Goal: Information Seeking & Learning: Find contact information

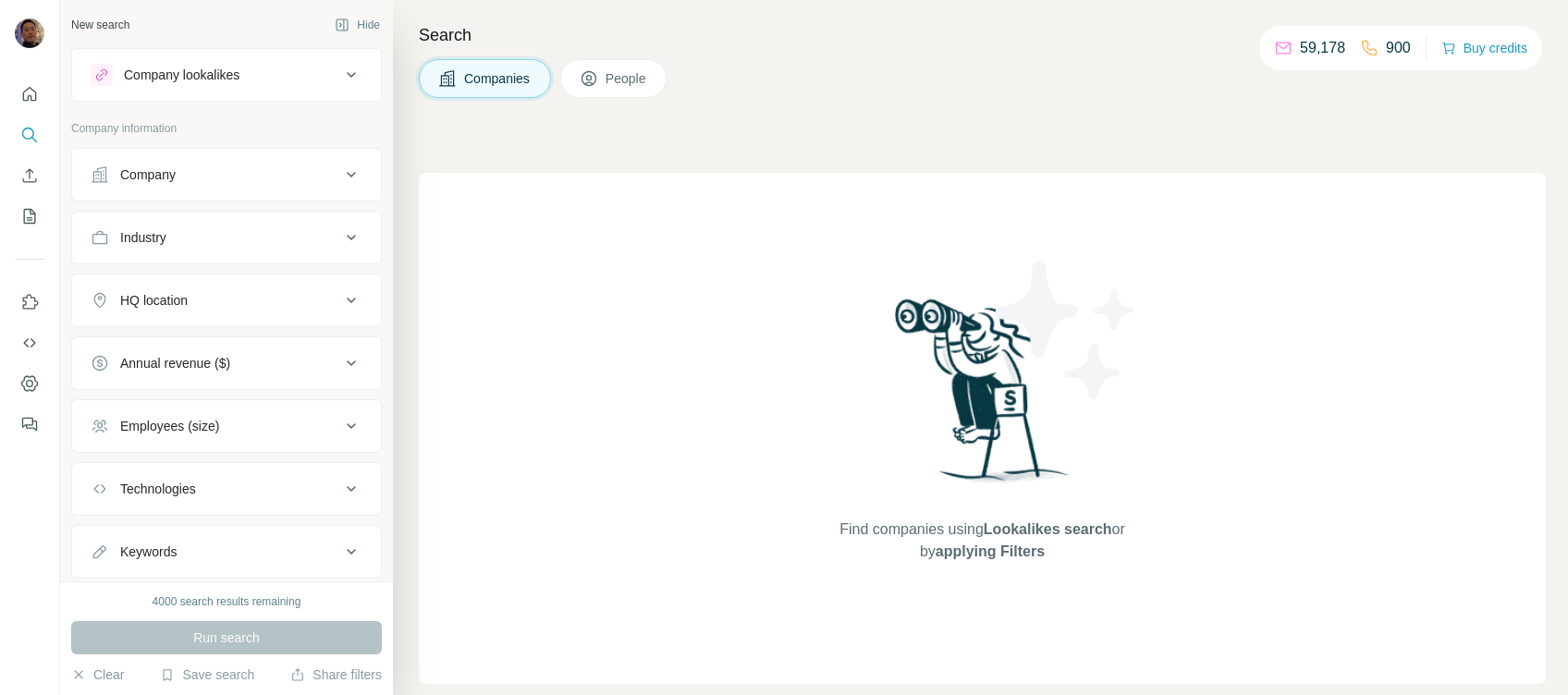
click at [645, 71] on span "People" at bounding box center [627, 78] width 43 height 19
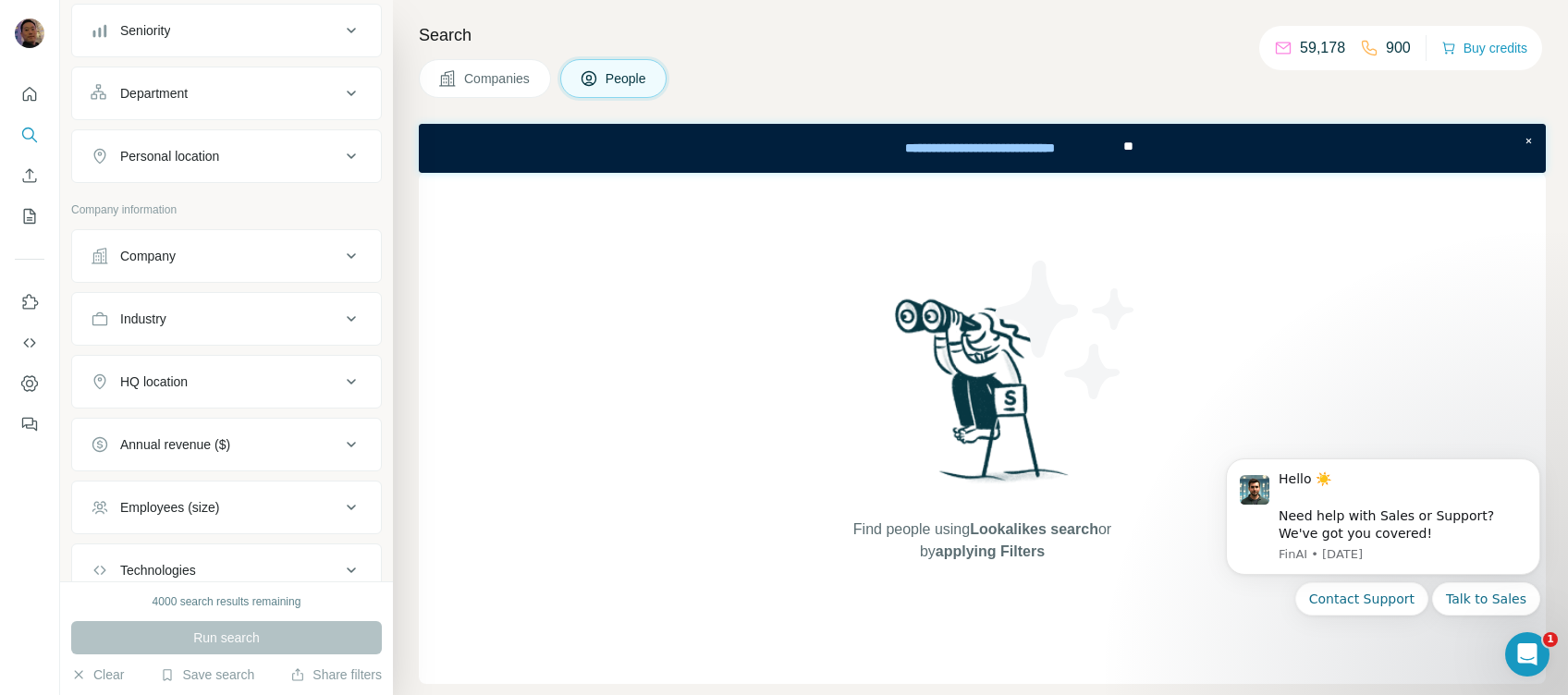
scroll to position [246, 0]
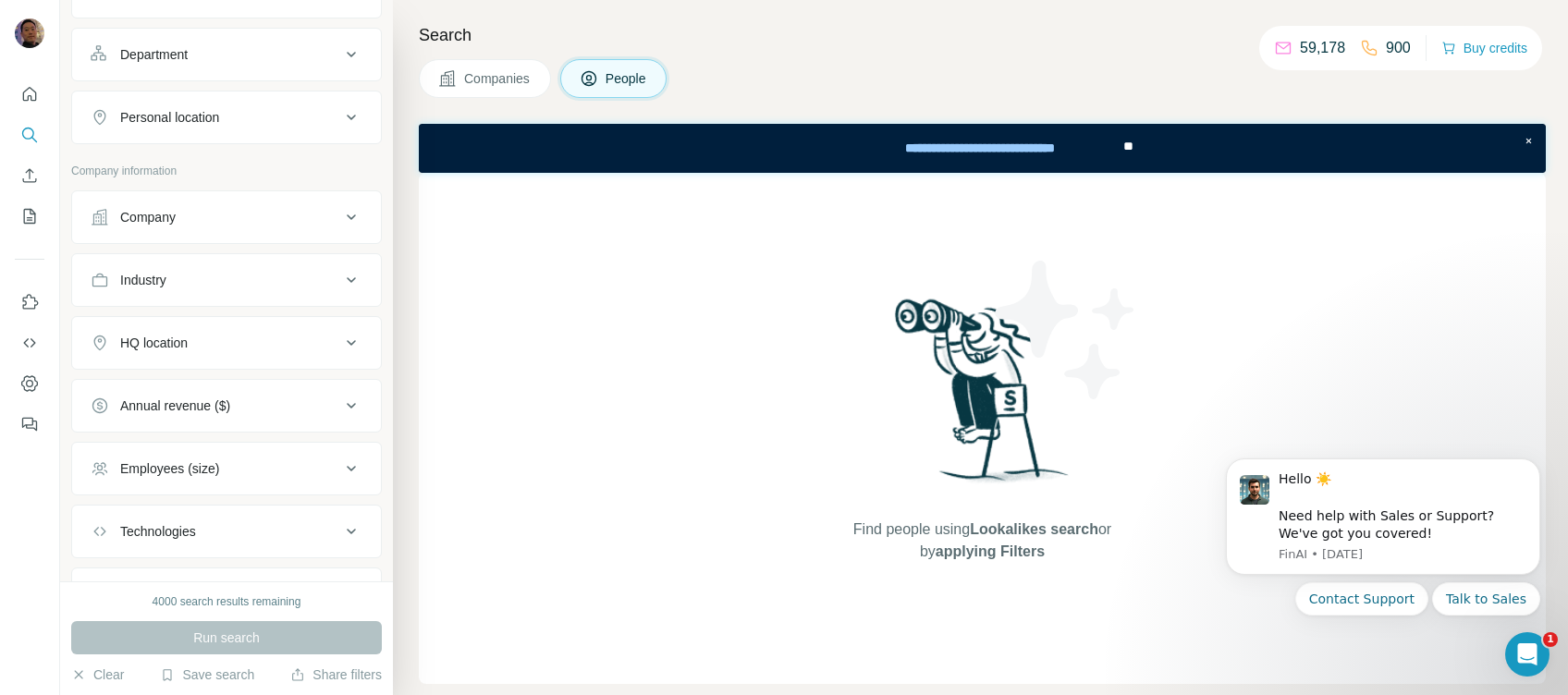
click at [197, 221] on div "Company" at bounding box center [214, 216] width 249 height 19
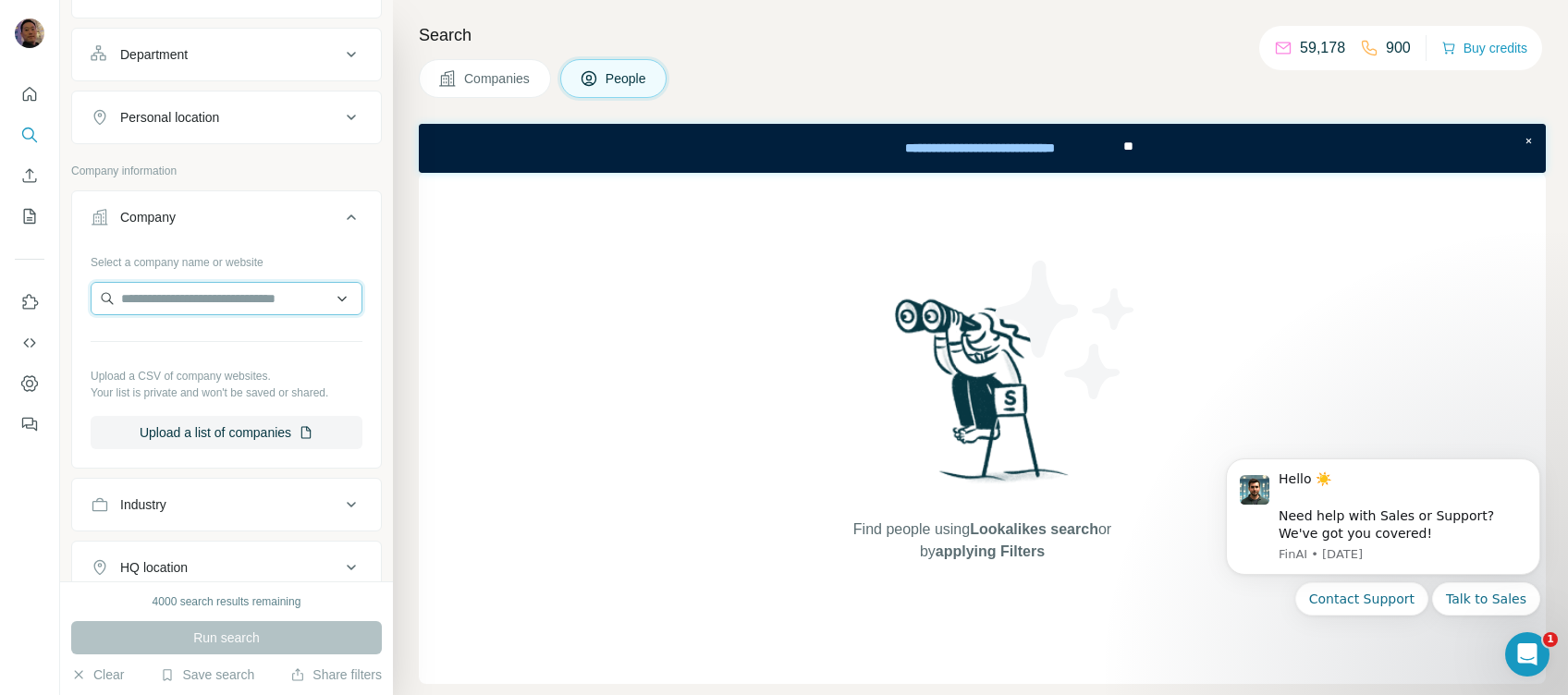
click at [192, 298] on input "text" at bounding box center [226, 299] width 272 height 34
paste input "**********"
type input "*"
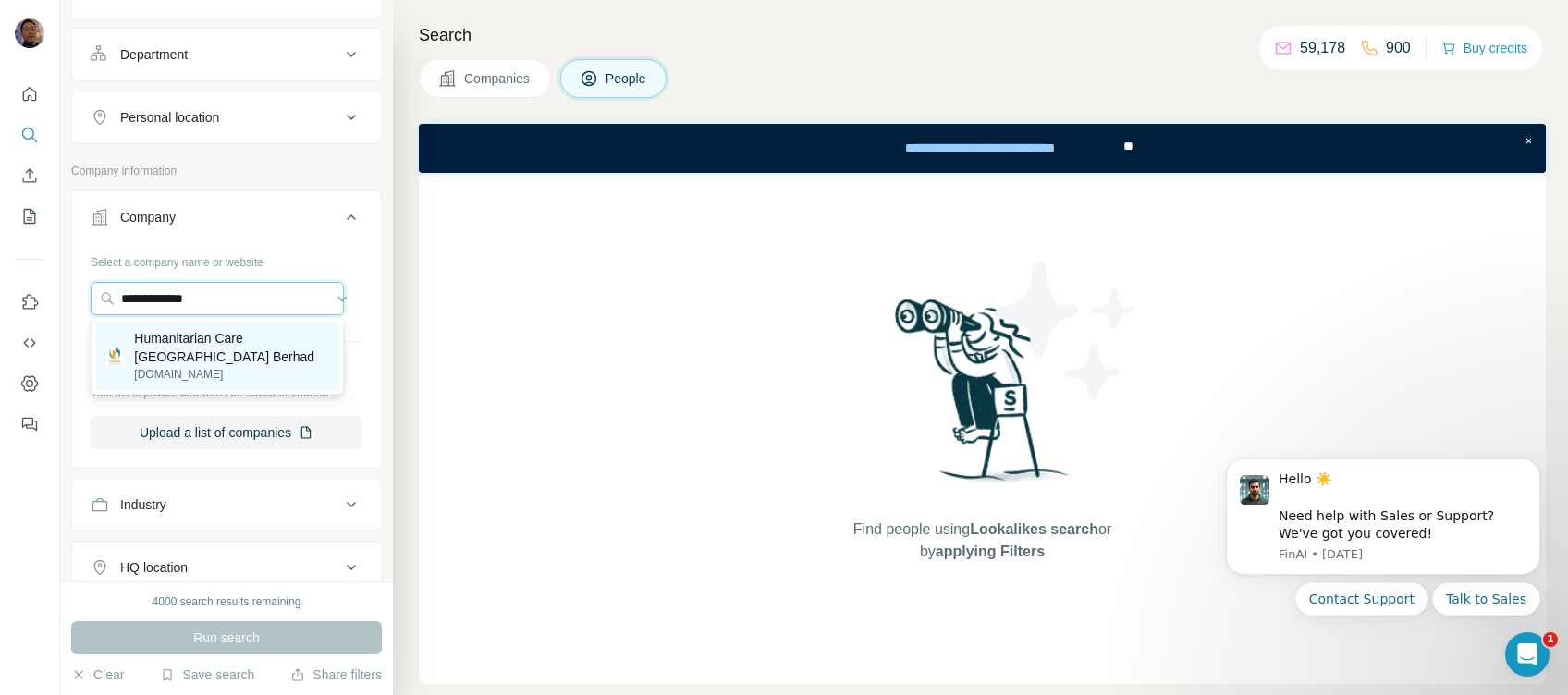
type input "**********"
click at [141, 346] on p "Humanitarian Care Malaysia Berhad" at bounding box center [230, 347] width 194 height 37
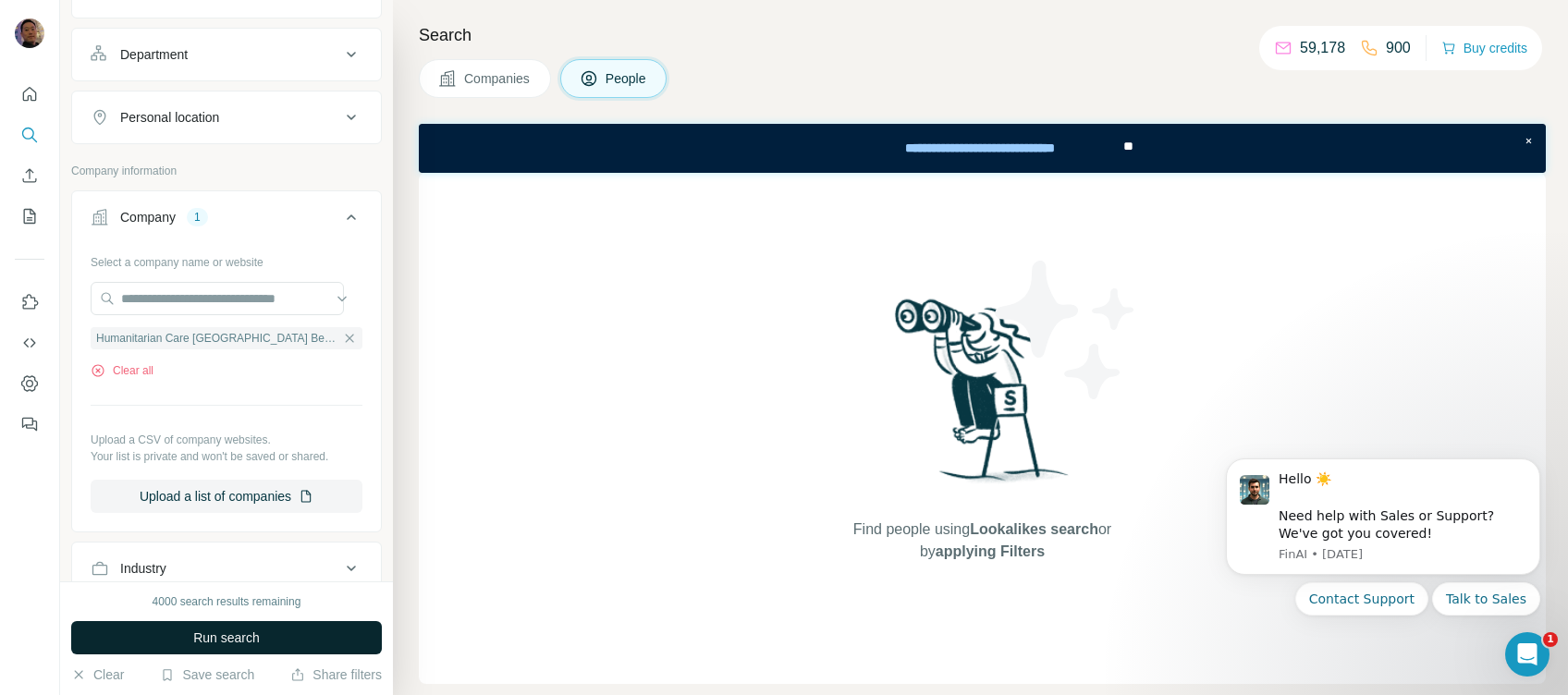
click at [259, 539] on span "Run search" at bounding box center [226, 637] width 67 height 19
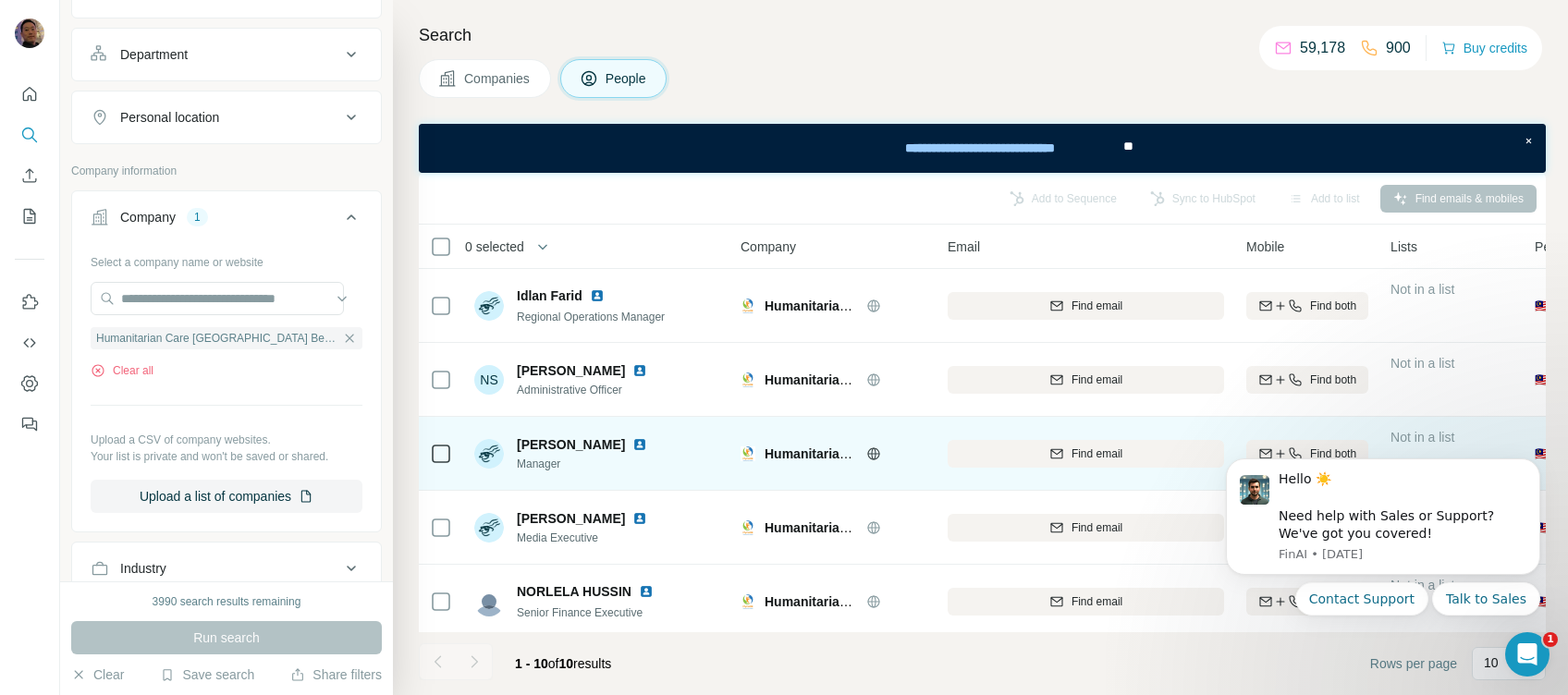
click at [633, 440] on img at bounding box center [640, 444] width 15 height 15
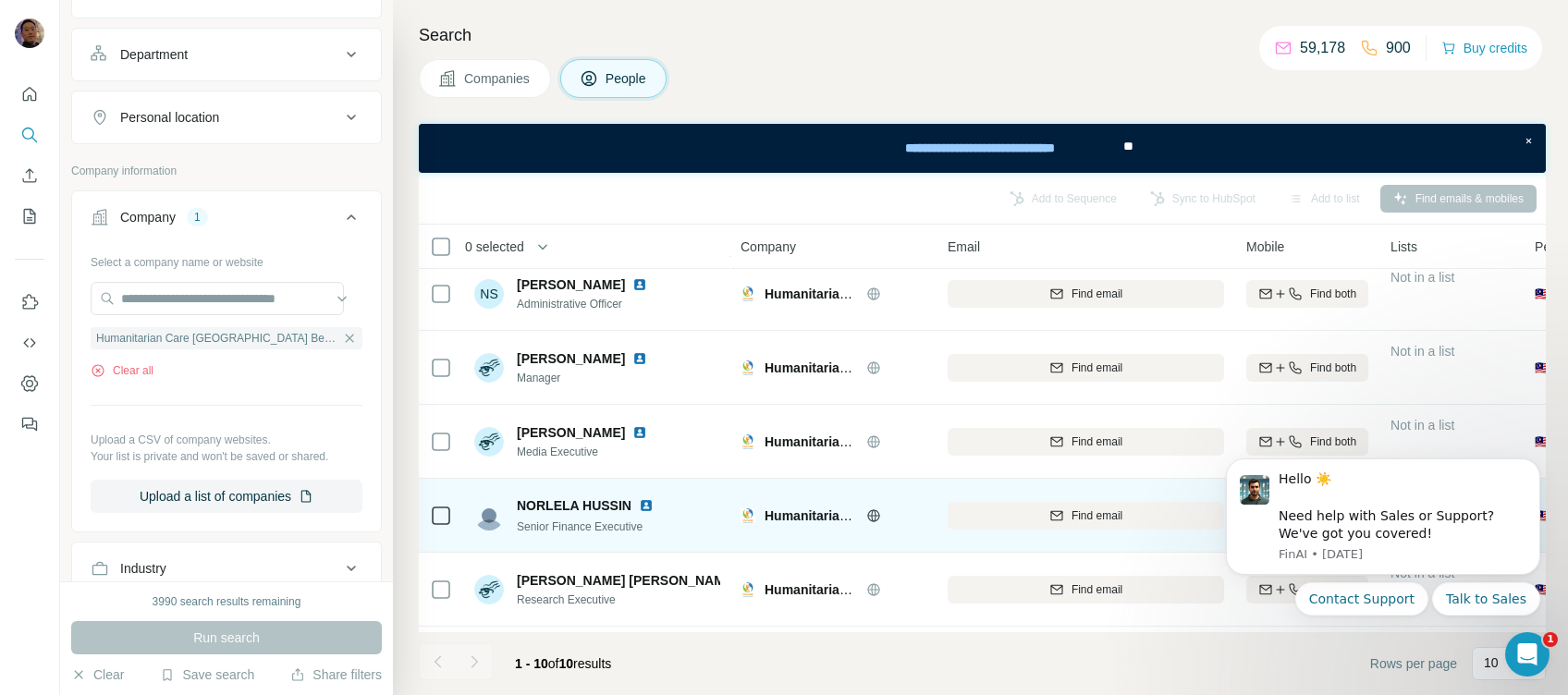
scroll to position [123, 0]
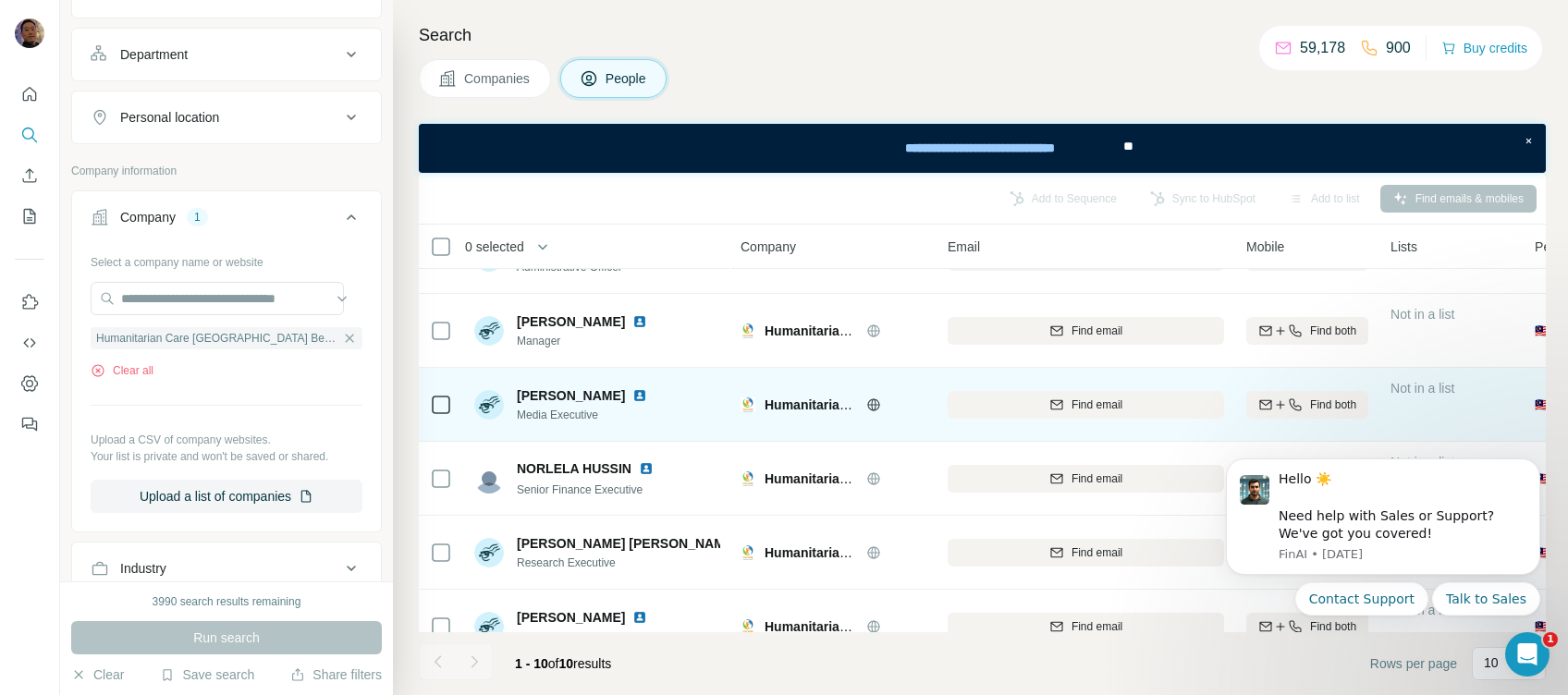
click at [633, 393] on img at bounding box center [640, 395] width 15 height 15
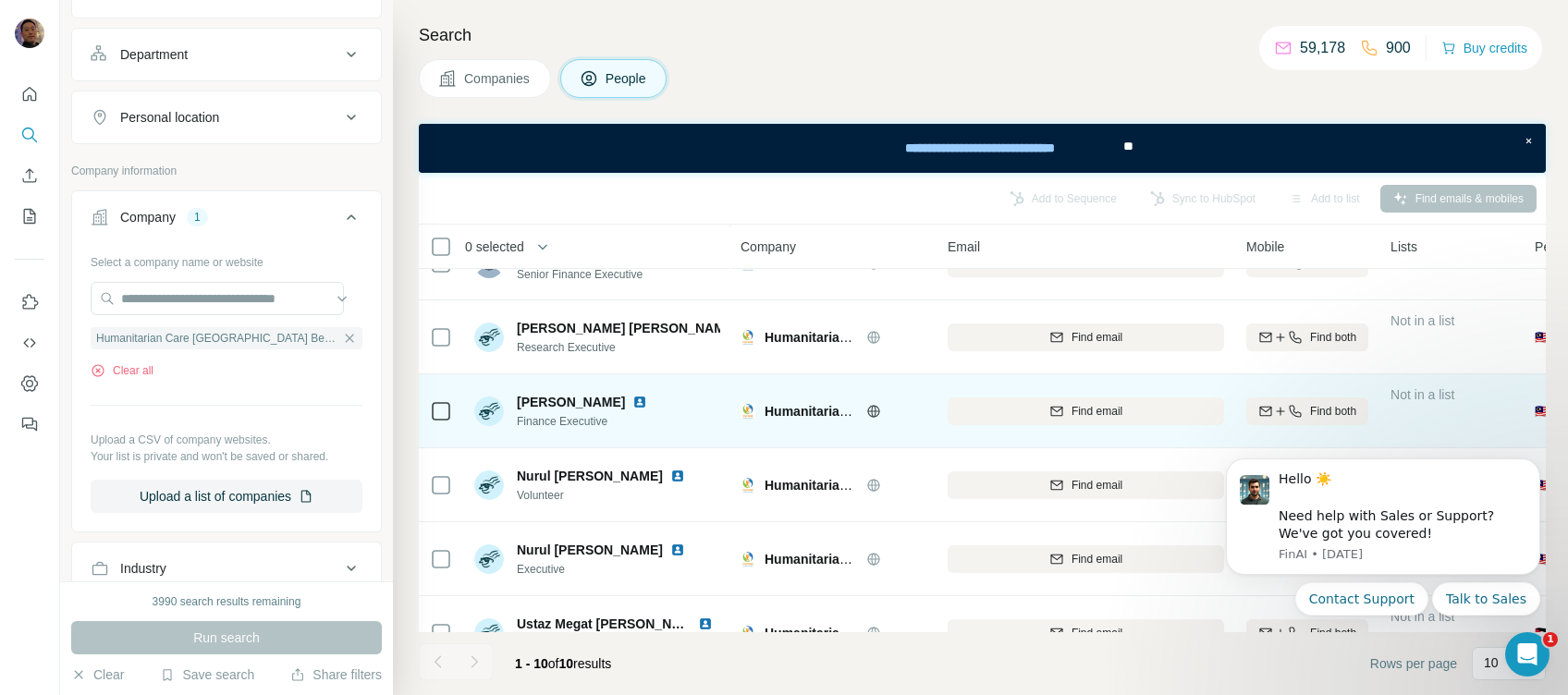
scroll to position [387, 0]
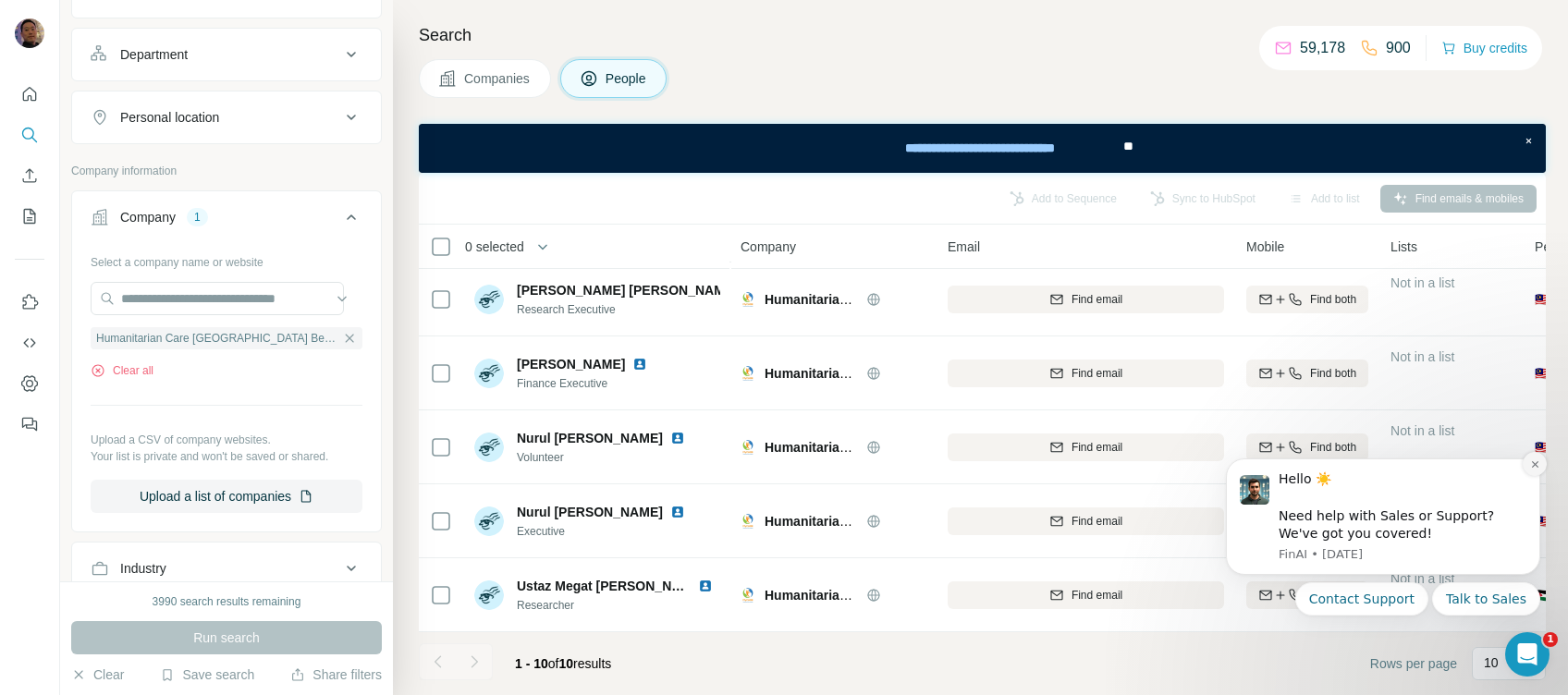
click at [1200, 462] on icon "Dismiss notification" at bounding box center [1534, 465] width 7 height 7
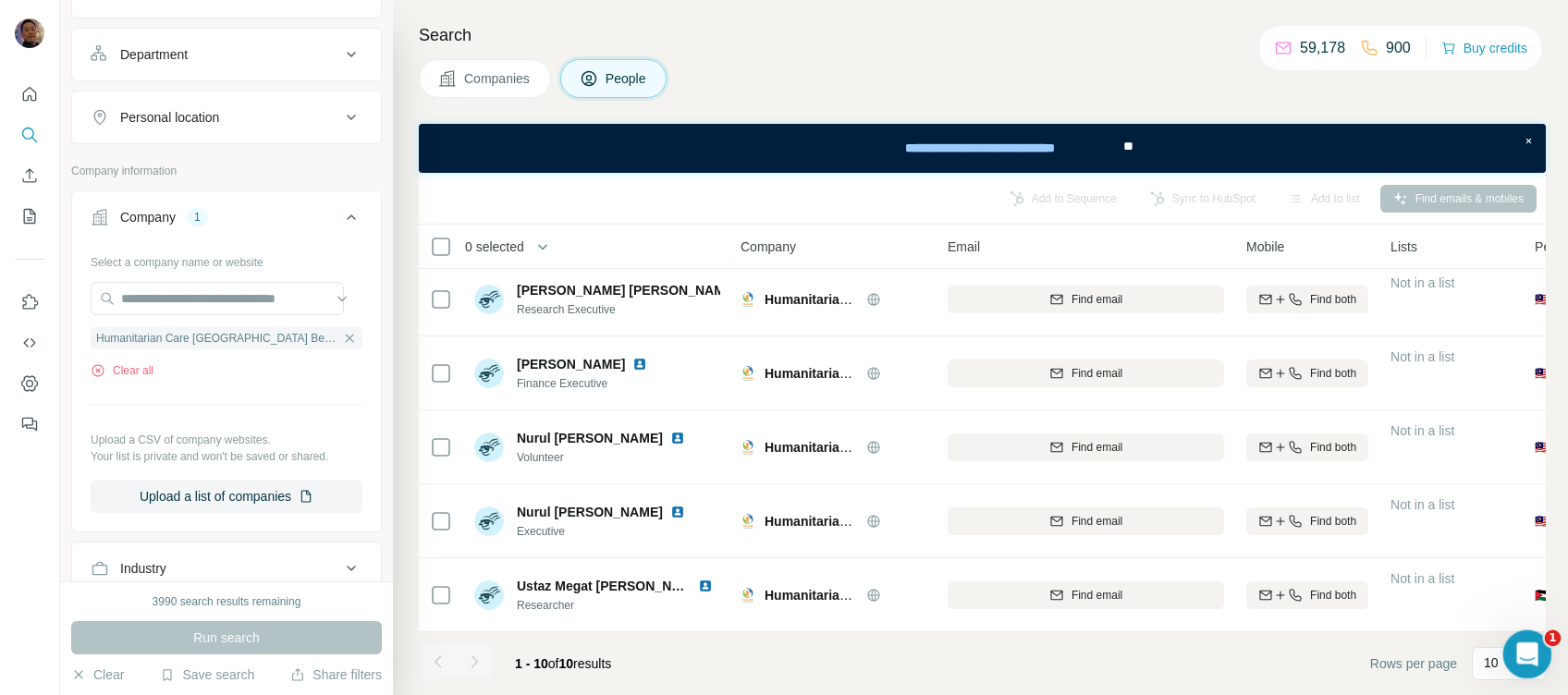
click at [1200, 539] on icon "Open Intercom Messenger" at bounding box center [1524, 651] width 31 height 31
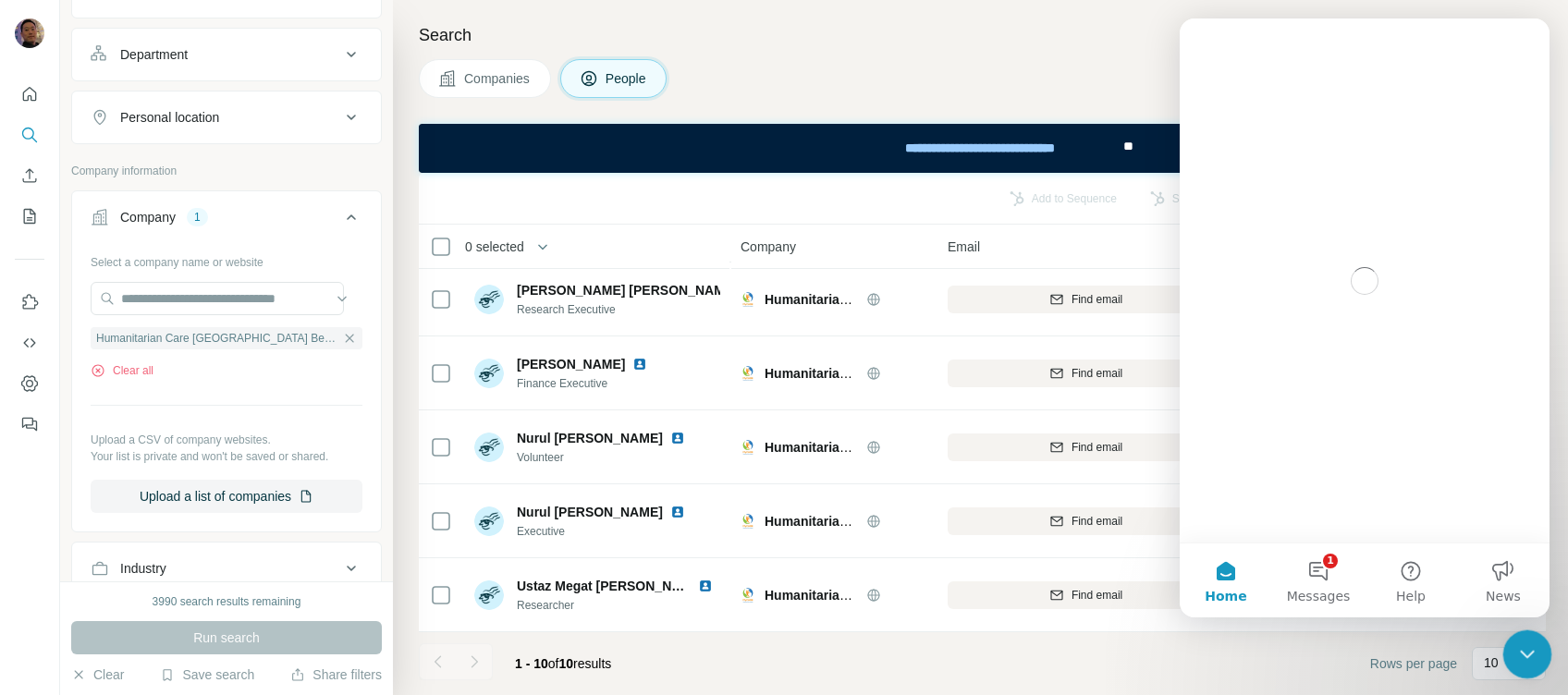
scroll to position [0, 0]
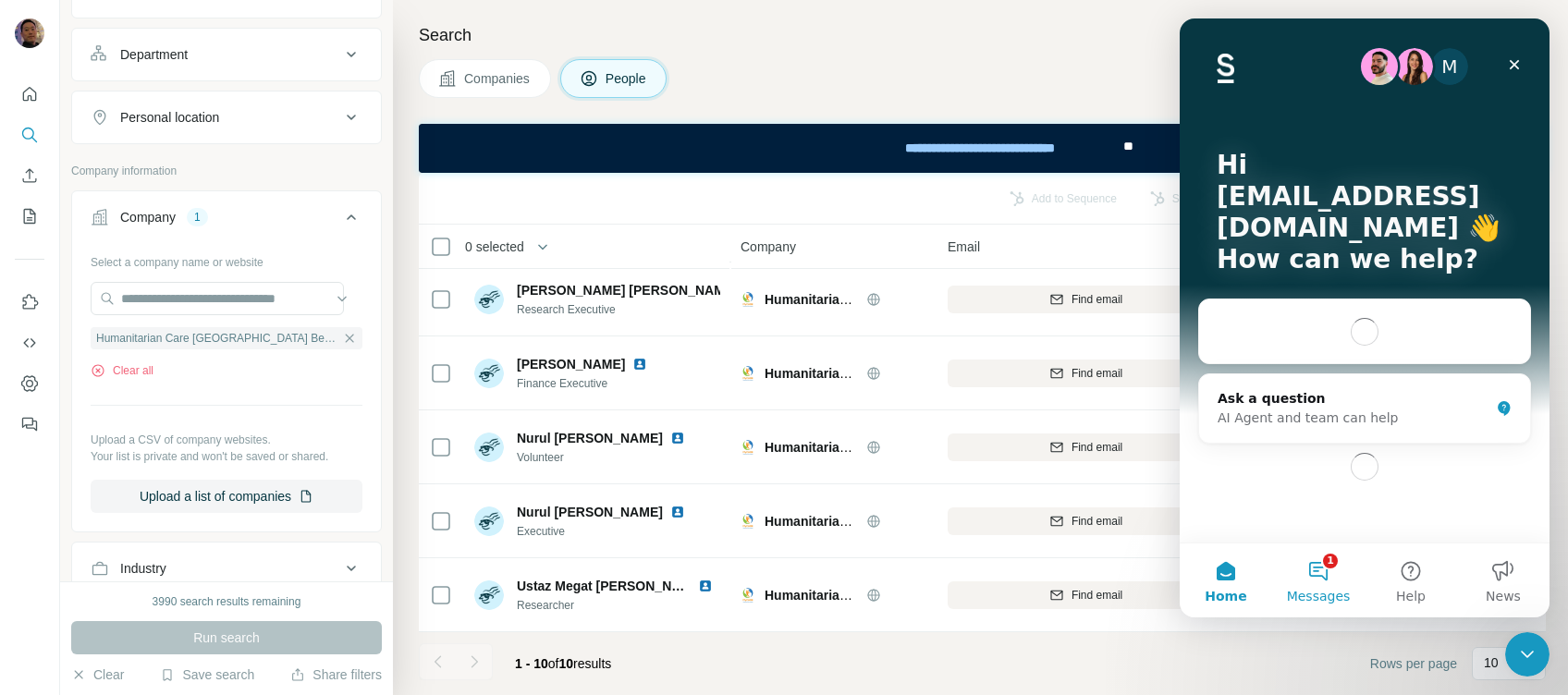
click at [1200, 539] on button "1 Messages" at bounding box center [1318, 580] width 92 height 73
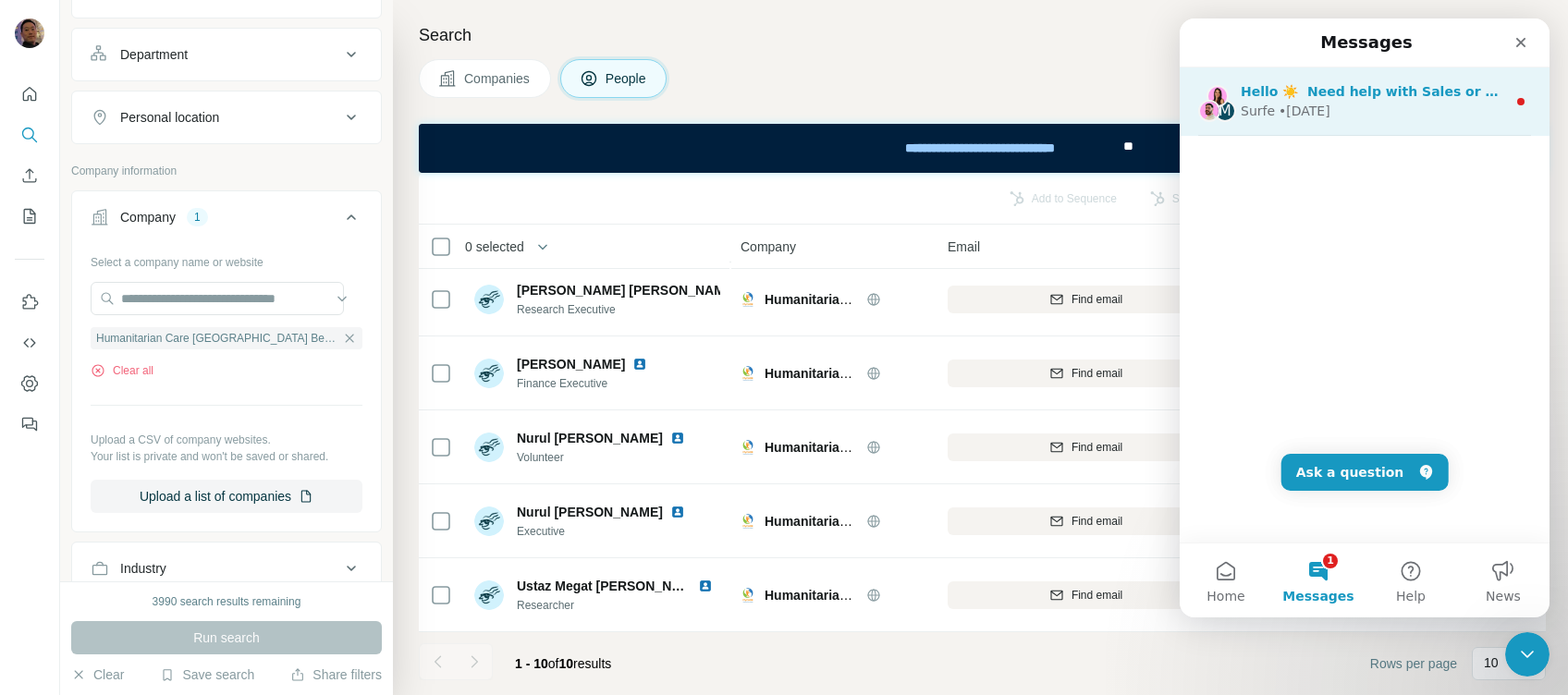
click at [1200, 97] on span "Hello ☀️ ​ Need help with Sales or Support? We've got you covered!" at bounding box center [1484, 91] width 488 height 15
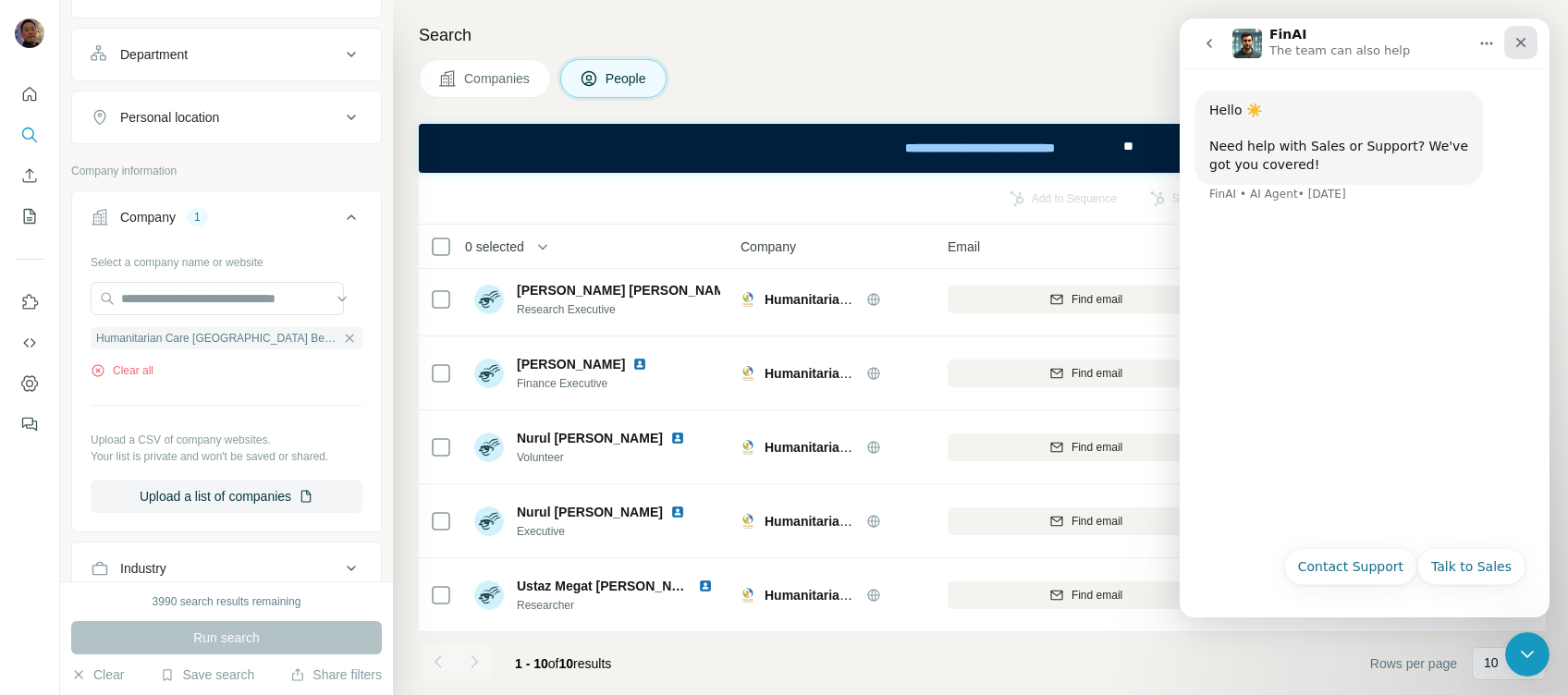
click at [1200, 42] on icon "Close" at bounding box center [1520, 42] width 15 height 15
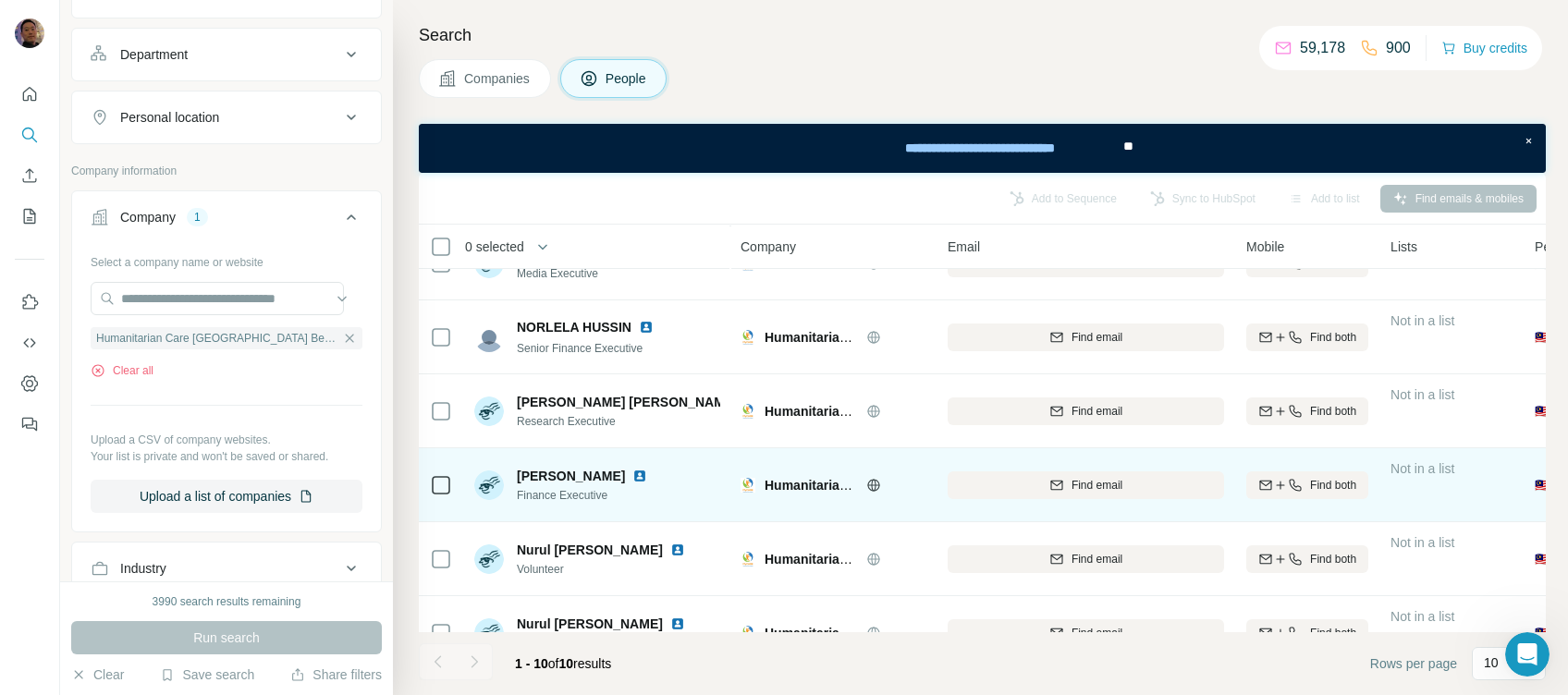
scroll to position [141, 0]
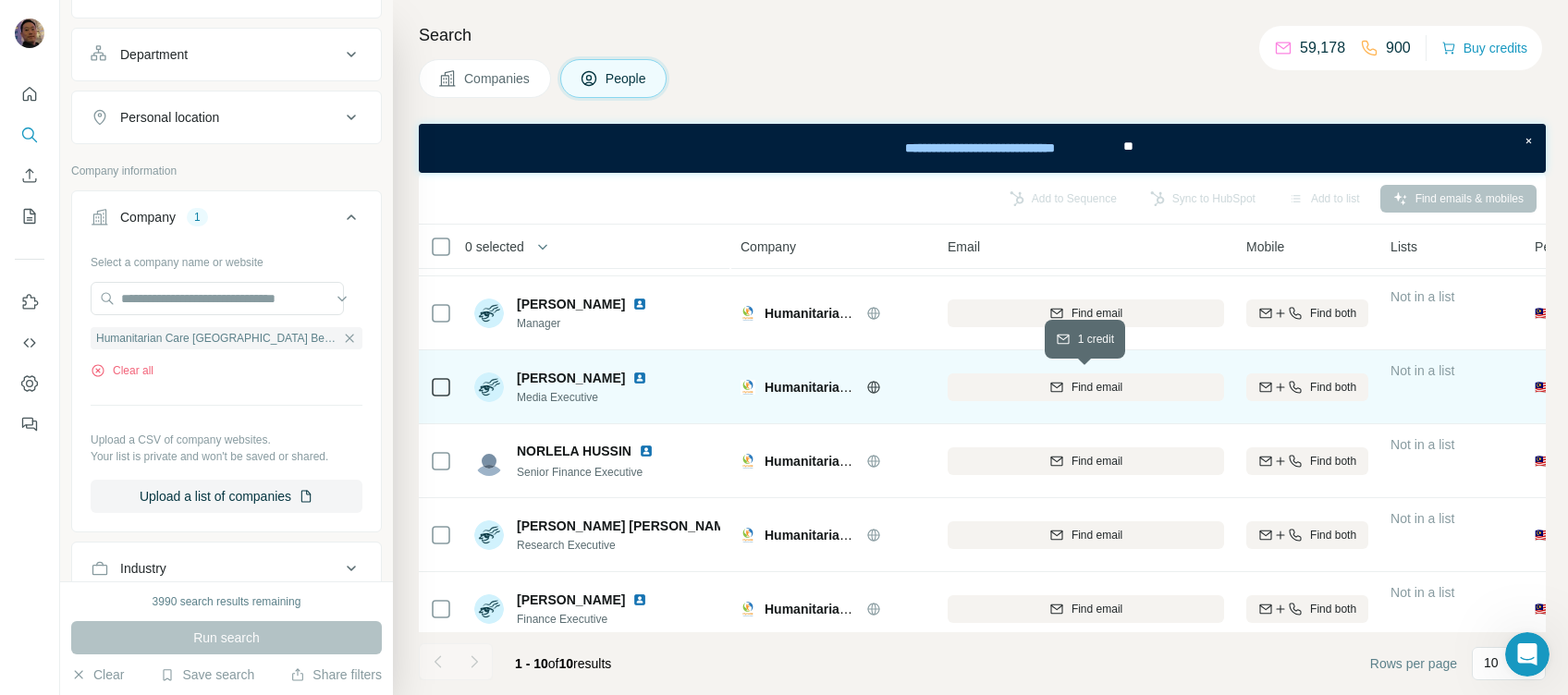
click at [1068, 382] on div "Find email" at bounding box center [1085, 387] width 276 height 17
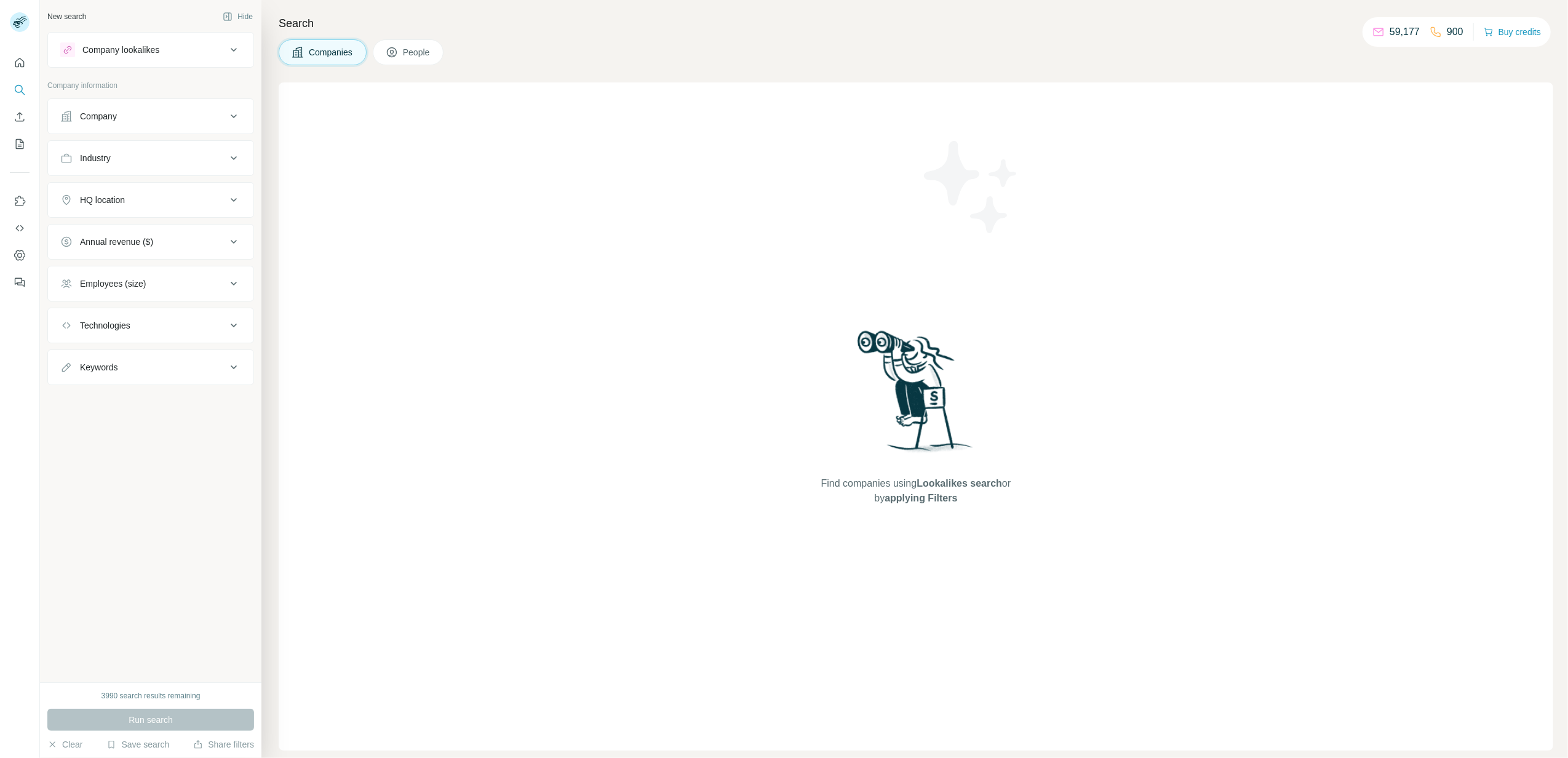
click at [406, 57] on span "People" at bounding box center [417, 52] width 28 height 13
click at [165, 313] on div "Company" at bounding box center [143, 308] width 166 height 13
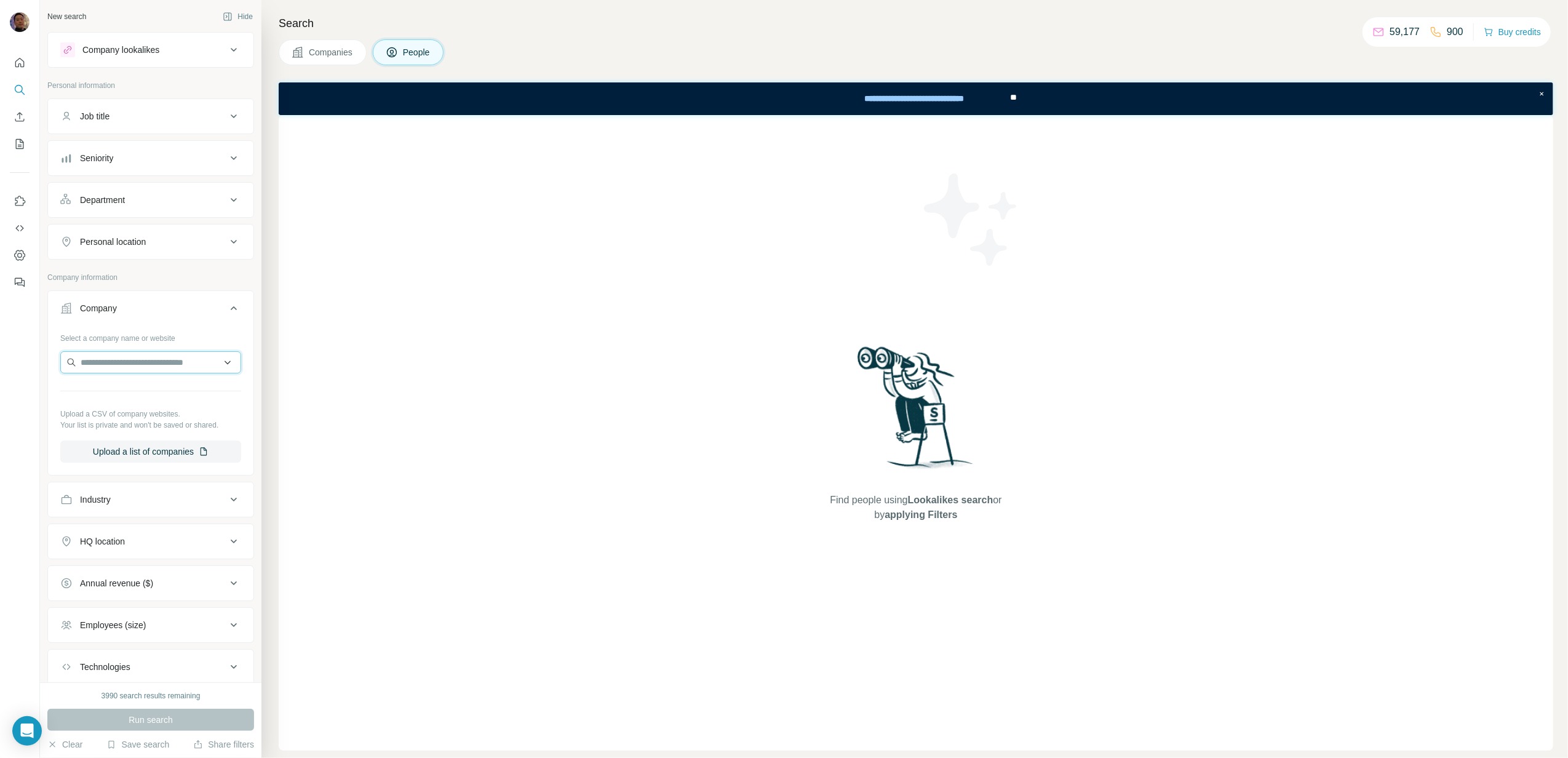
click at [154, 370] on input "text" at bounding box center [151, 363] width 181 height 22
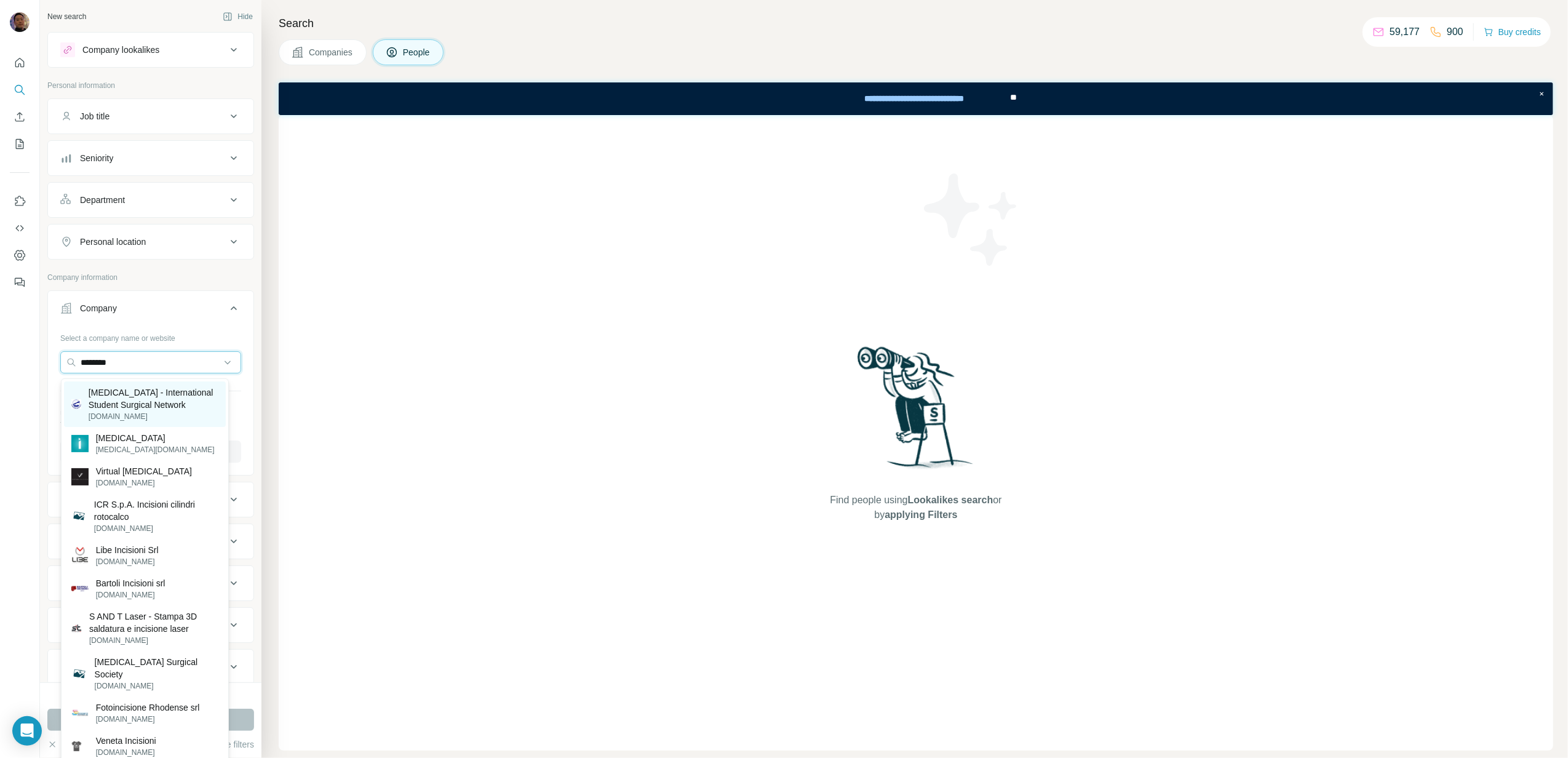
type input "********"
click at [183, 402] on p "[MEDICAL_DATA] - International Student Surgical Network" at bounding box center [153, 398] width 130 height 24
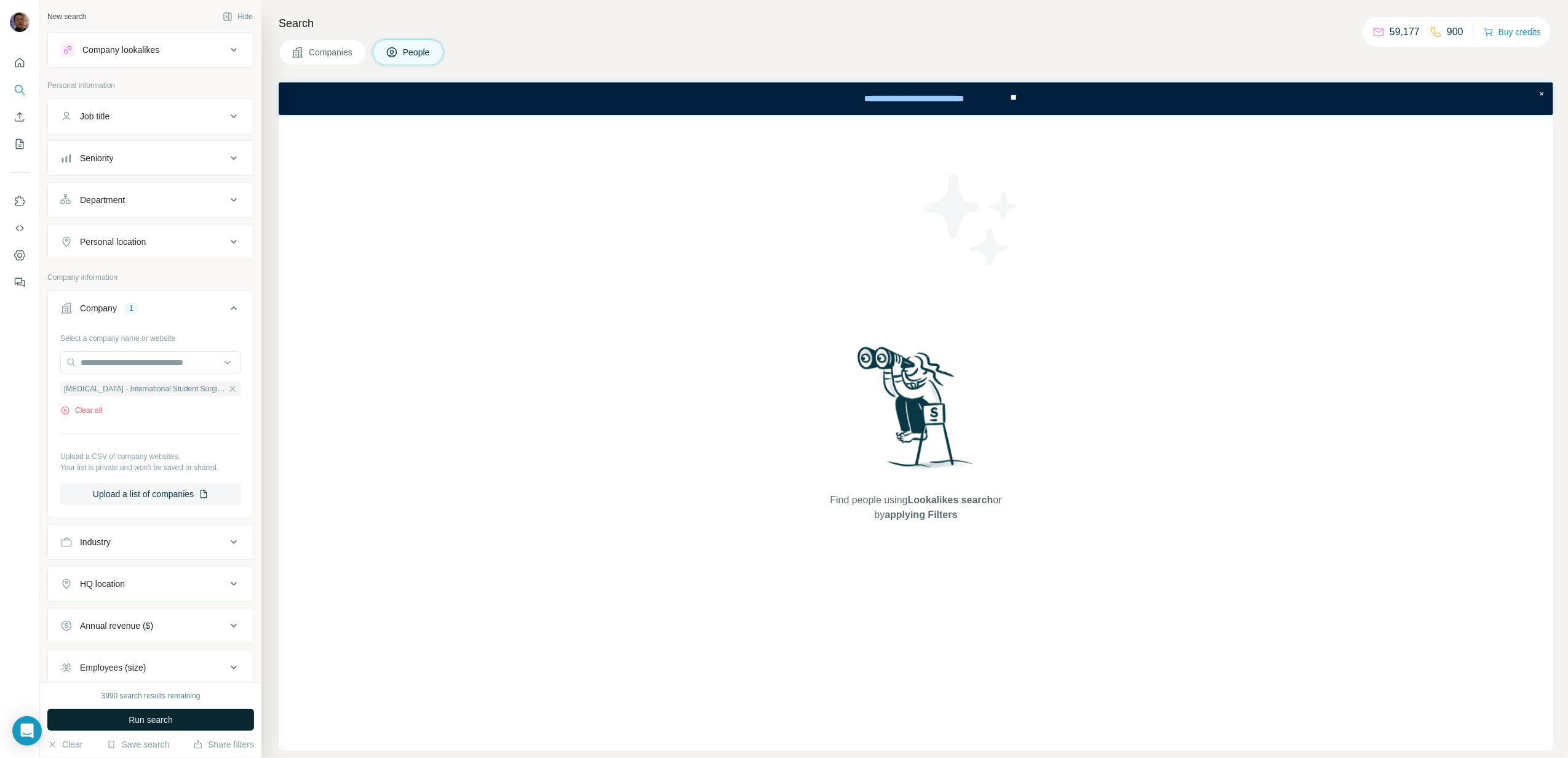
click at [183, 712] on button "Run search" at bounding box center [151, 720] width 207 height 22
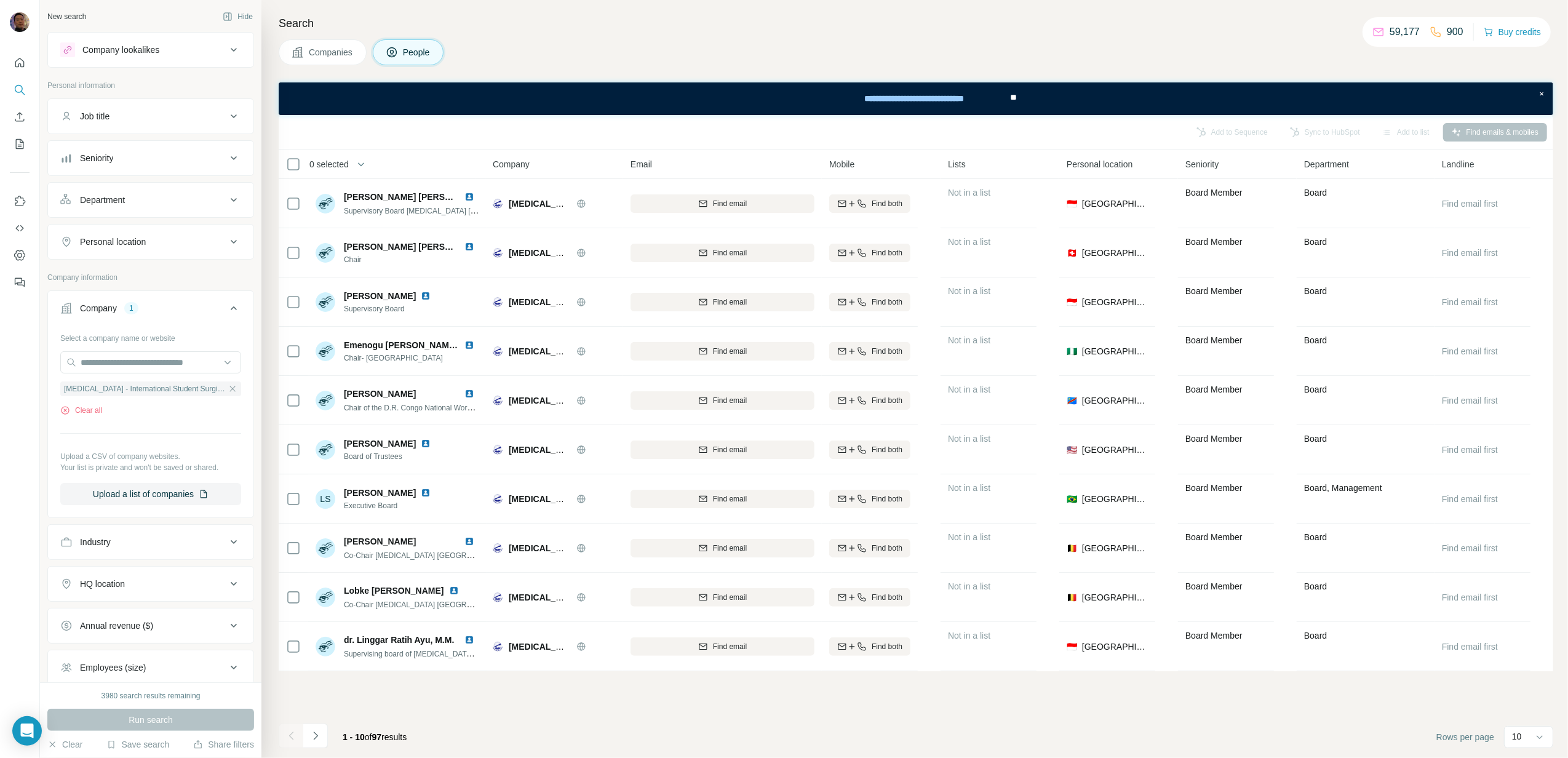
click at [133, 198] on div "Department" at bounding box center [143, 200] width 166 height 13
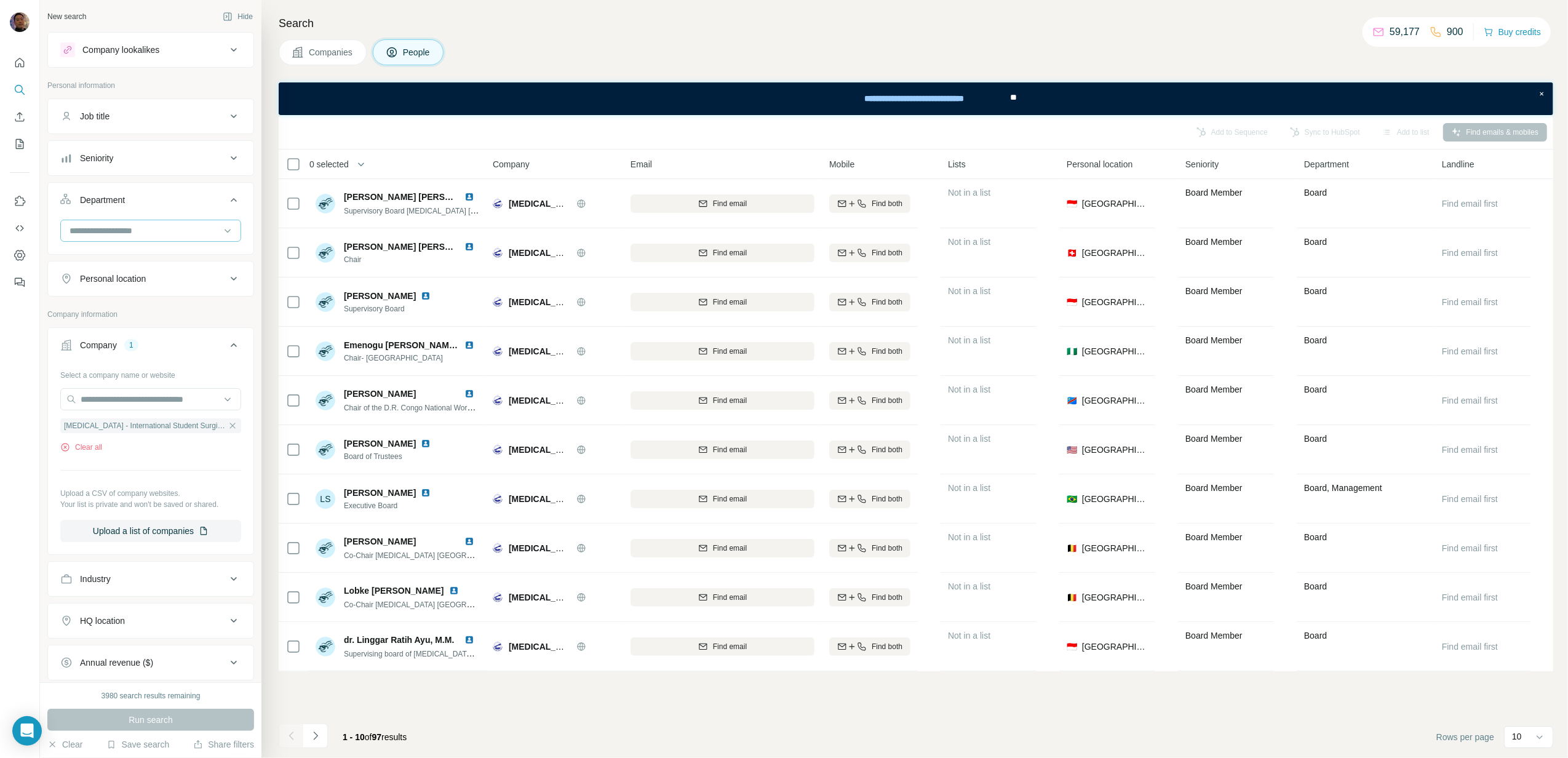
click at [138, 227] on input at bounding box center [144, 231] width 152 height 13
type input "*"
type input "**"
click at [154, 259] on p "PR and Communications" at bounding box center [119, 260] width 95 height 13
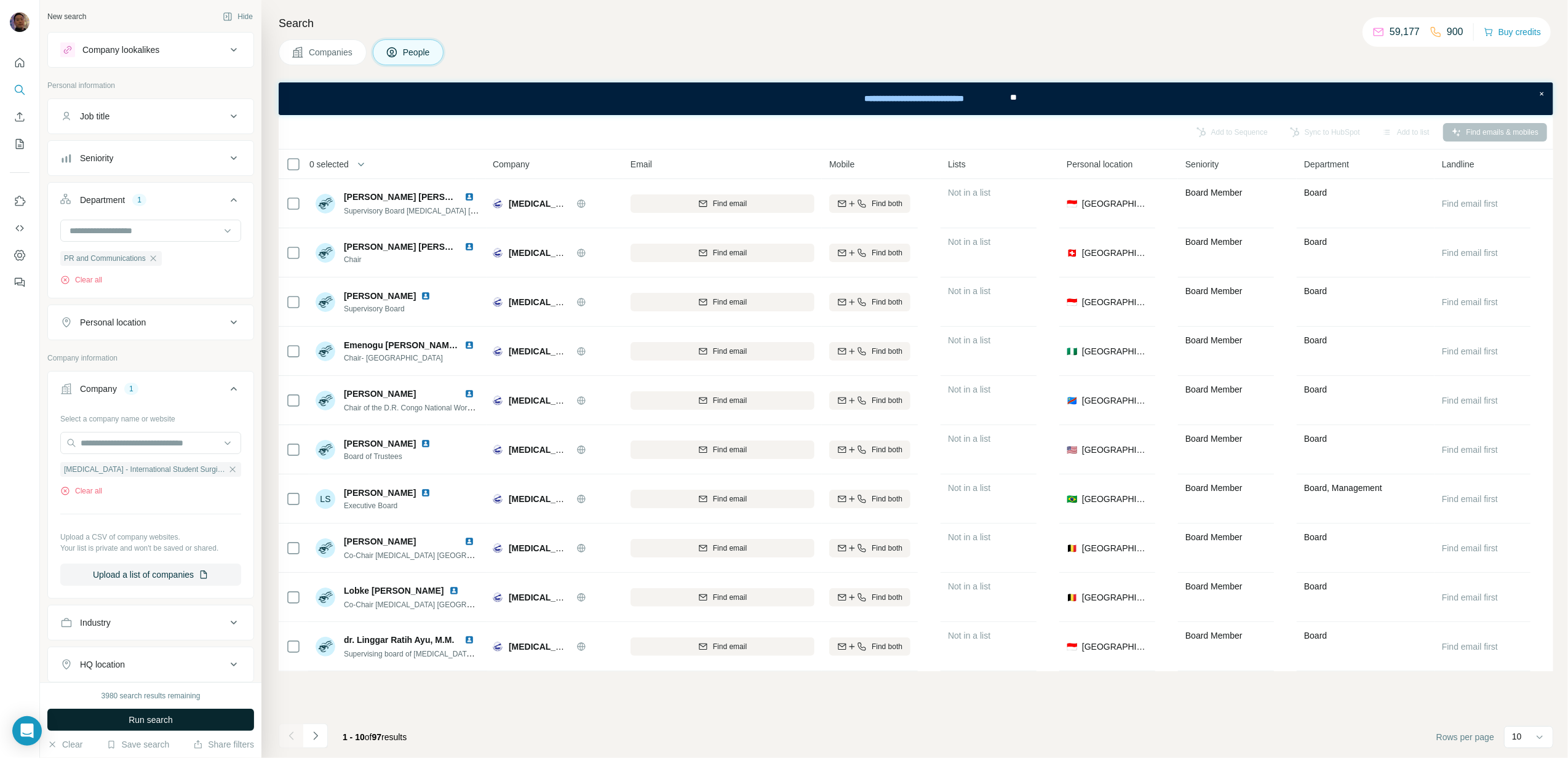
click at [186, 722] on button "Run search" at bounding box center [151, 720] width 207 height 22
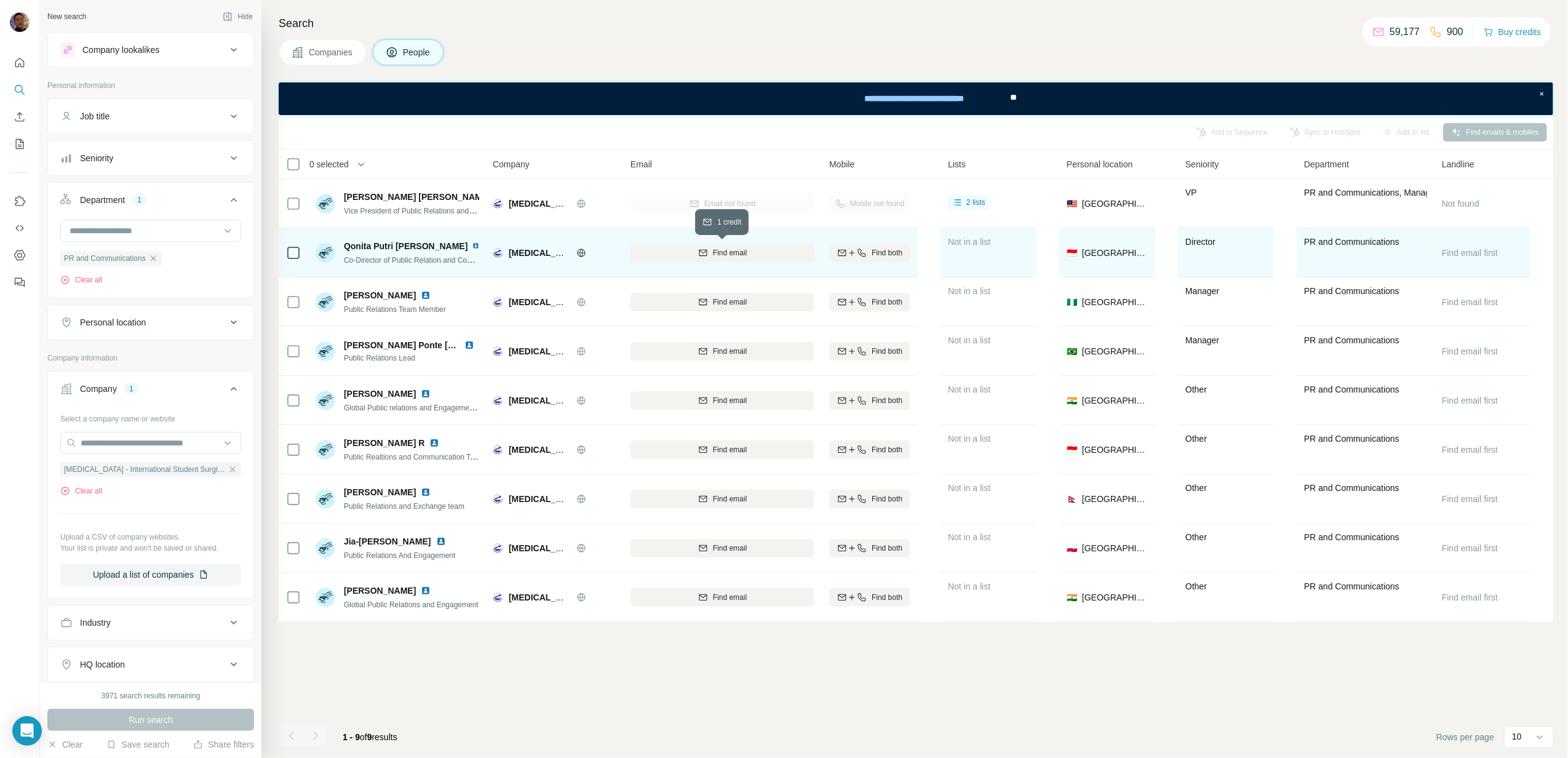
click at [745, 252] on span "Find email" at bounding box center [729, 252] width 34 height 11
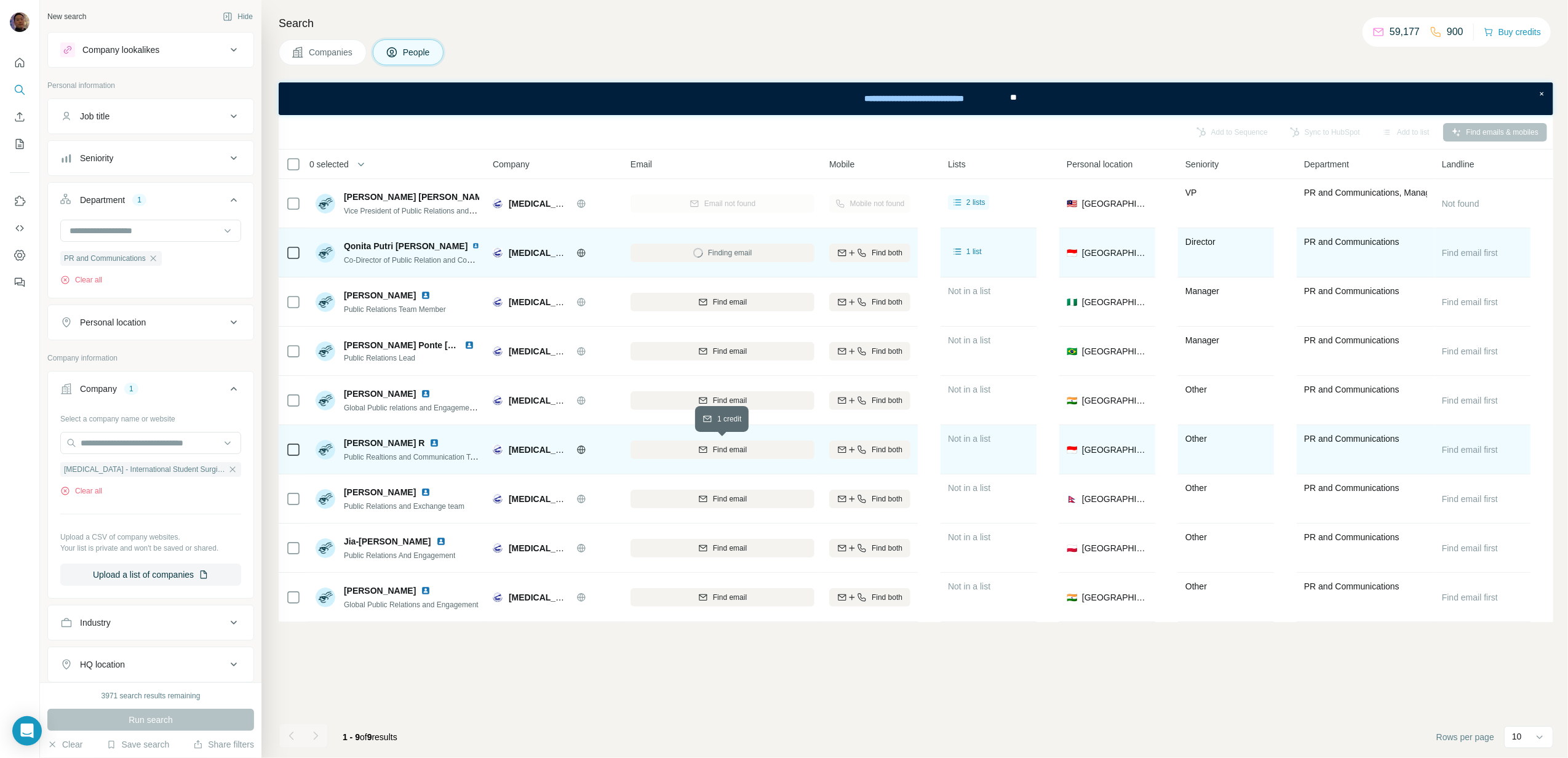
click at [749, 449] on div "Find email" at bounding box center [722, 449] width 184 height 11
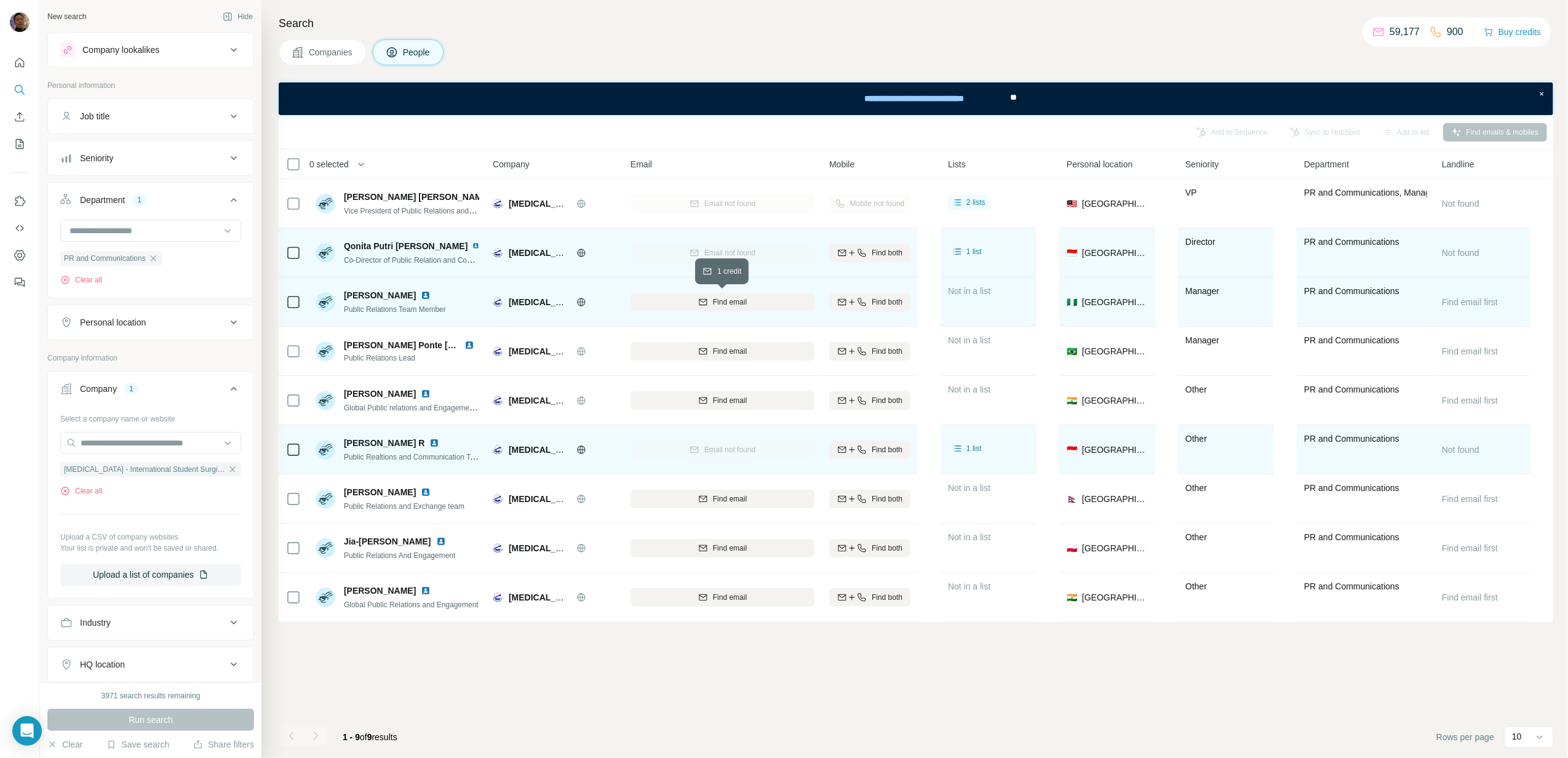
drag, startPoint x: 735, startPoint y: 308, endPoint x: 731, endPoint y: 318, distance: 10.8
click at [731, 308] on button "Find email" at bounding box center [722, 302] width 184 height 19
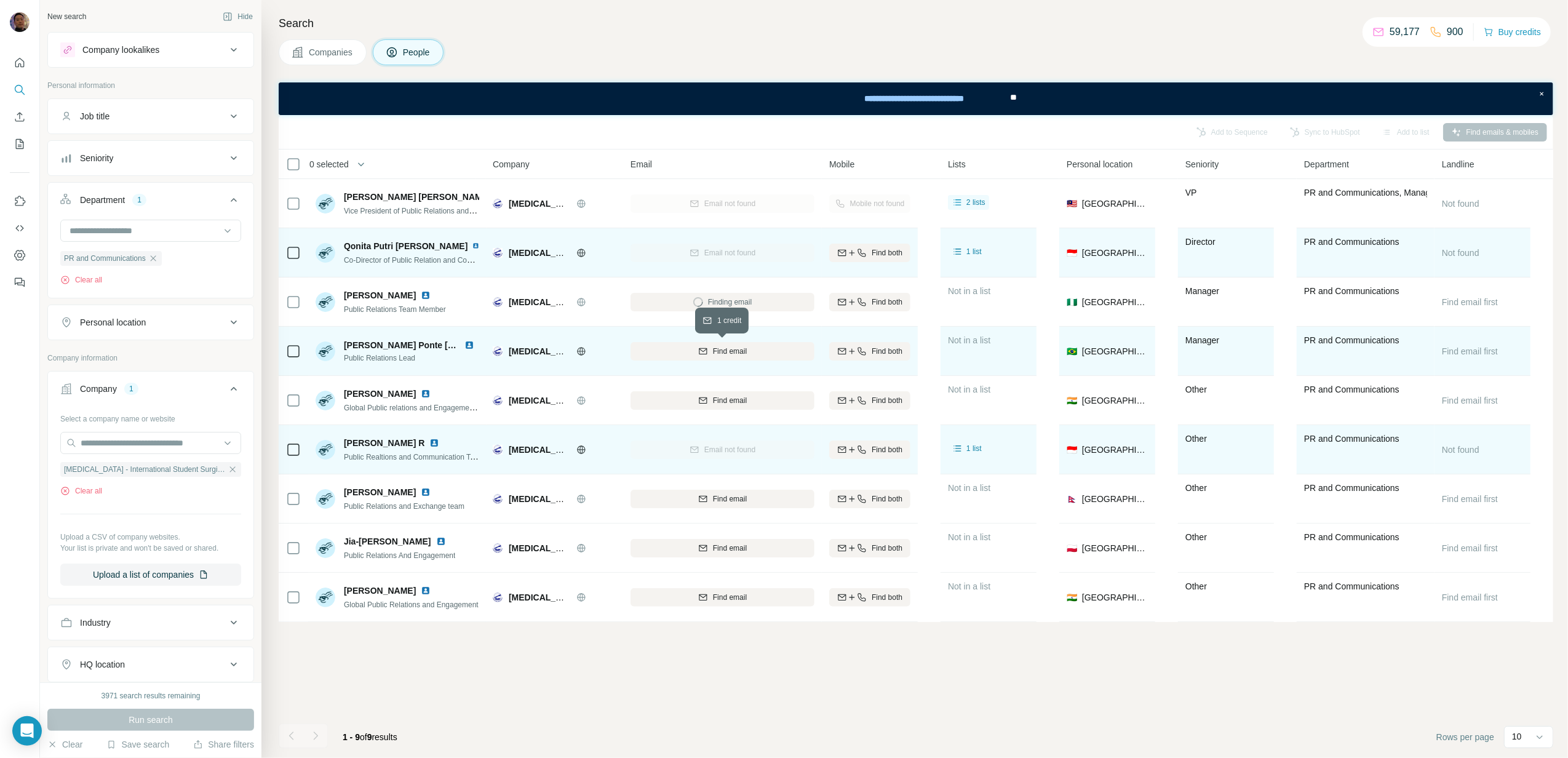
click at [732, 352] on span "Find email" at bounding box center [729, 351] width 34 height 11
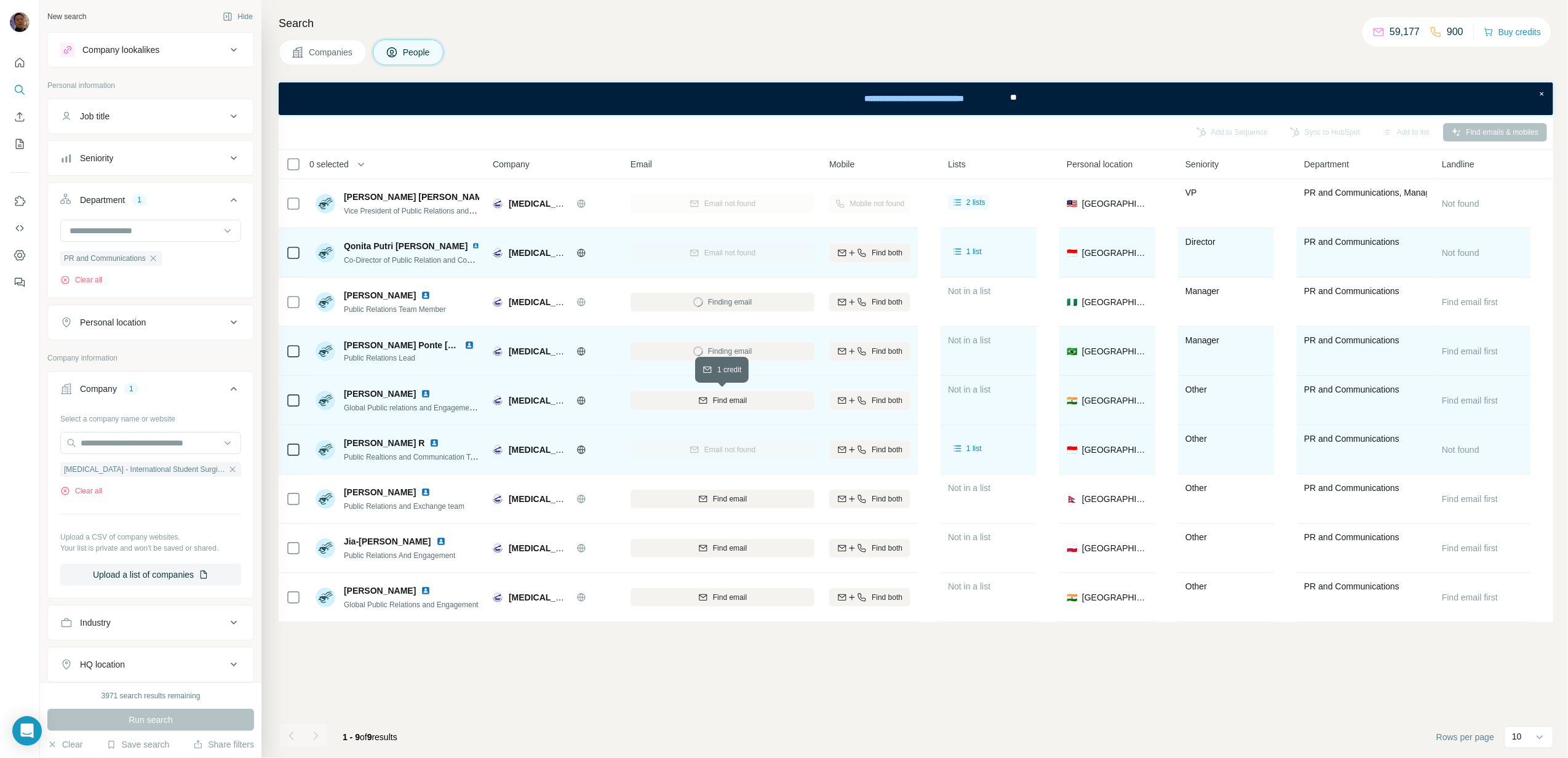
click at [746, 402] on span "Find email" at bounding box center [729, 400] width 34 height 11
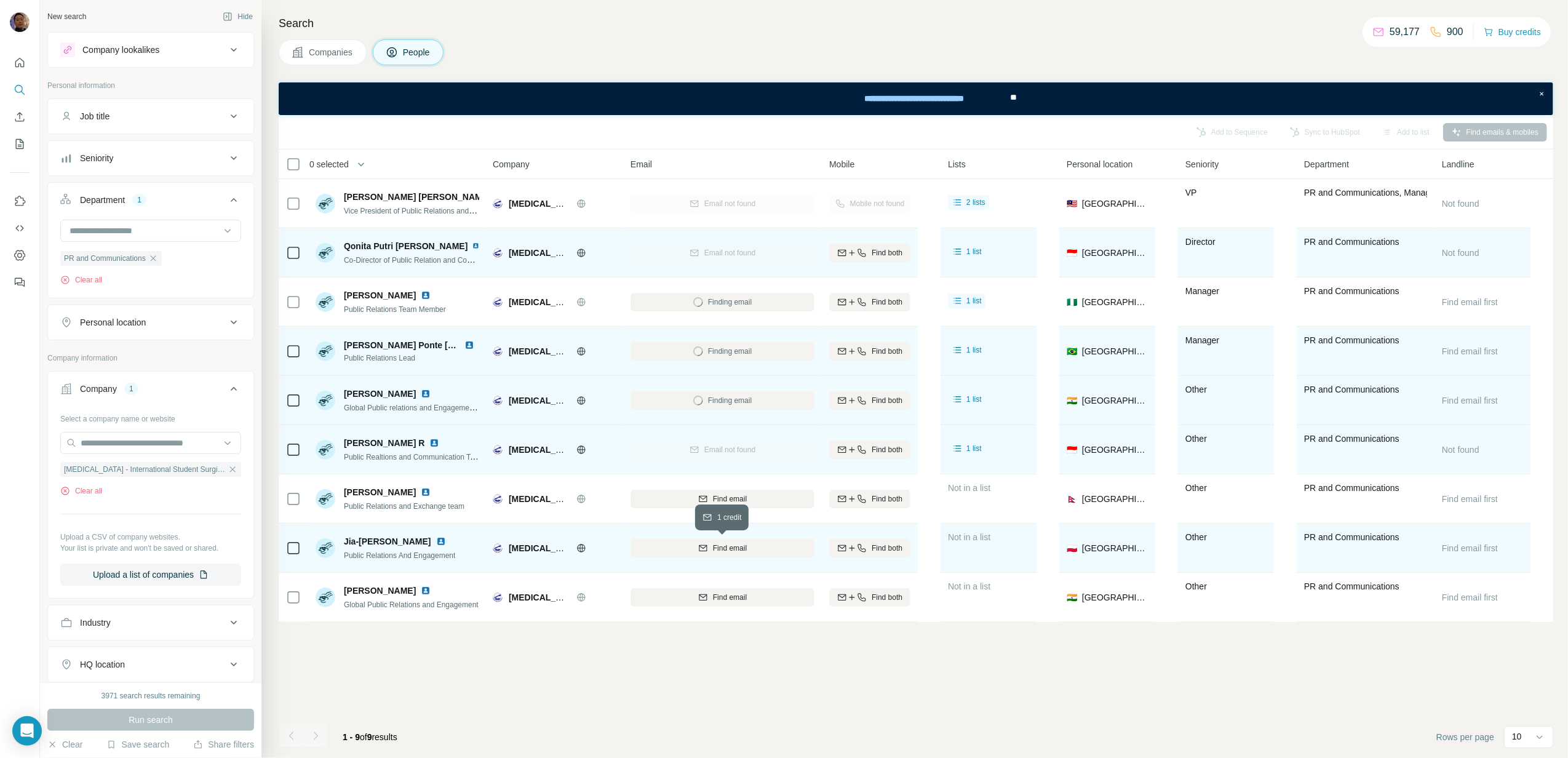
click at [729, 551] on span "Find email" at bounding box center [729, 548] width 34 height 11
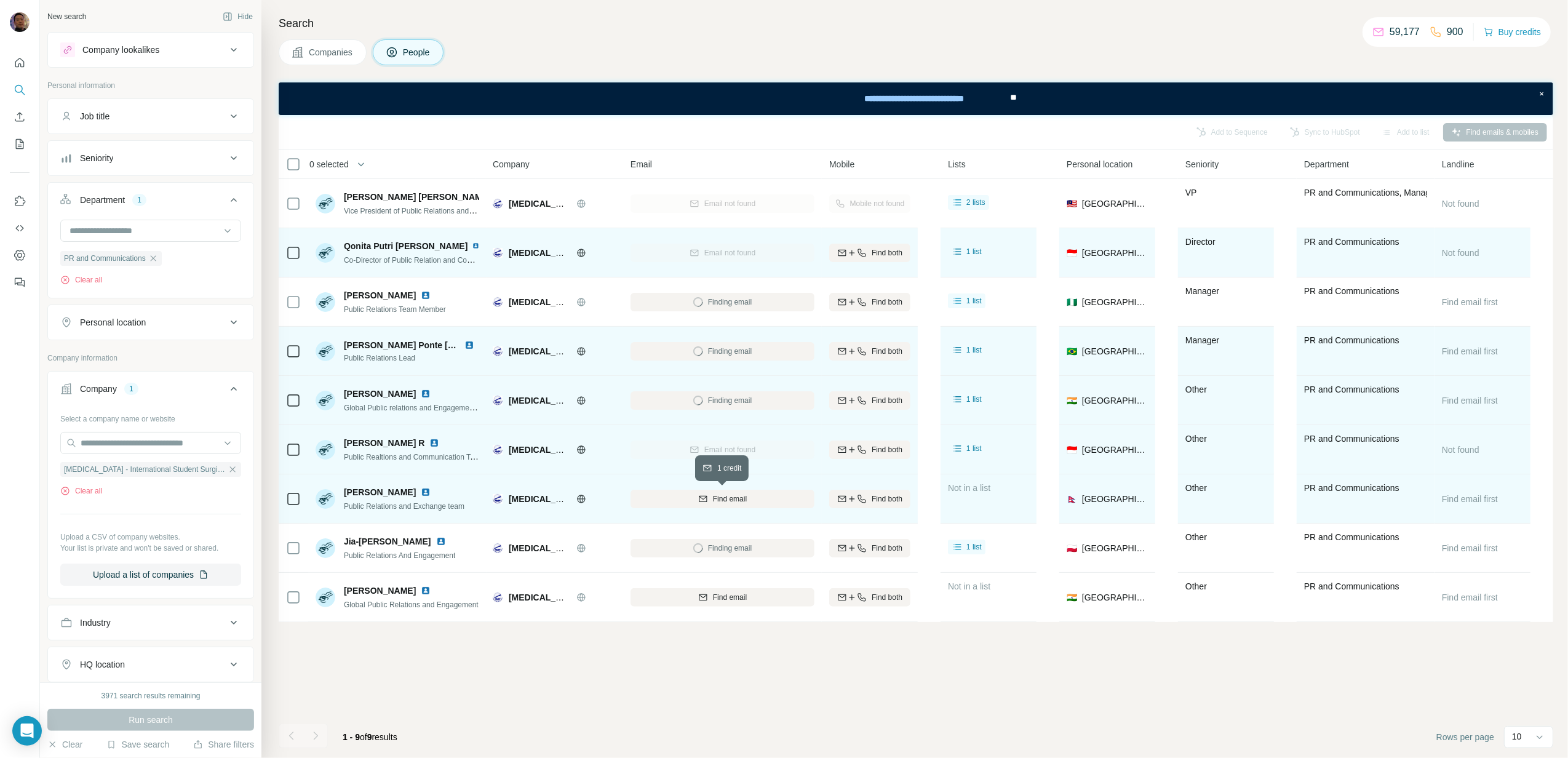
click at [753, 501] on div "Find email" at bounding box center [722, 499] width 184 height 11
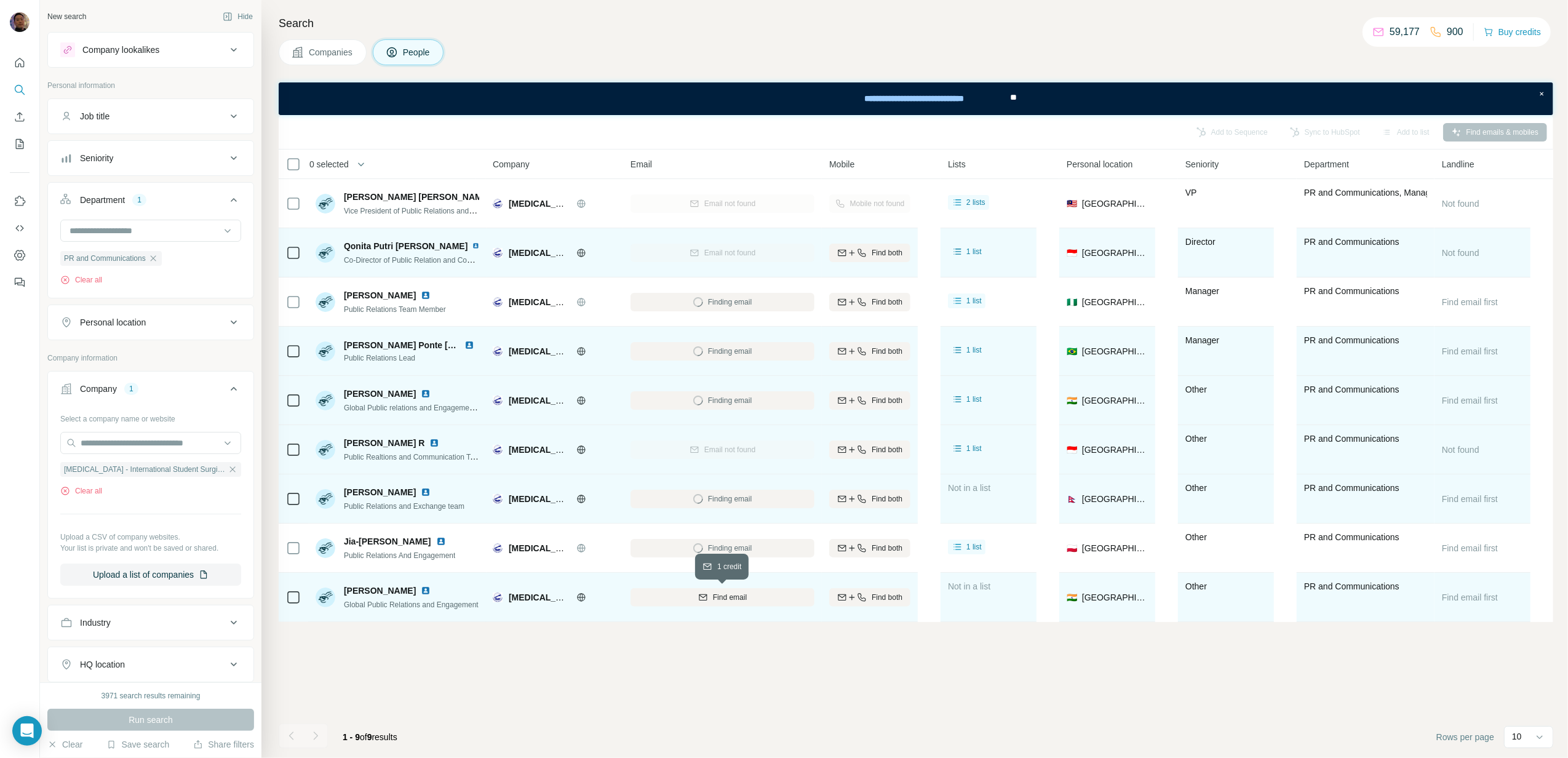
click at [753, 599] on div "Find email" at bounding box center [722, 597] width 184 height 11
click at [230, 471] on icon "button" at bounding box center [233, 469] width 5 height 5
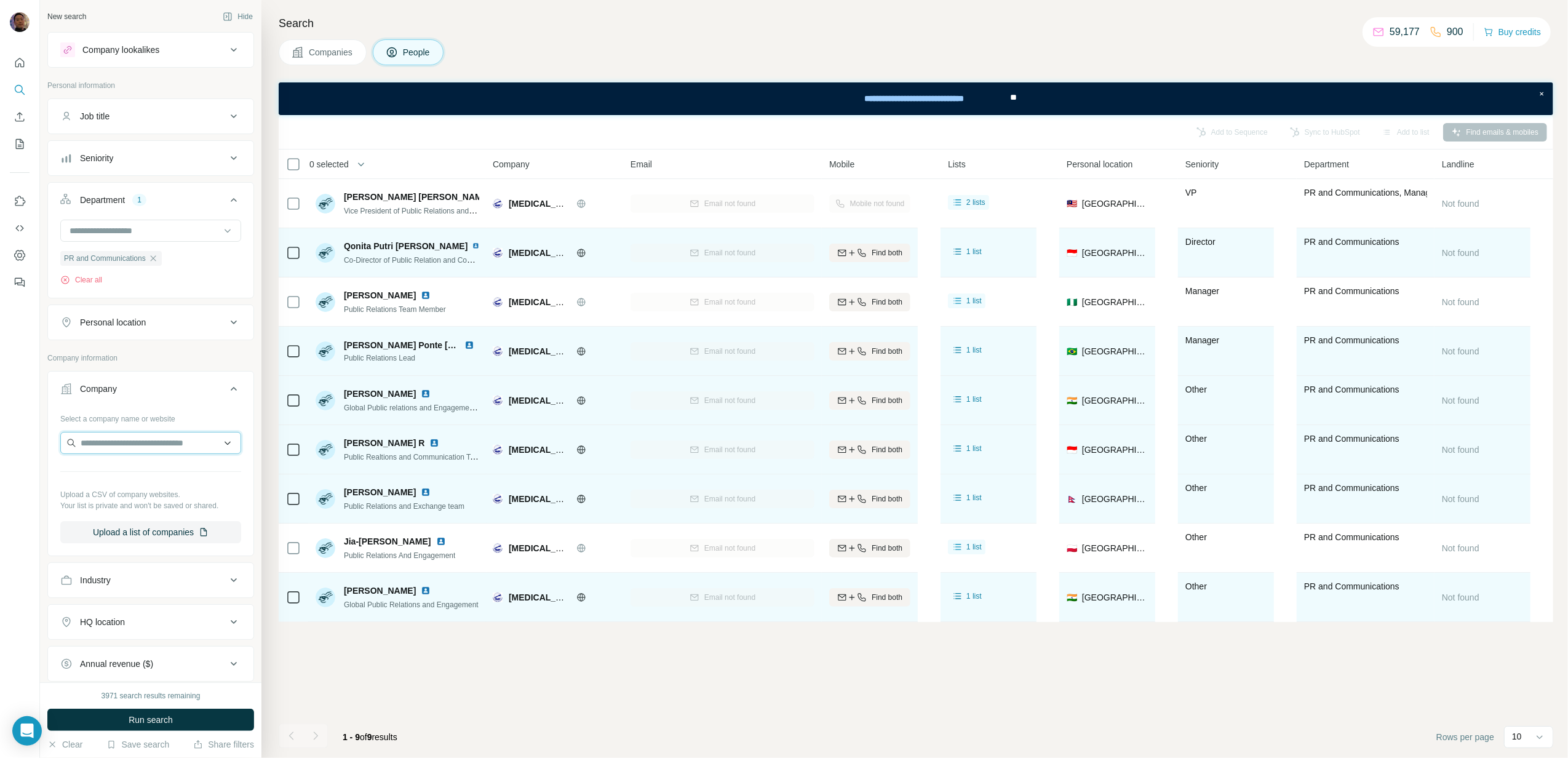
click at [165, 450] on input "text" at bounding box center [151, 443] width 181 height 22
type input "*"
type input "******"
click at [165, 478] on div "Ipmuda Berhad [DOMAIN_NAME]" at bounding box center [145, 478] width 162 height 33
click at [188, 722] on button "Run search" at bounding box center [151, 720] width 207 height 22
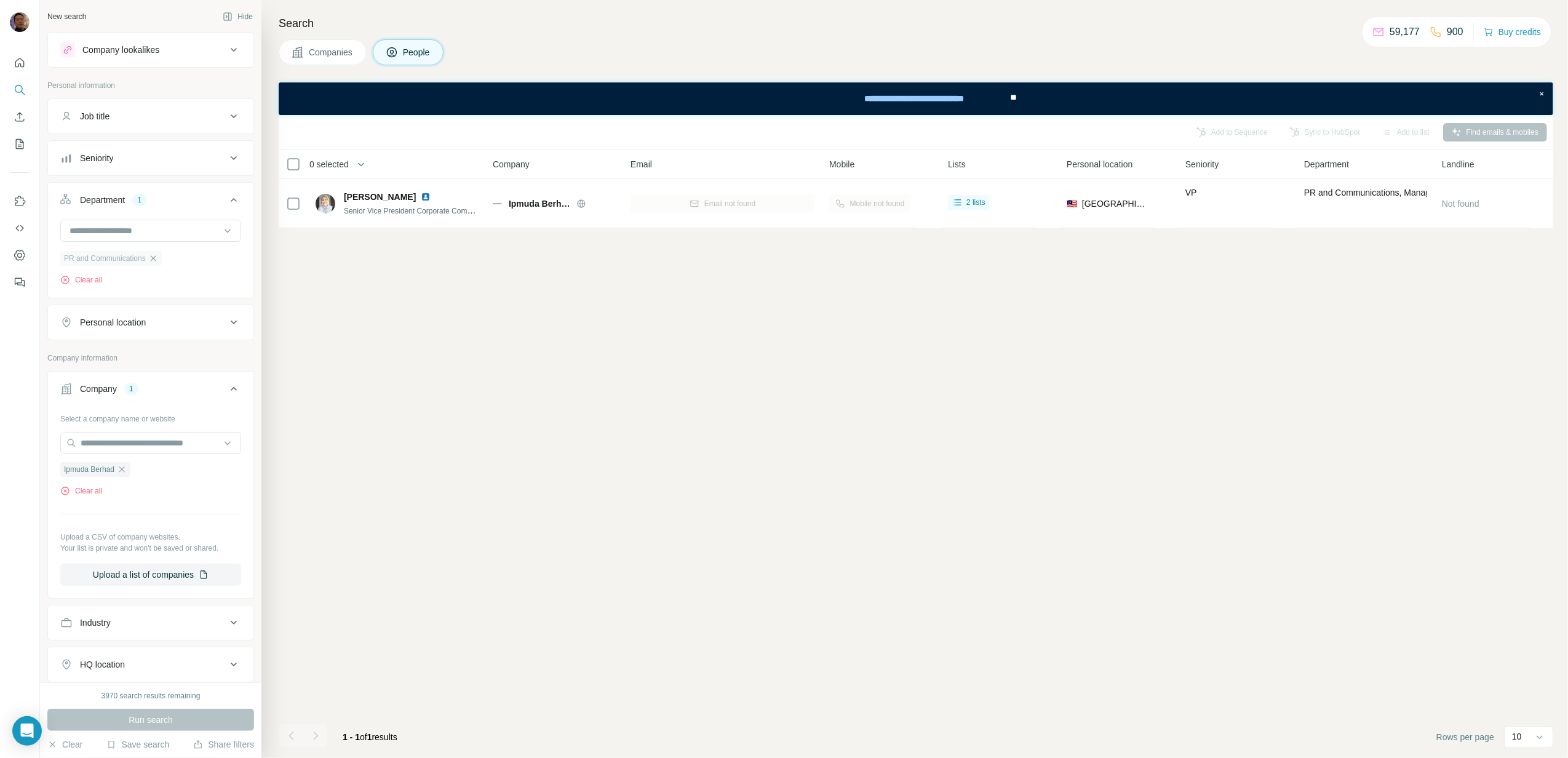
click at [156, 261] on icon "button" at bounding box center [153, 258] width 5 height 5
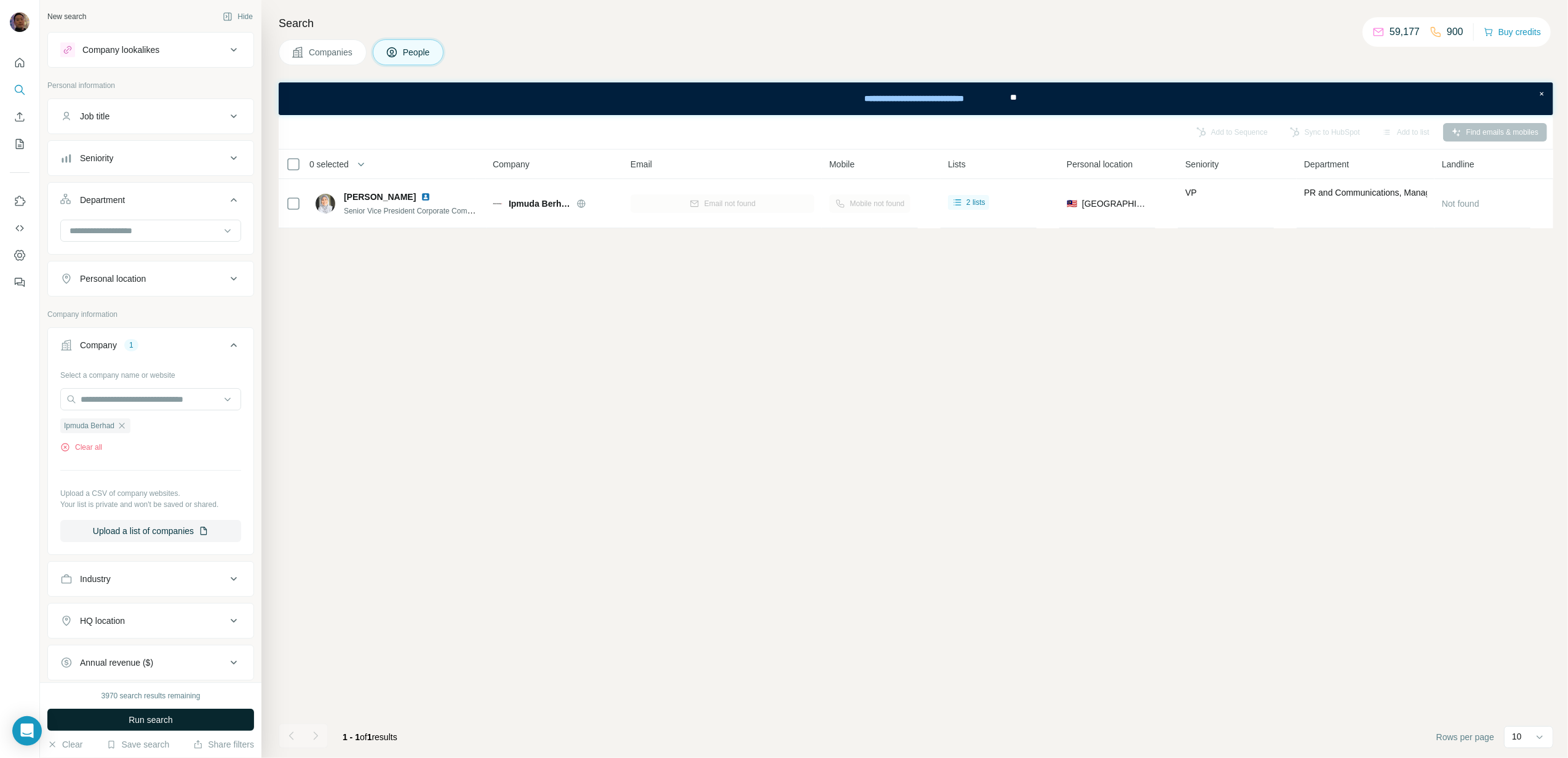
click at [154, 724] on span "Run search" at bounding box center [151, 720] width 44 height 13
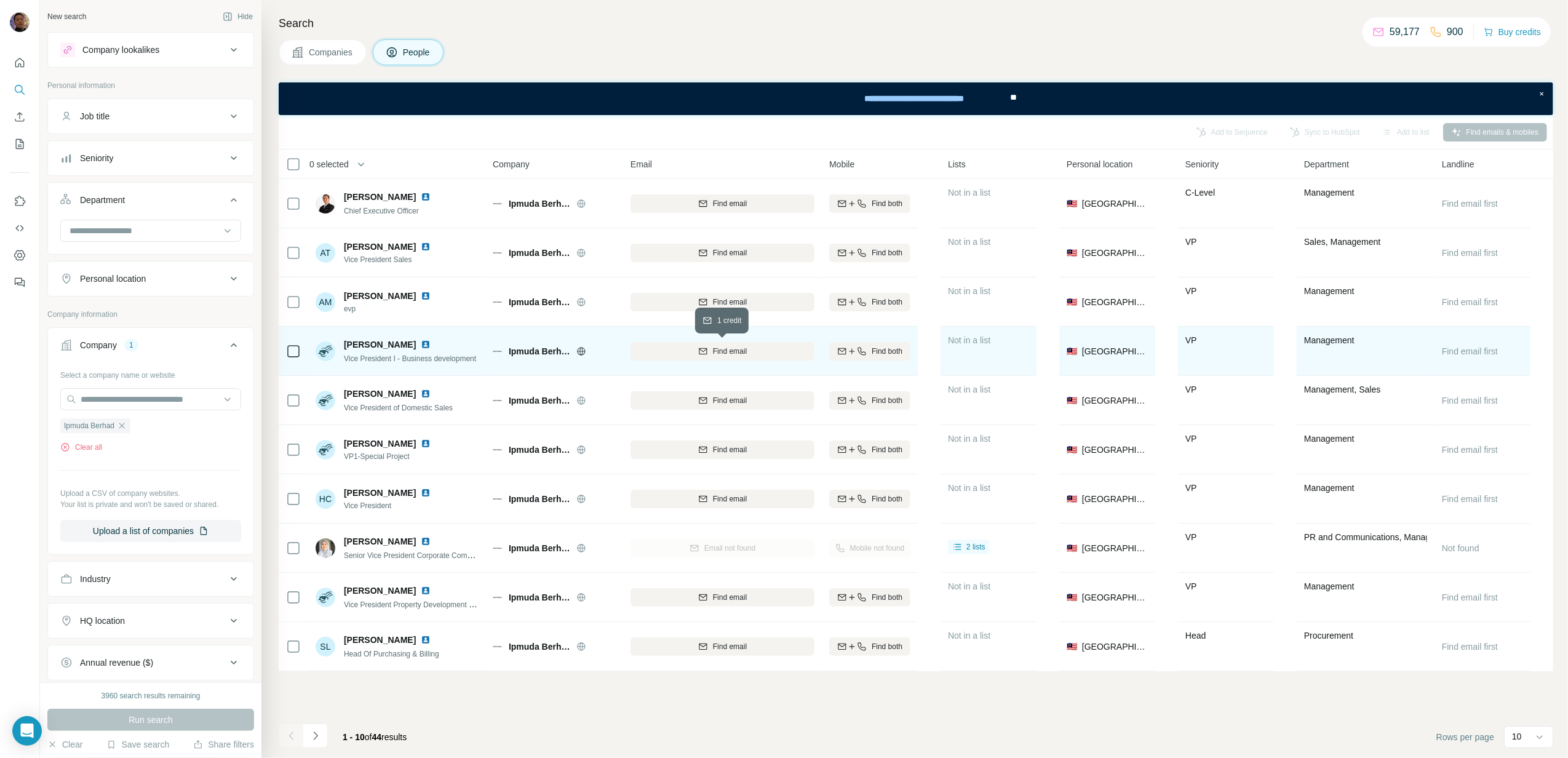
click at [739, 352] on span "Find email" at bounding box center [729, 351] width 34 height 11
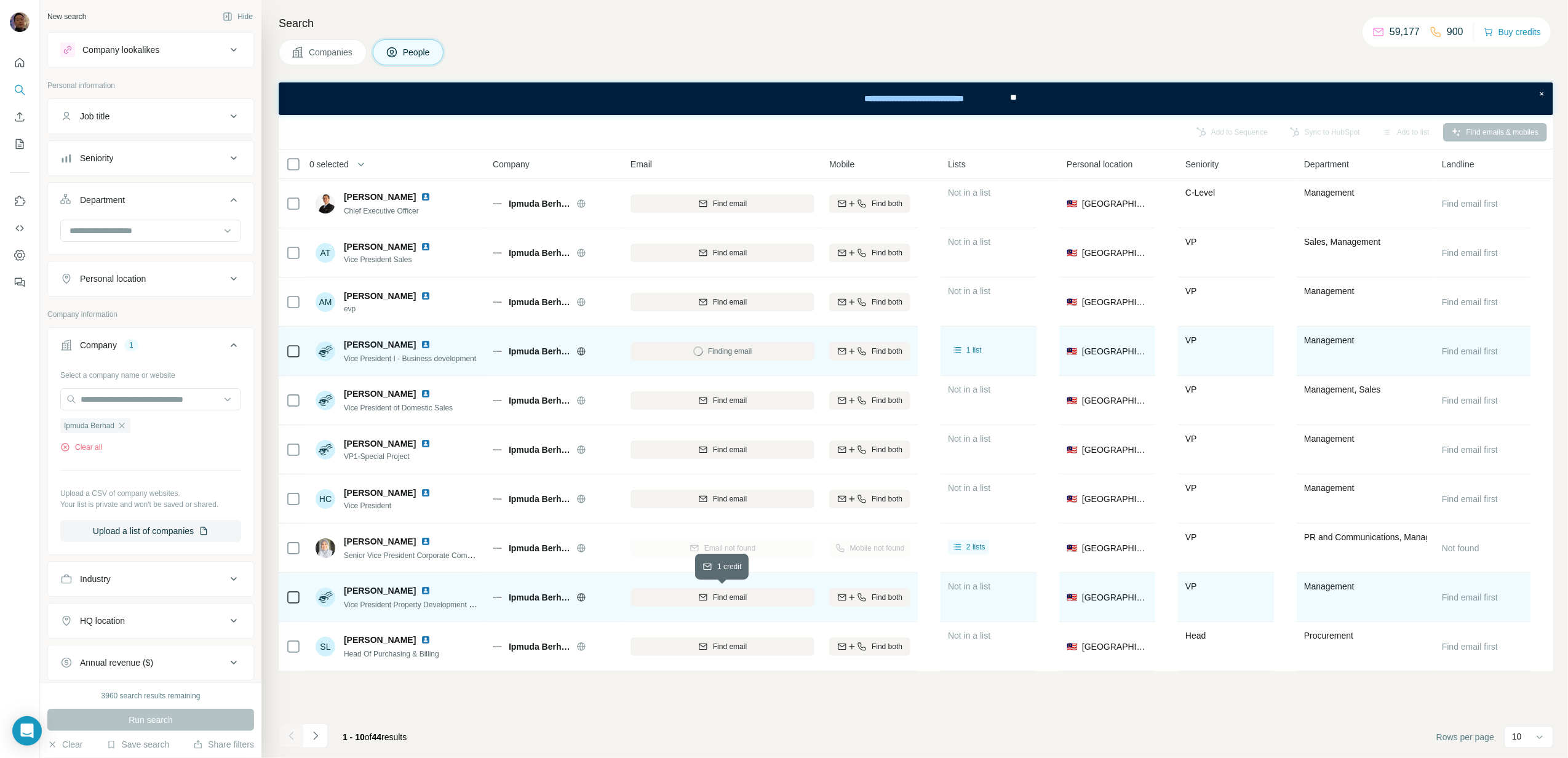
click at [745, 596] on span "Find email" at bounding box center [729, 597] width 34 height 11
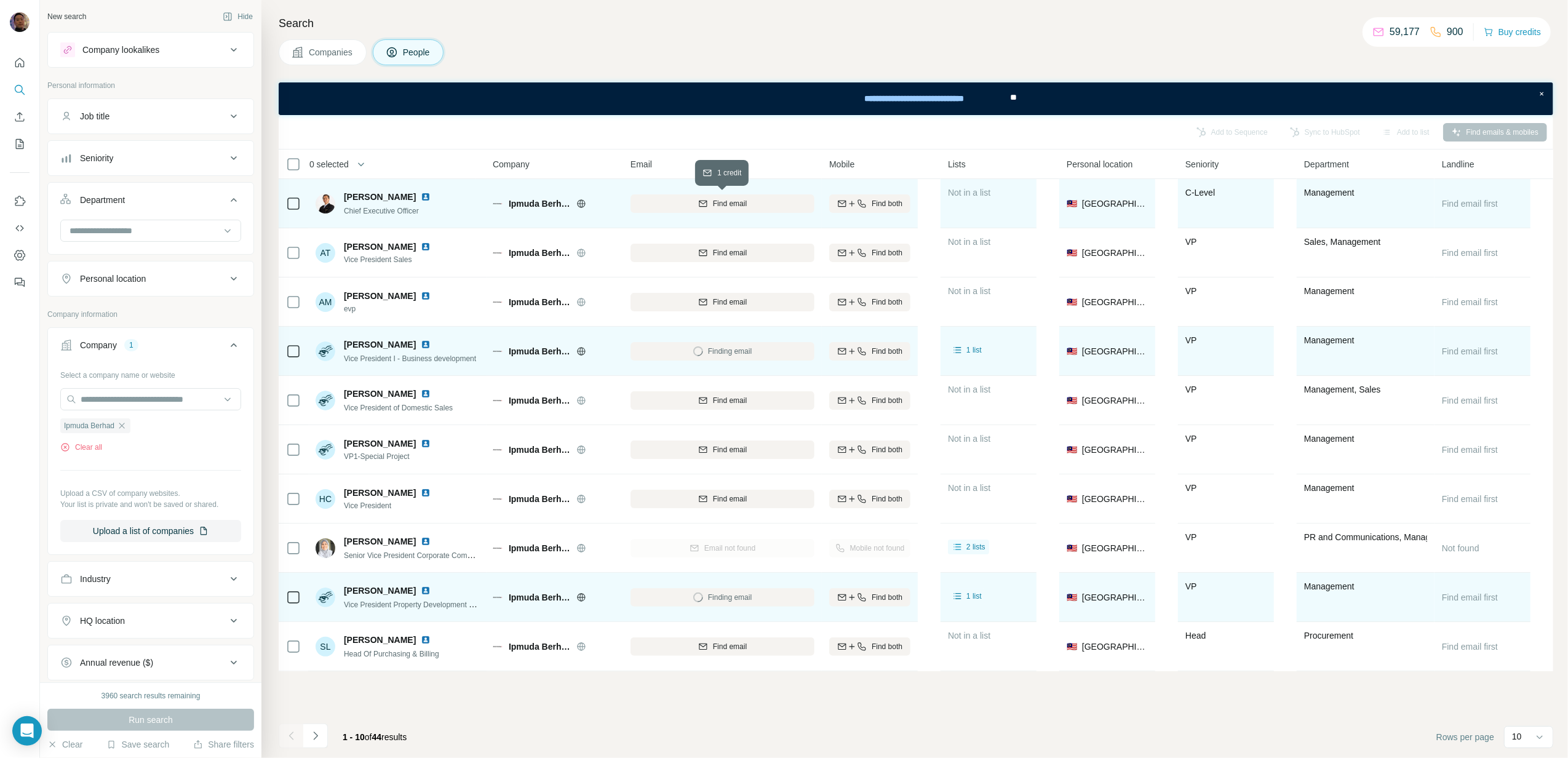
click at [735, 209] on button "Find email" at bounding box center [722, 204] width 184 height 19
click at [1524, 739] on div "10" at bounding box center [1527, 736] width 31 height 13
click at [1512, 636] on div "60" at bounding box center [1528, 642] width 43 height 22
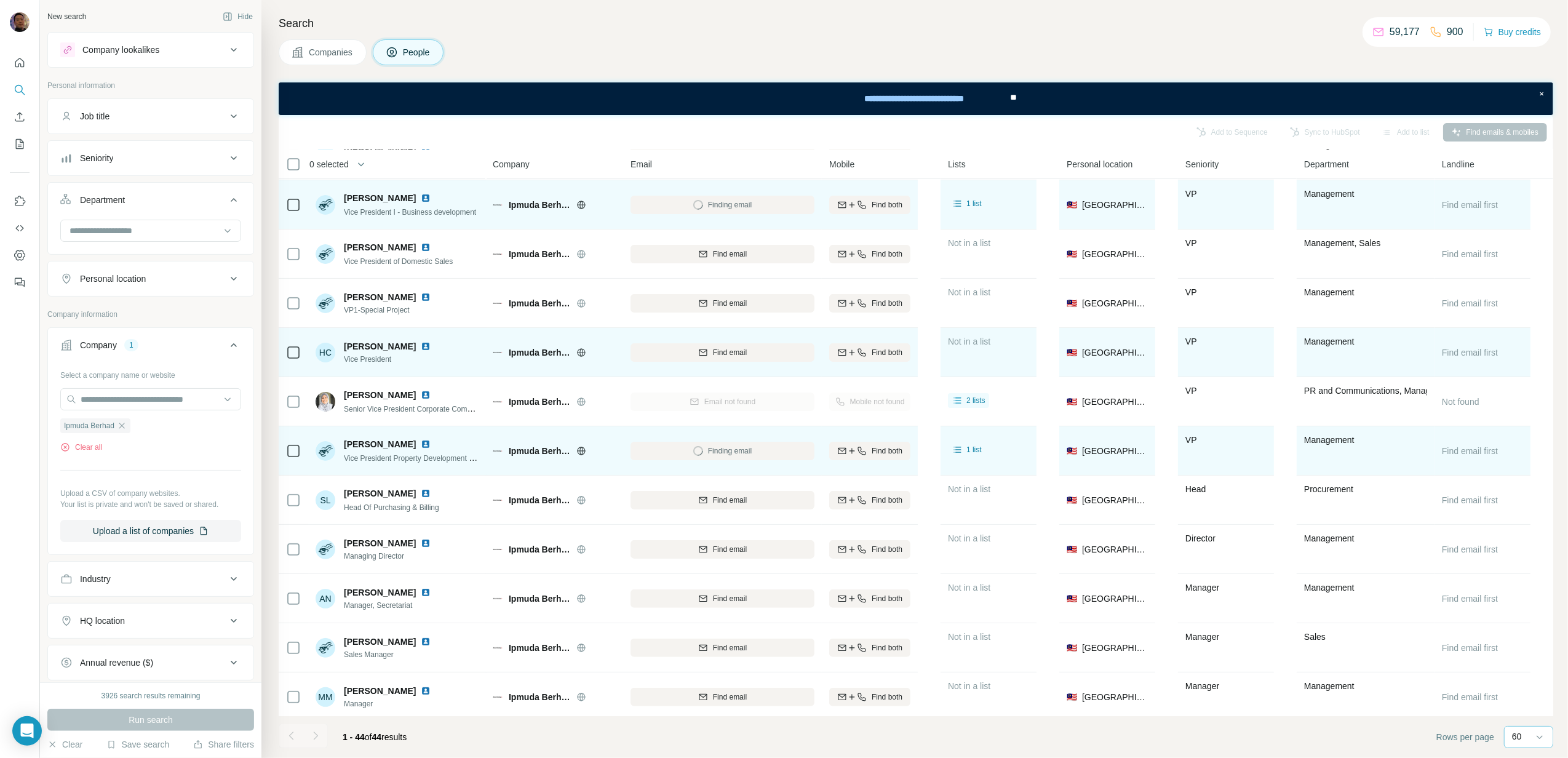
scroll to position [164, 0]
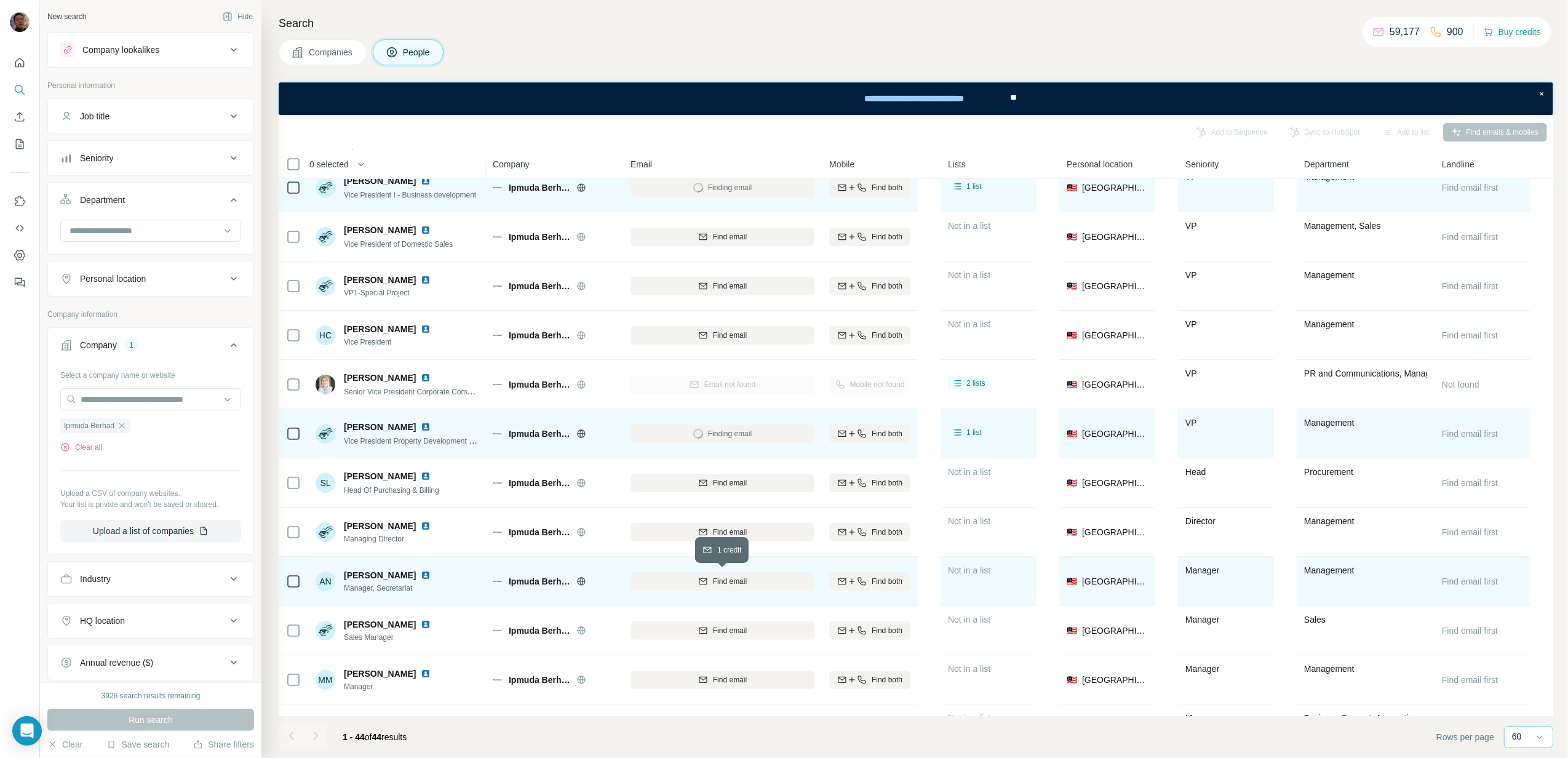
click at [741, 584] on span "Find email" at bounding box center [729, 581] width 34 height 11
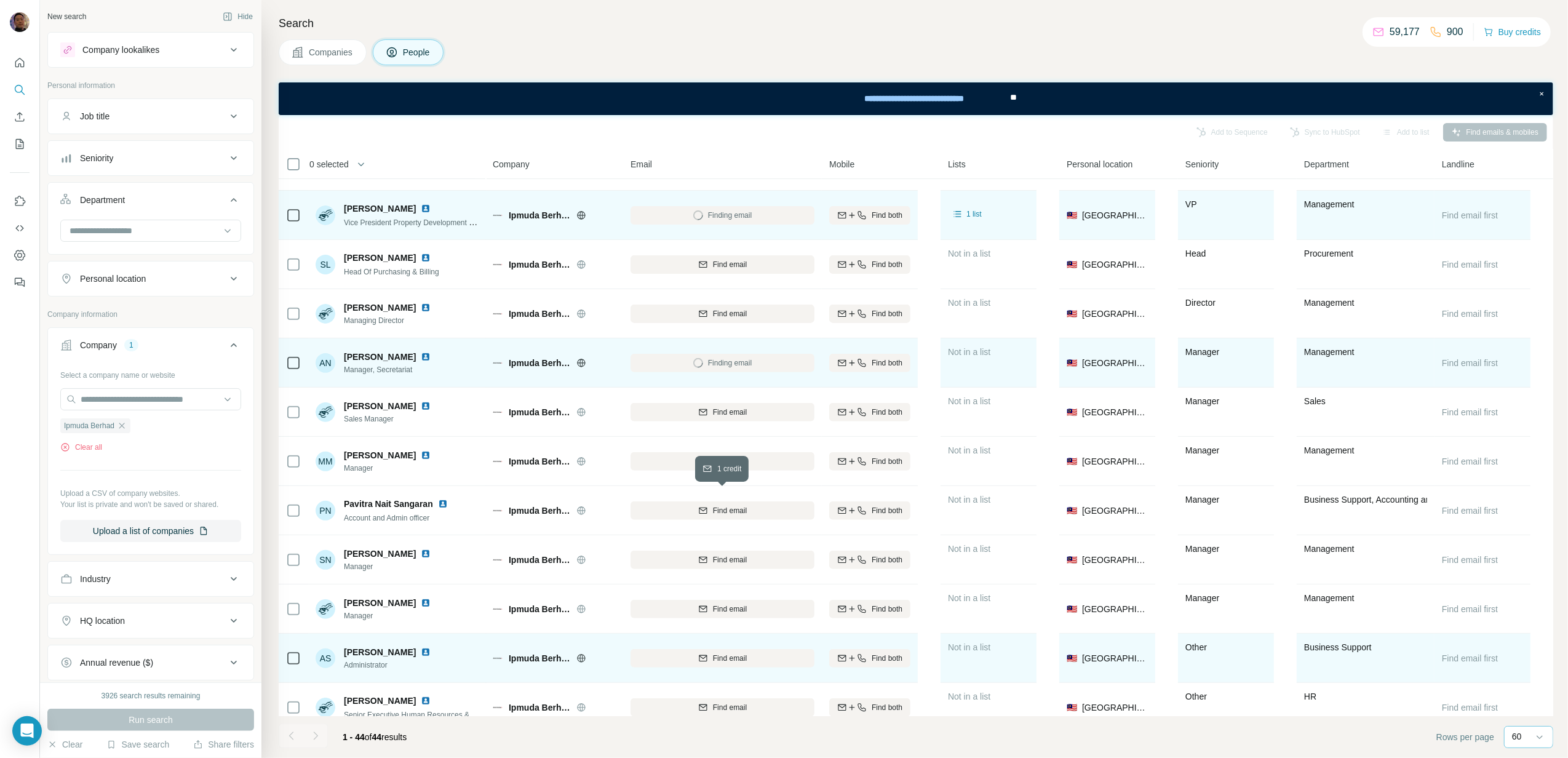
scroll to position [492, 0]
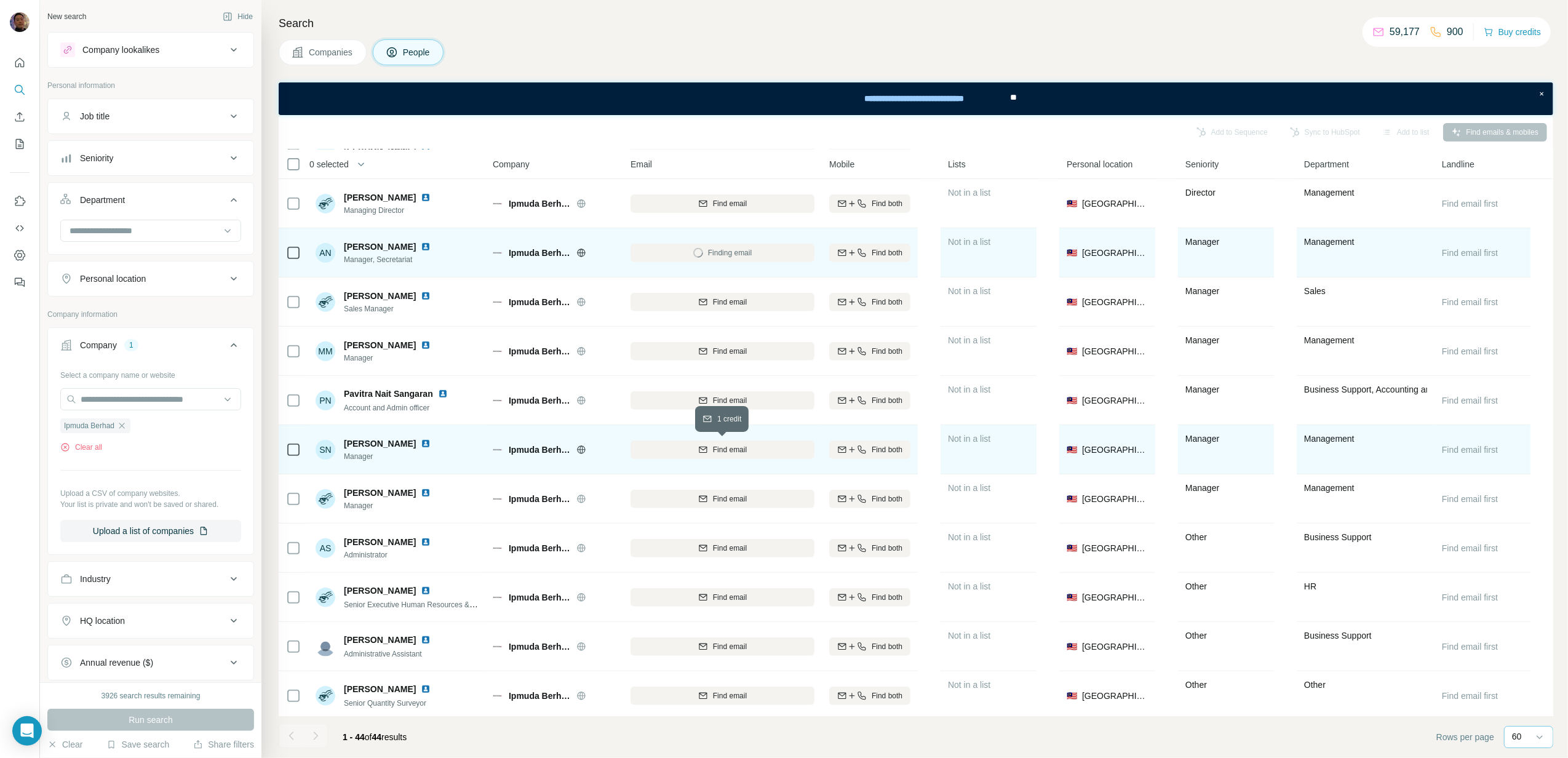
click at [763, 450] on div "Find email" at bounding box center [722, 449] width 184 height 11
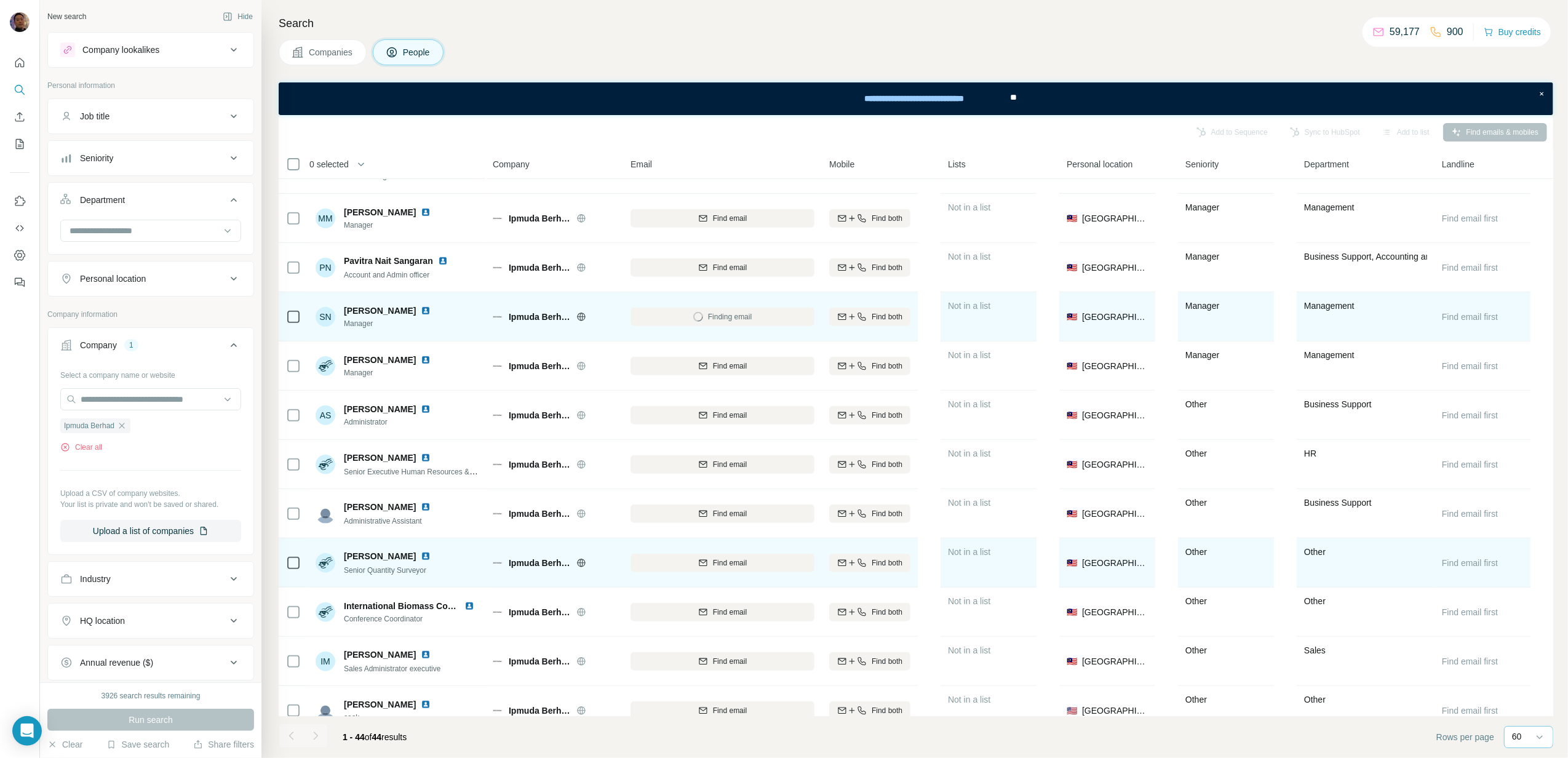
scroll to position [656, 0]
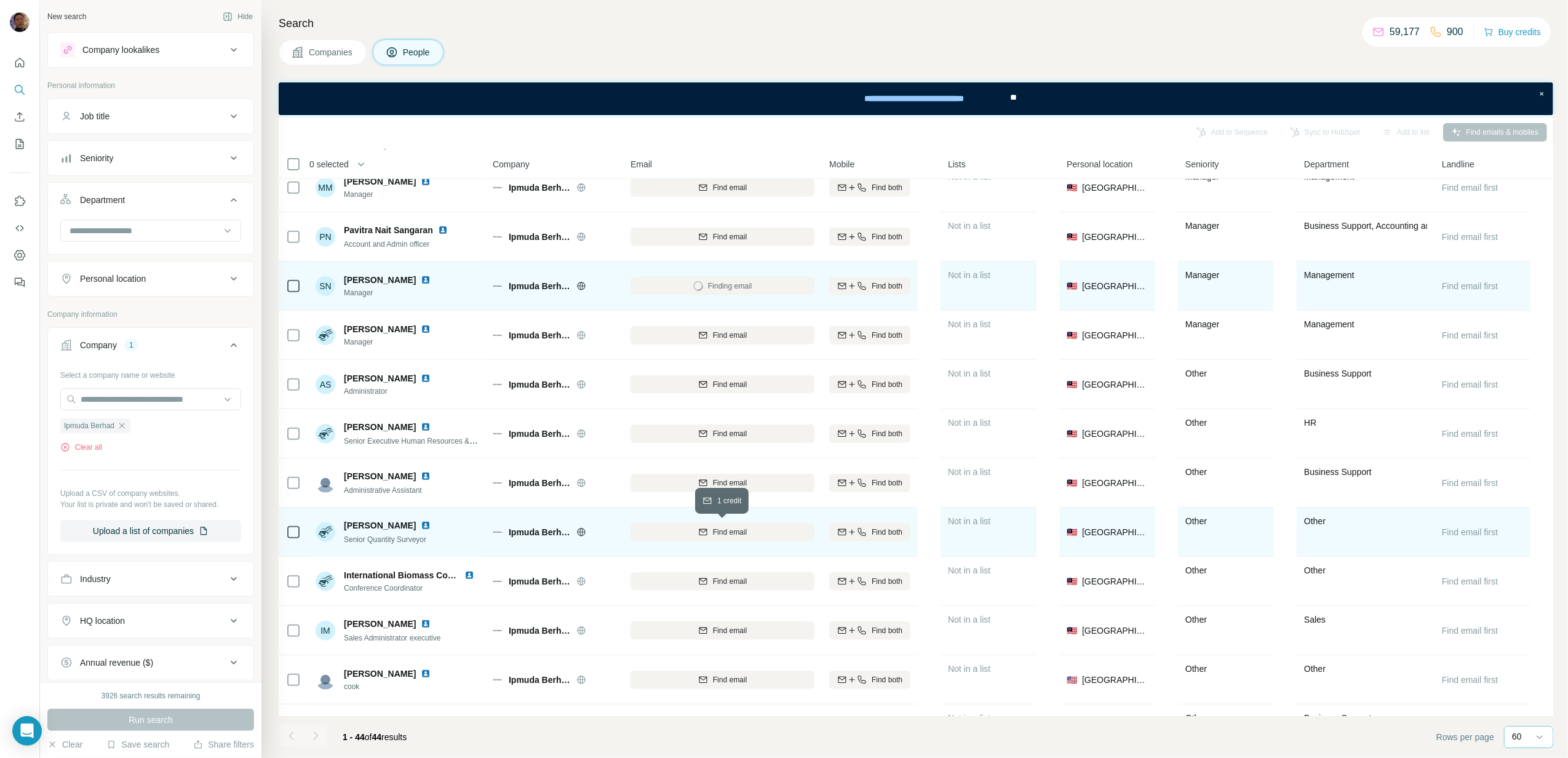
click at [744, 531] on span "Find email" at bounding box center [729, 532] width 34 height 11
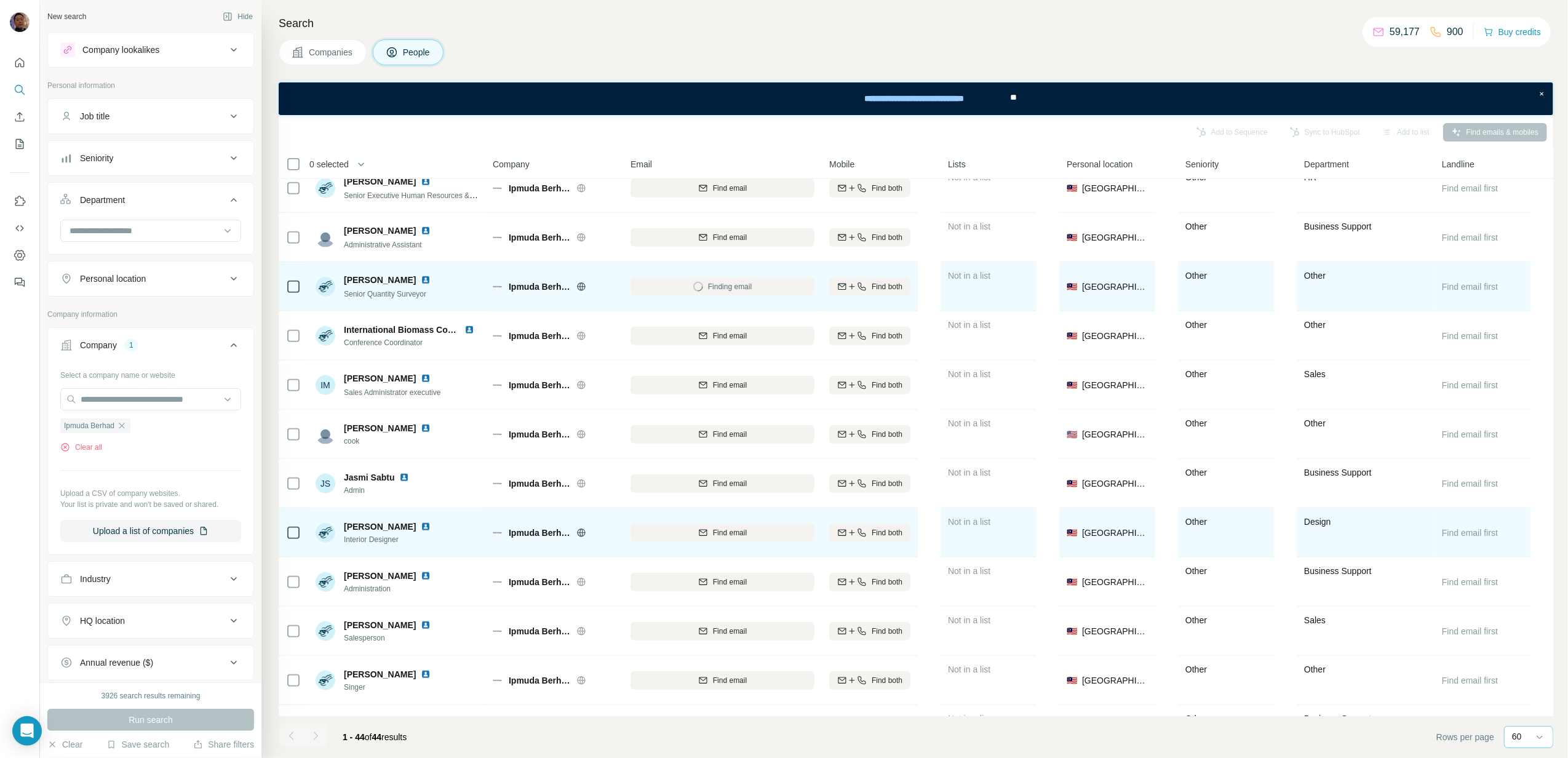
scroll to position [902, 0]
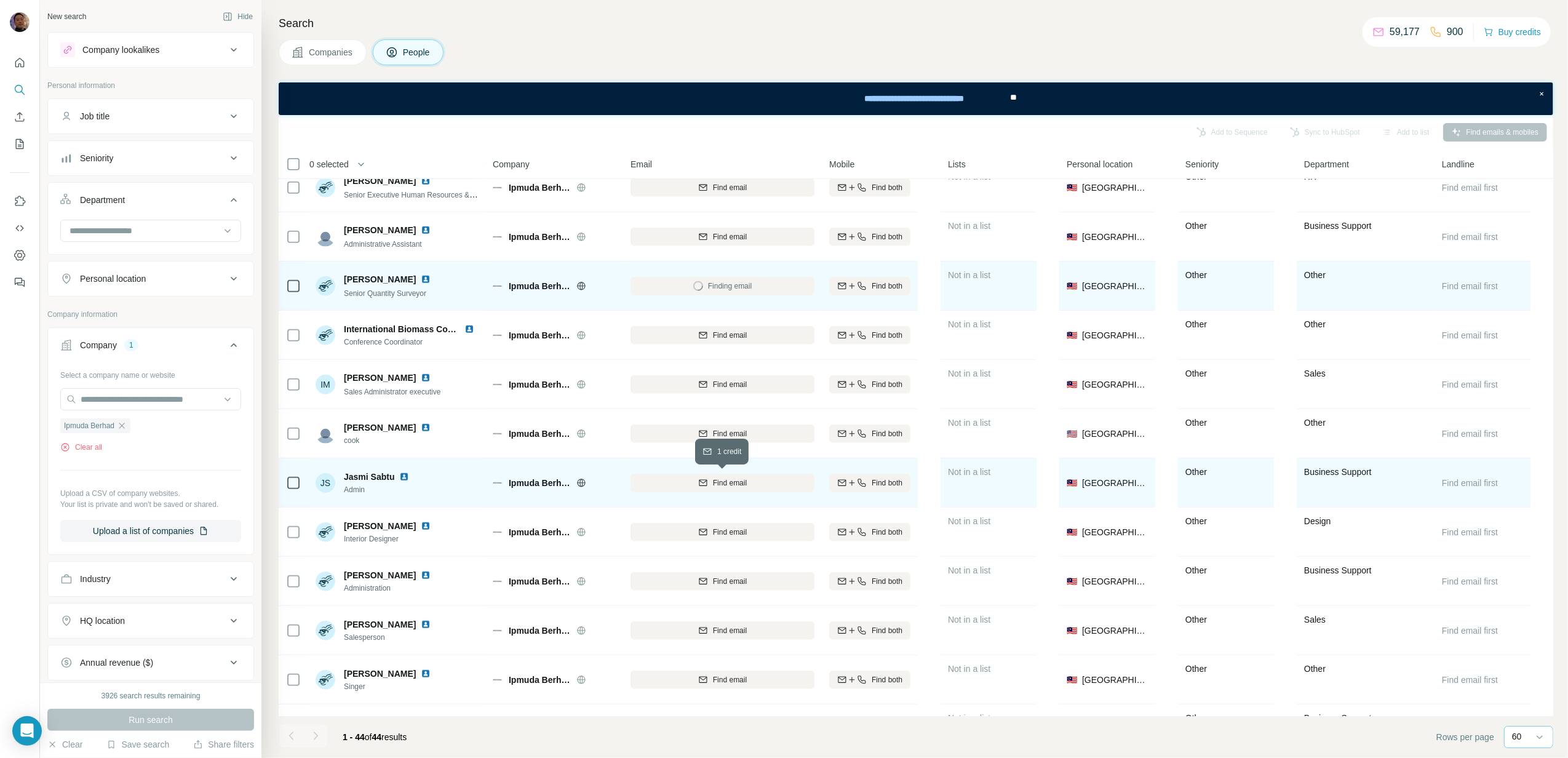
click at [749, 485] on div "Find email" at bounding box center [722, 482] width 184 height 11
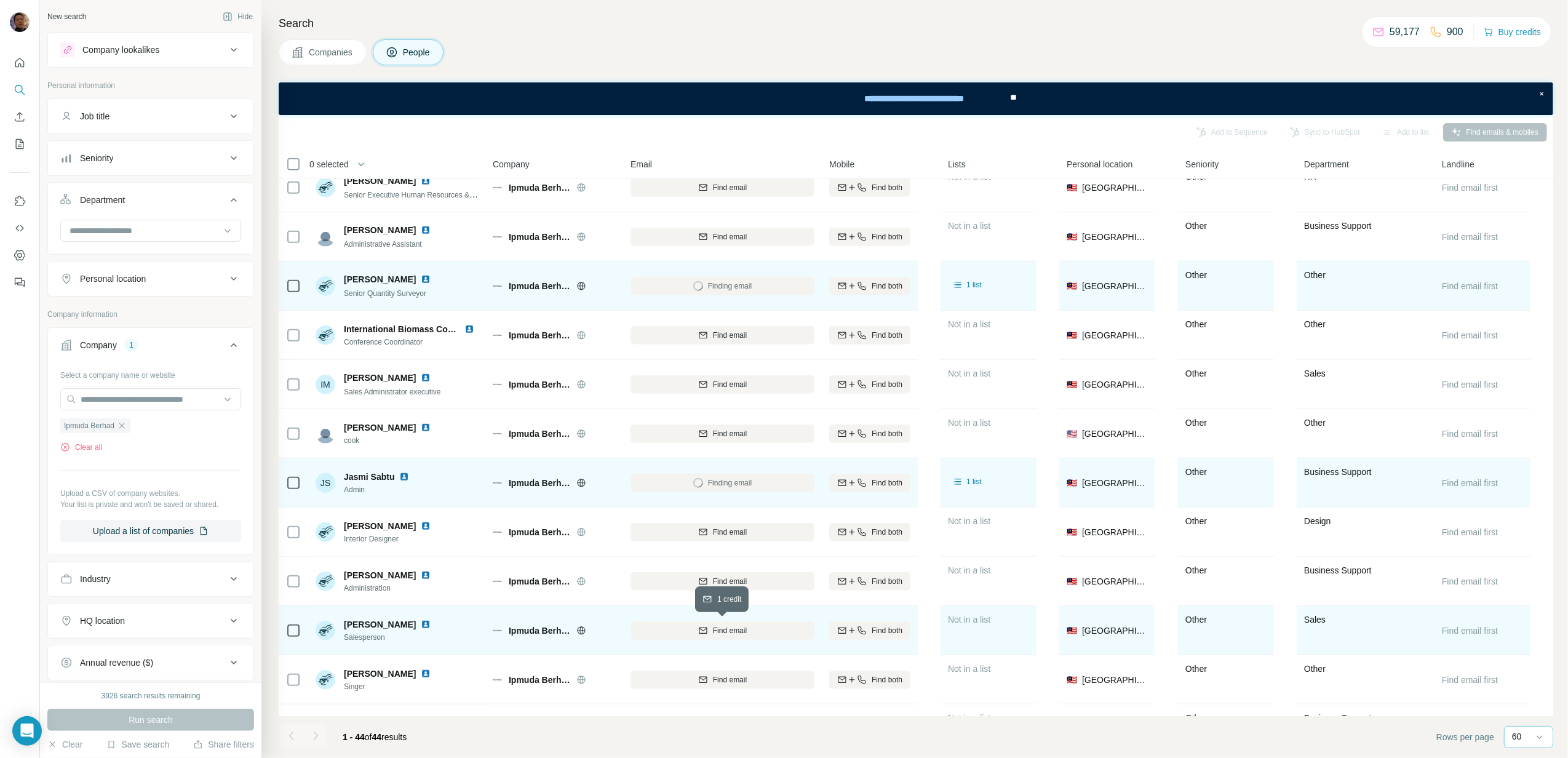
click at [734, 635] on span "Find email" at bounding box center [729, 630] width 34 height 11
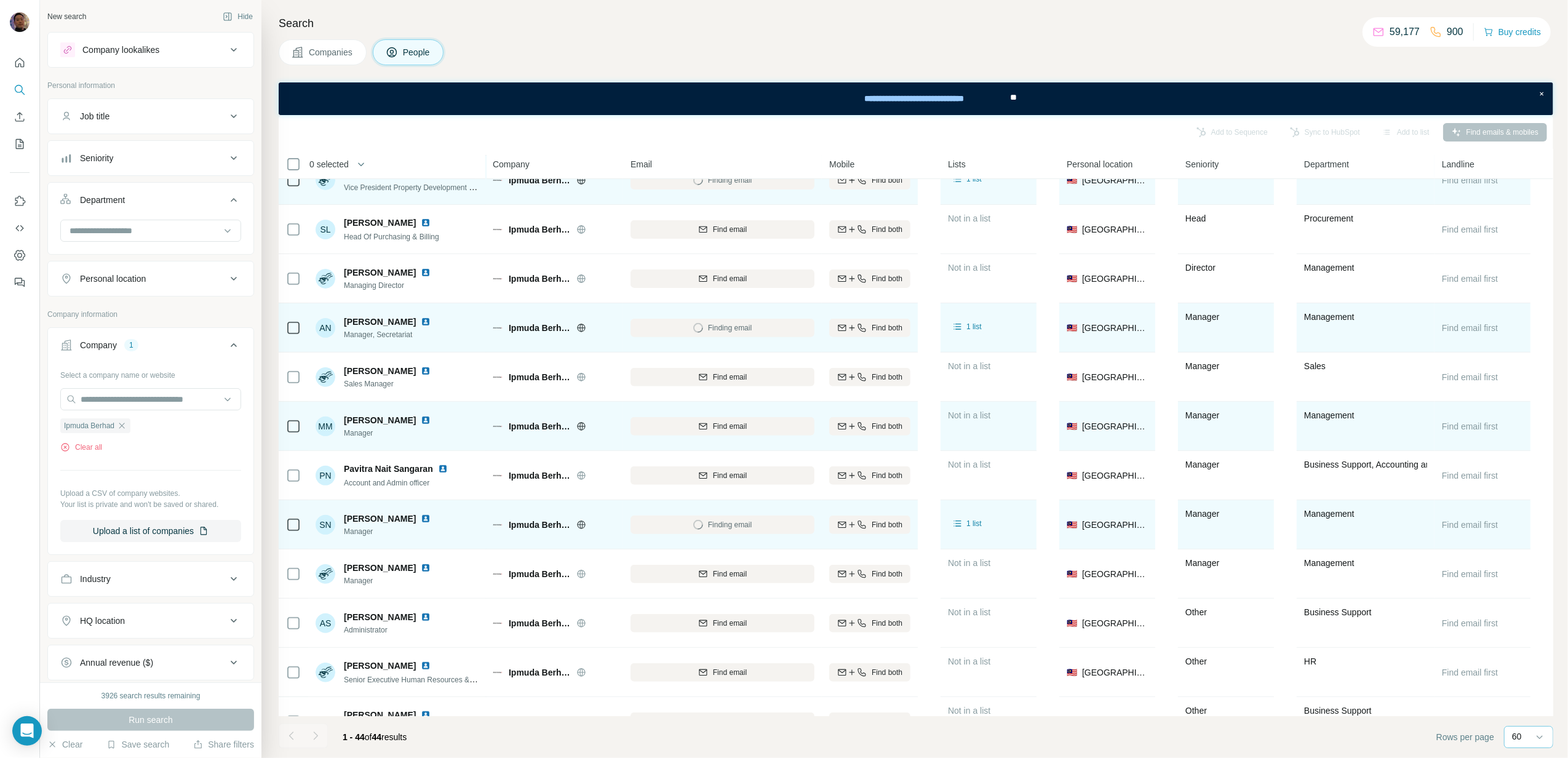
scroll to position [0, 0]
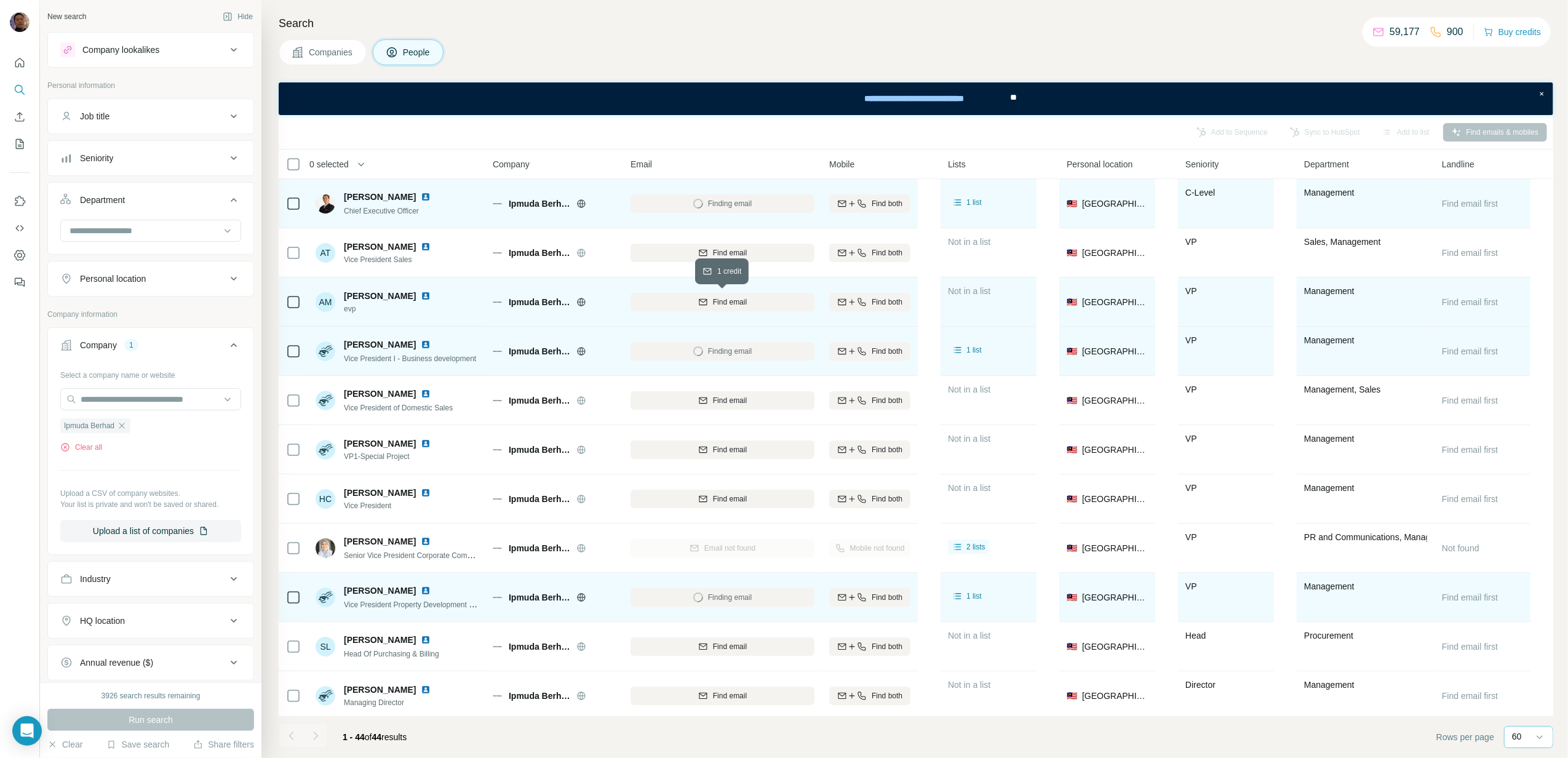
click at [699, 305] on icon "button" at bounding box center [703, 301] width 8 height 6
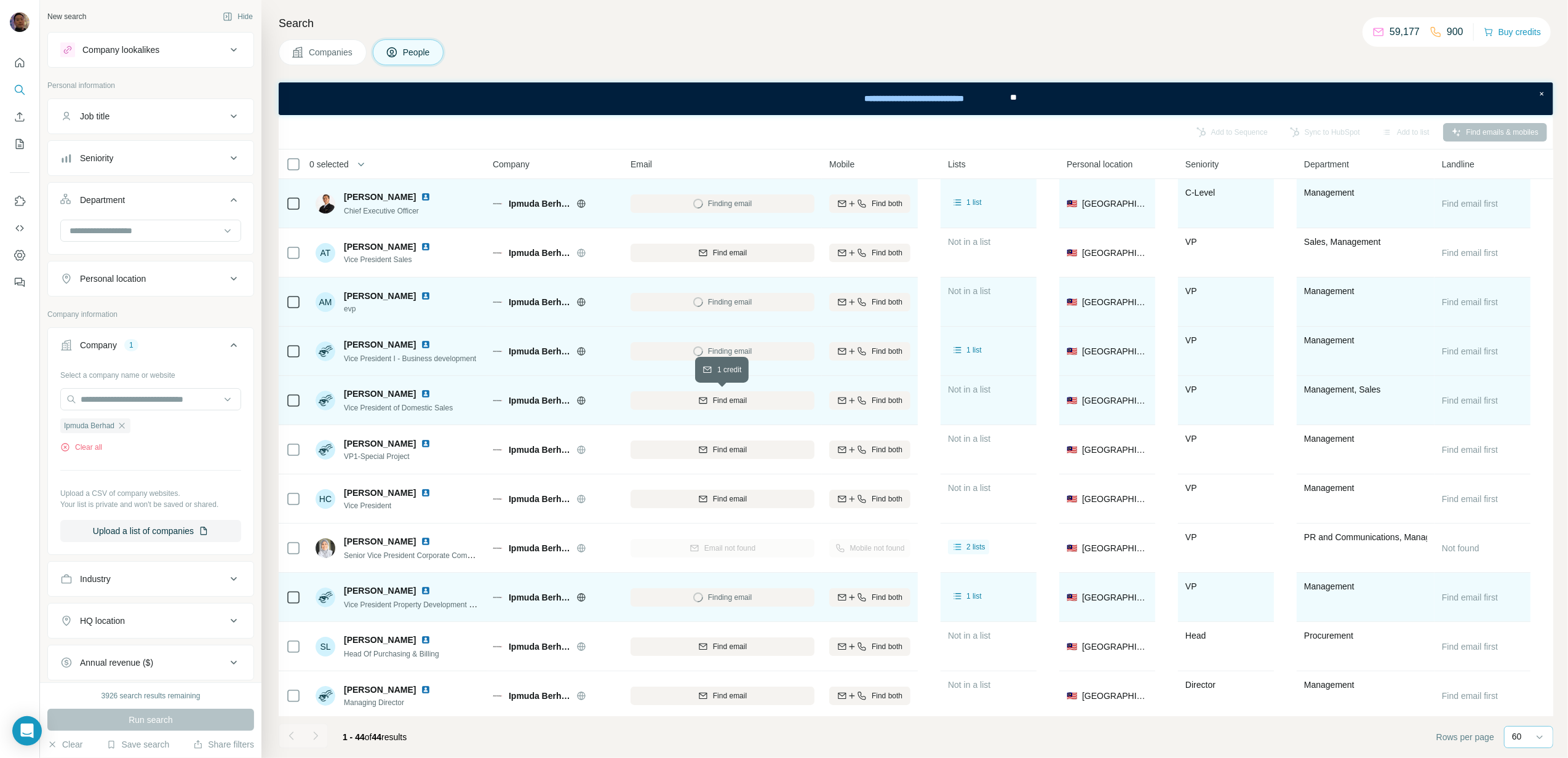
click at [762, 404] on div "Find email" at bounding box center [722, 400] width 184 height 11
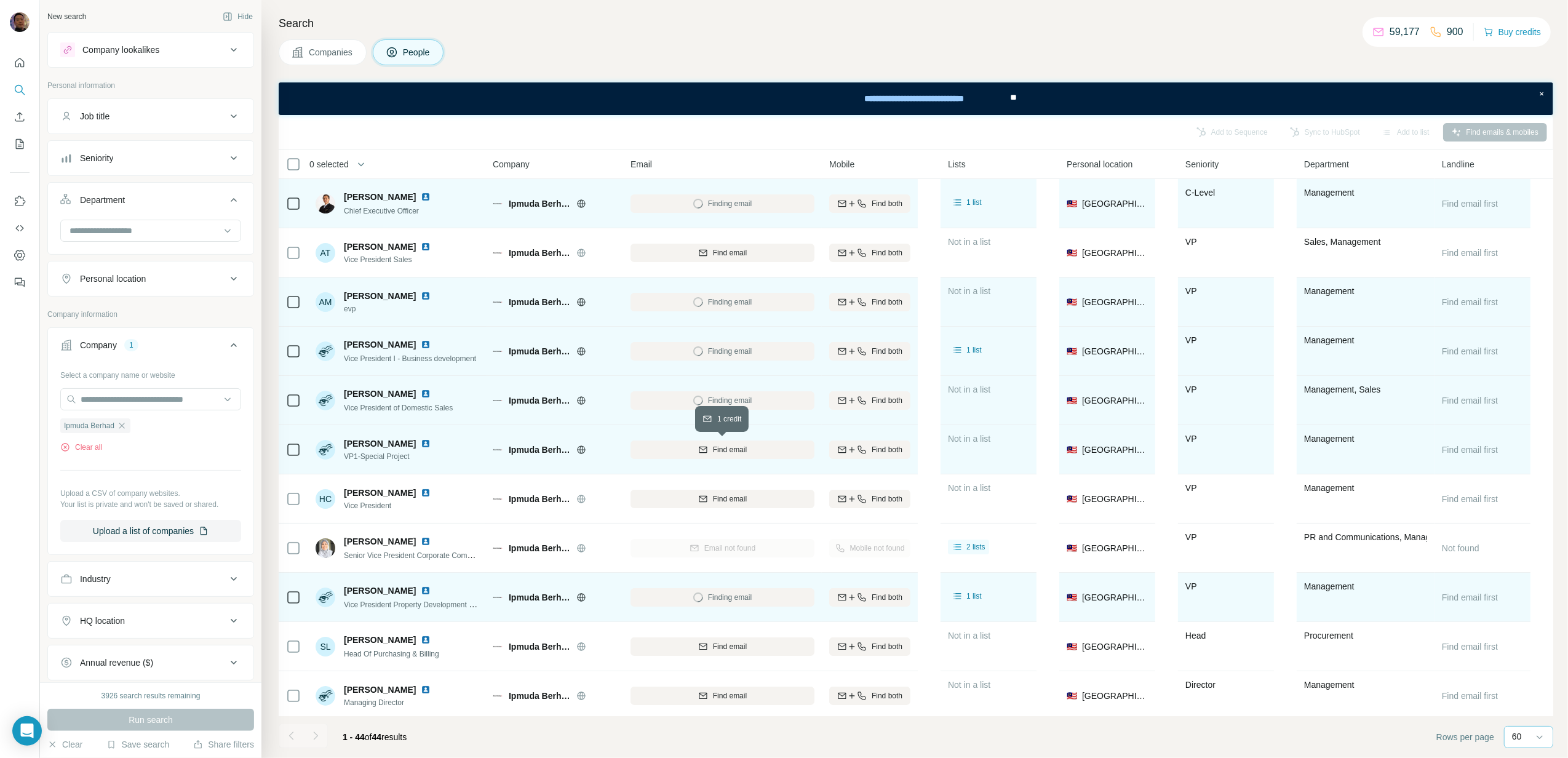
click at [776, 444] on div "Find email" at bounding box center [722, 449] width 184 height 11
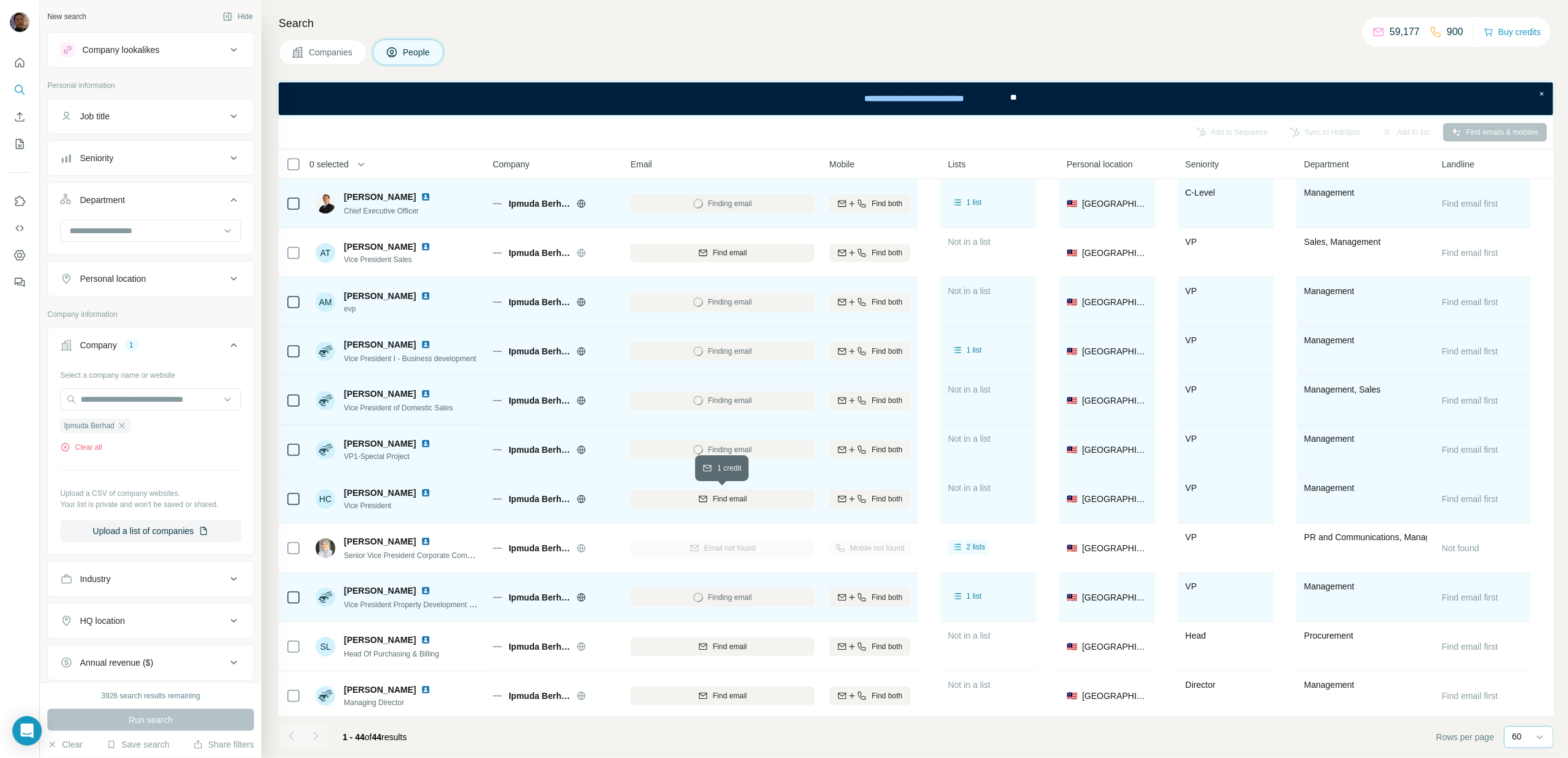
click at [753, 504] on div "Find email" at bounding box center [722, 499] width 184 height 11
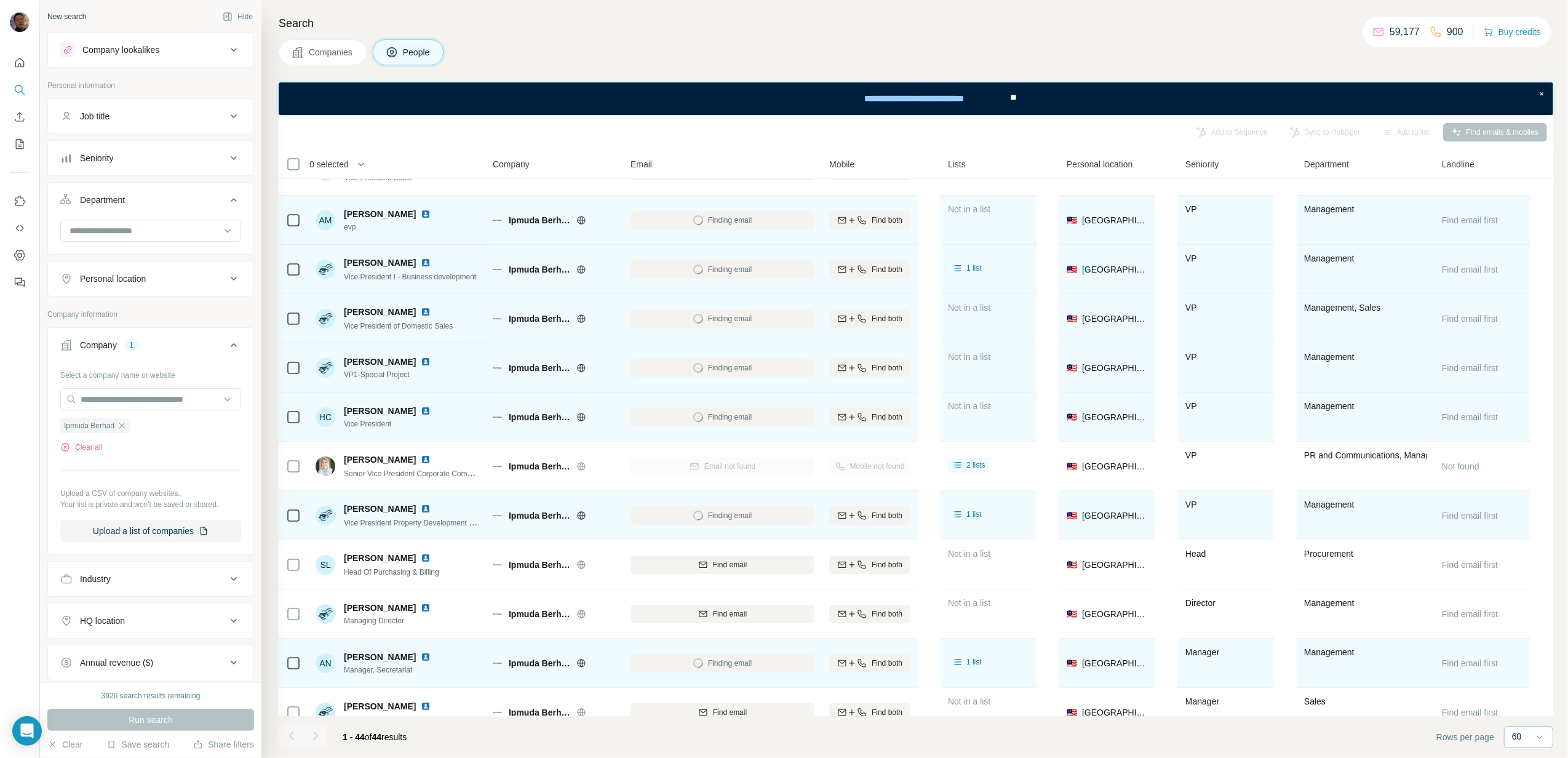
scroll to position [164, 0]
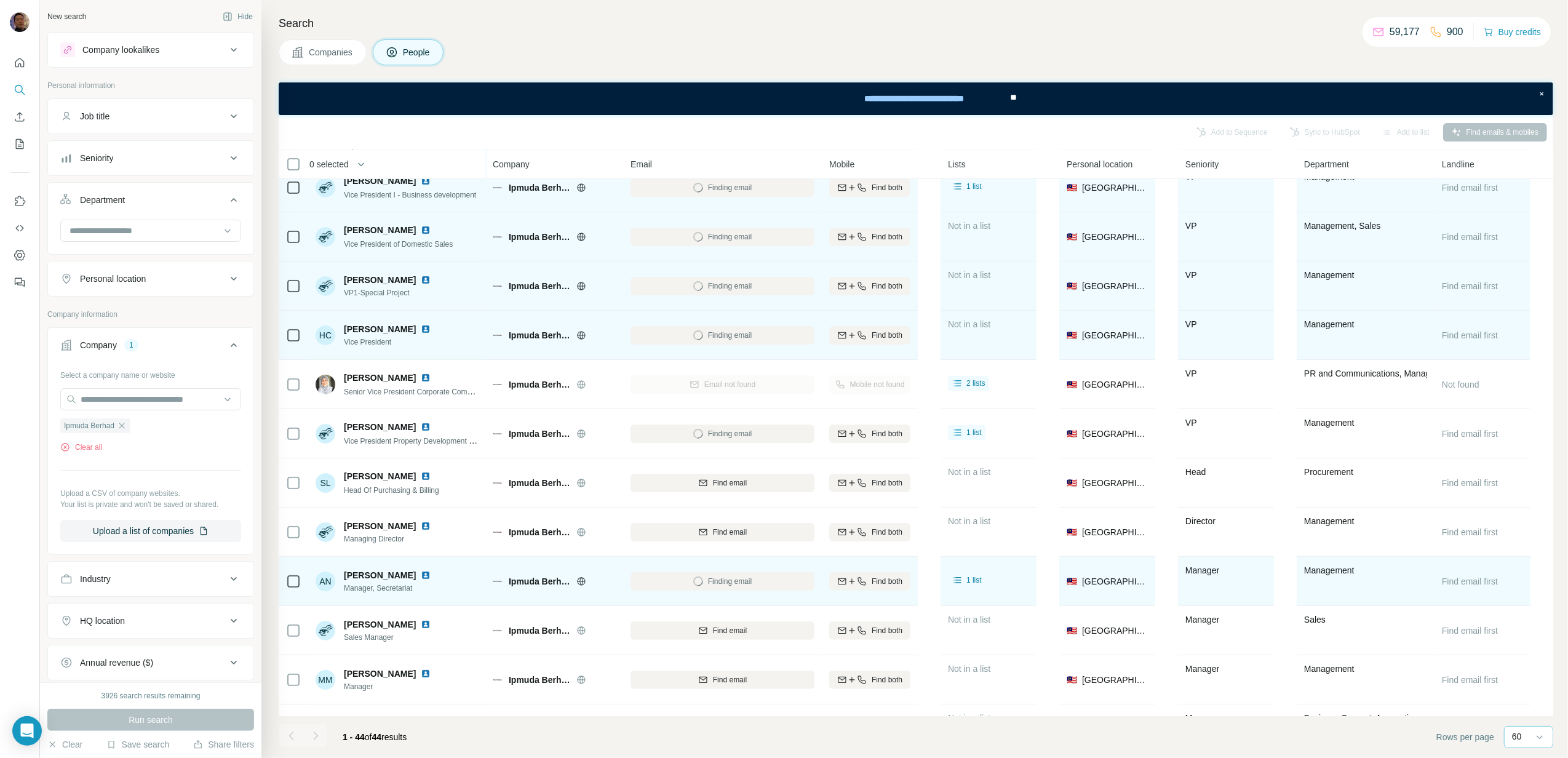
click at [746, 434] on div "Finding email" at bounding box center [722, 433] width 184 height 34
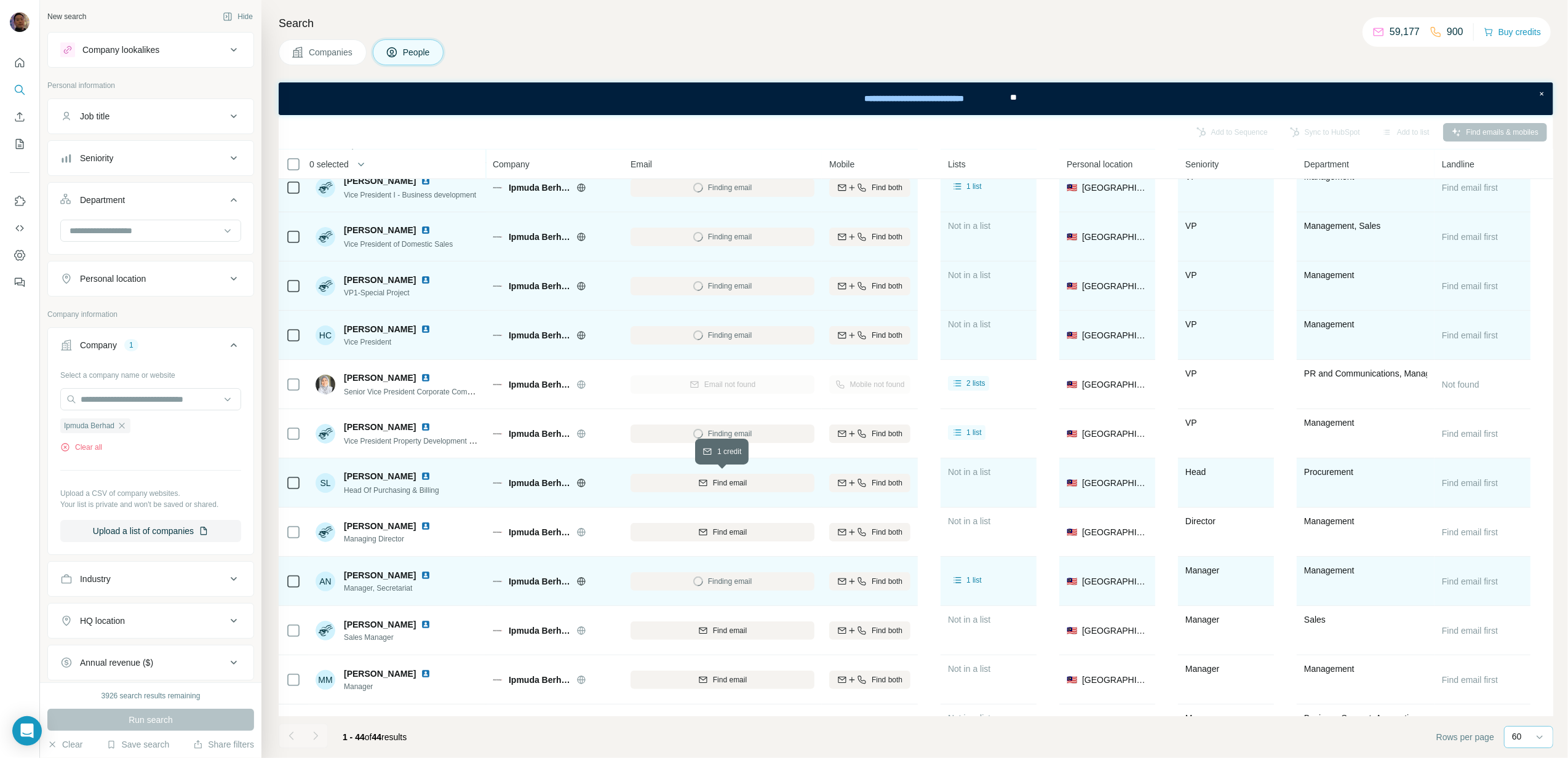
drag, startPoint x: 747, startPoint y: 480, endPoint x: 759, endPoint y: 502, distance: 25.1
click at [747, 480] on span "Find email" at bounding box center [729, 482] width 34 height 11
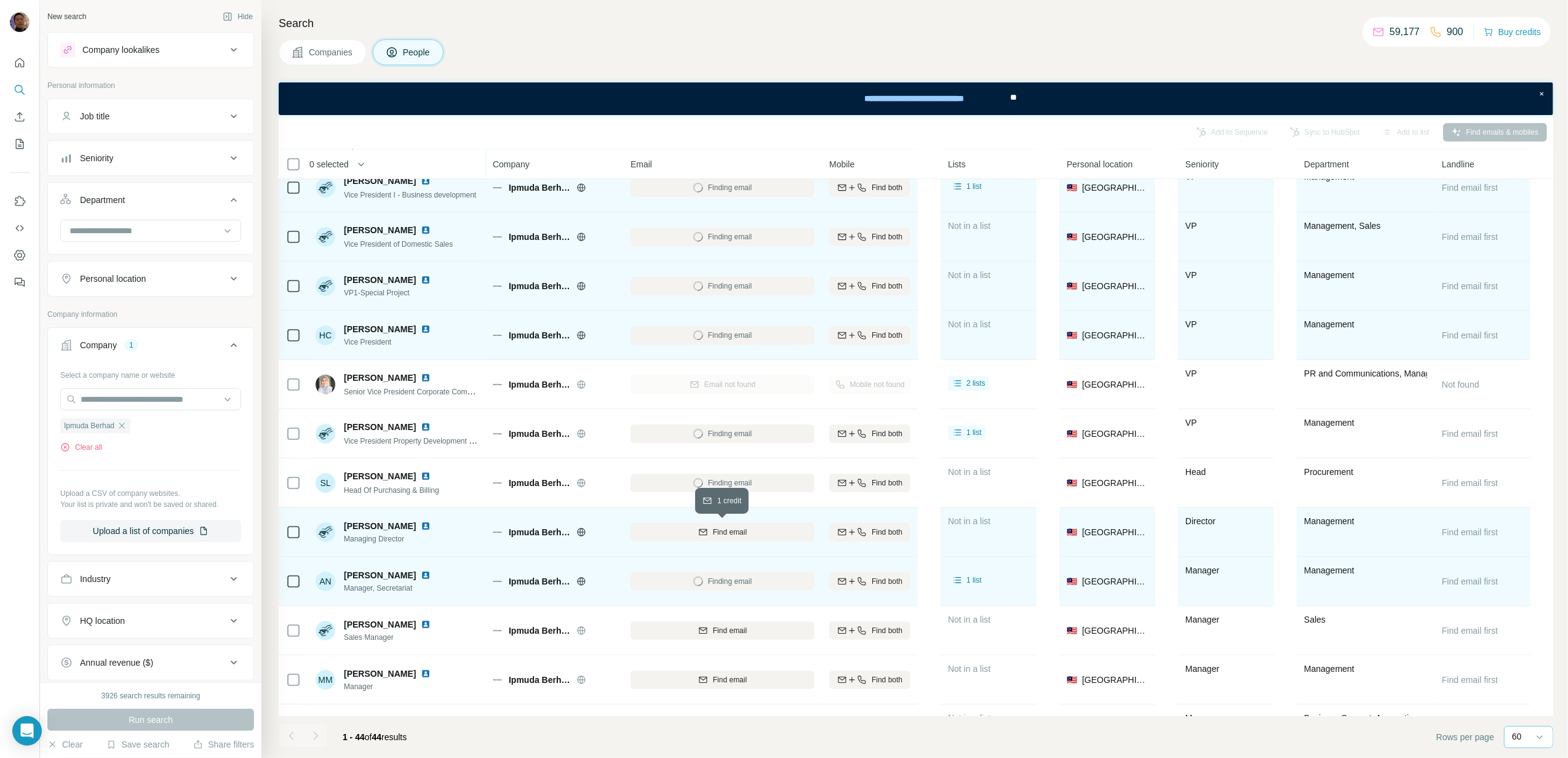
click at [759, 535] on div "Find email" at bounding box center [722, 532] width 184 height 11
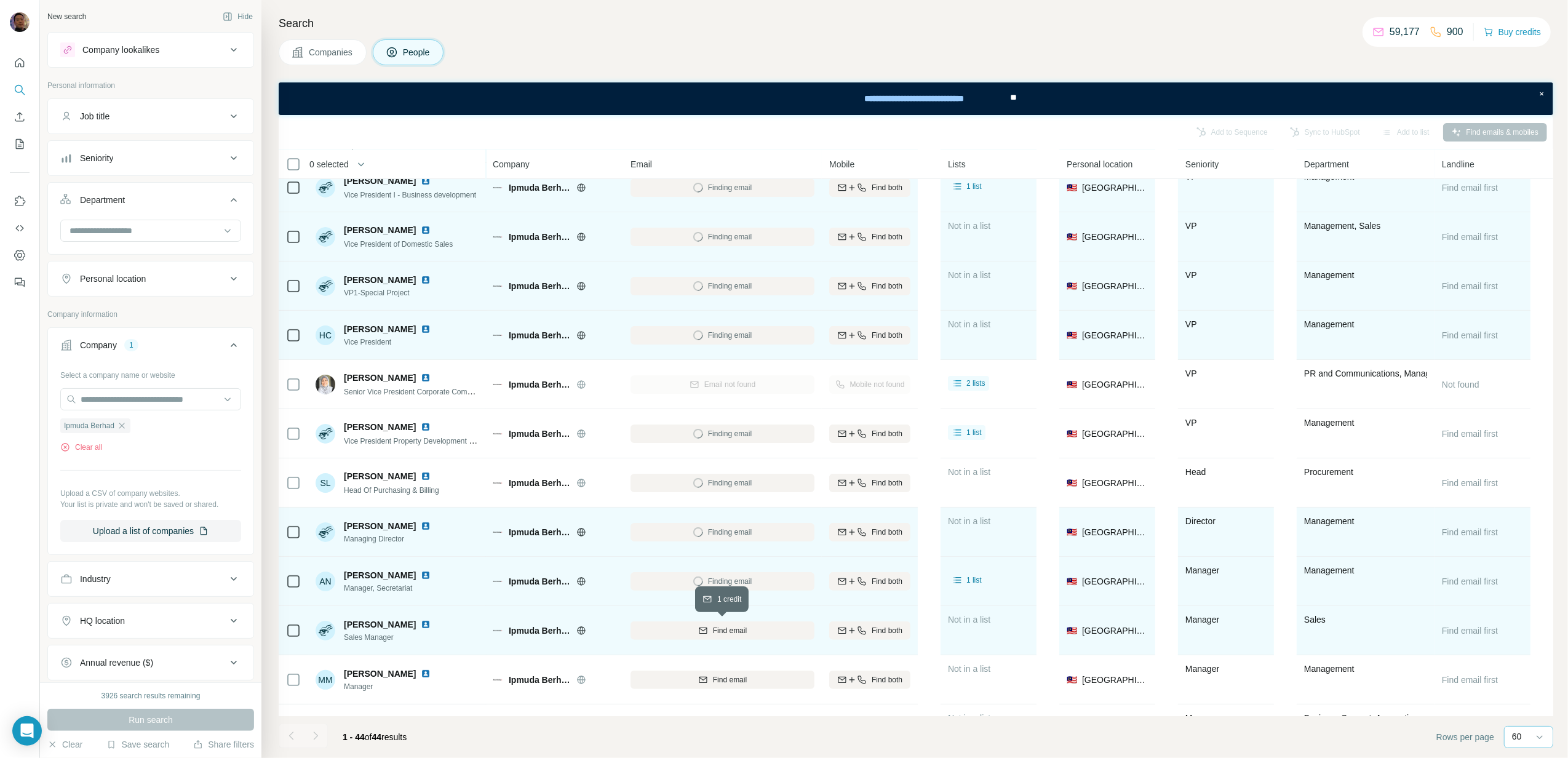
drag, startPoint x: 756, startPoint y: 630, endPoint x: 761, endPoint y: 654, distance: 24.5
click at [756, 630] on div "Find email" at bounding box center [722, 630] width 184 height 11
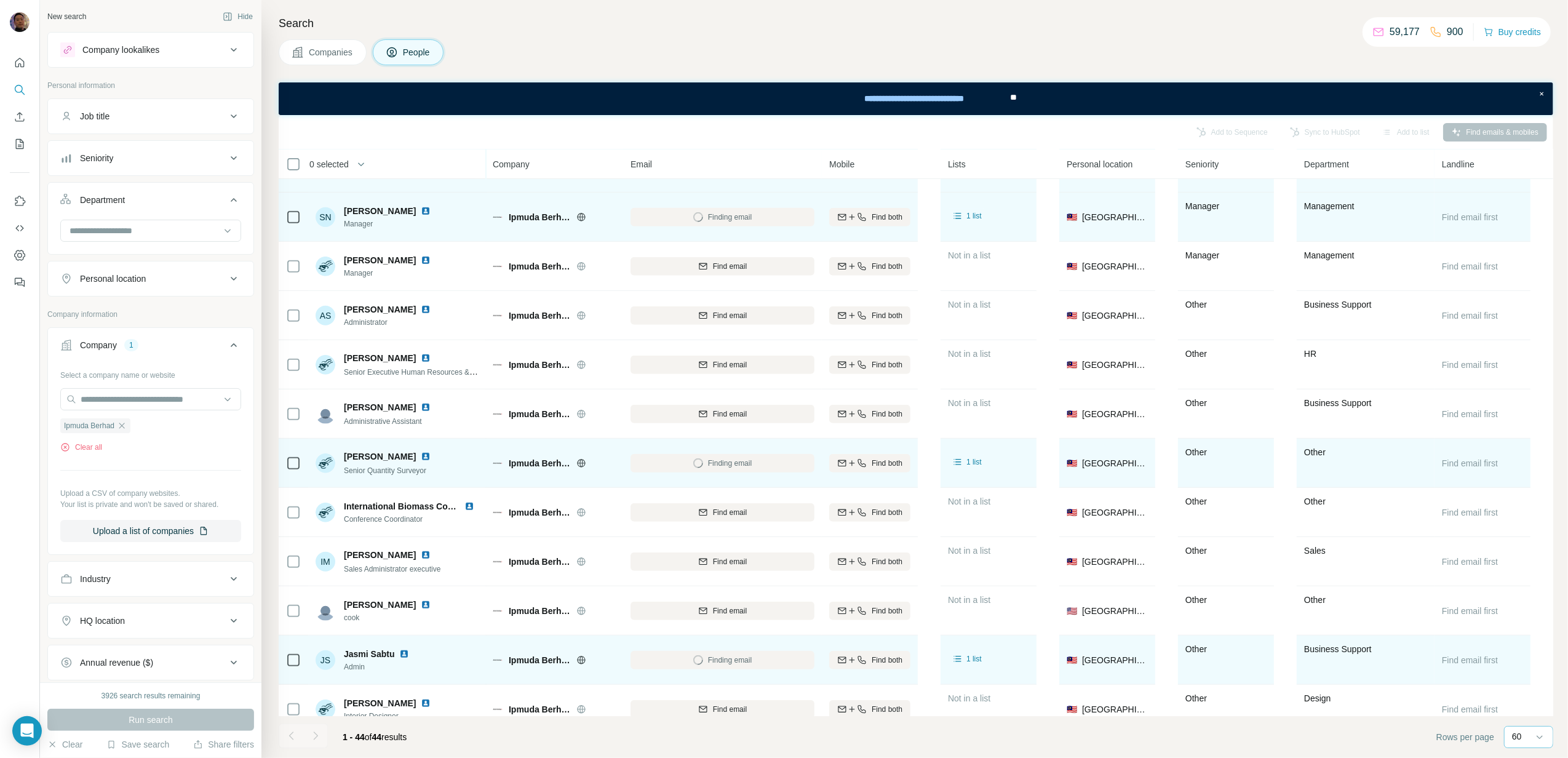
scroll to position [902, 0]
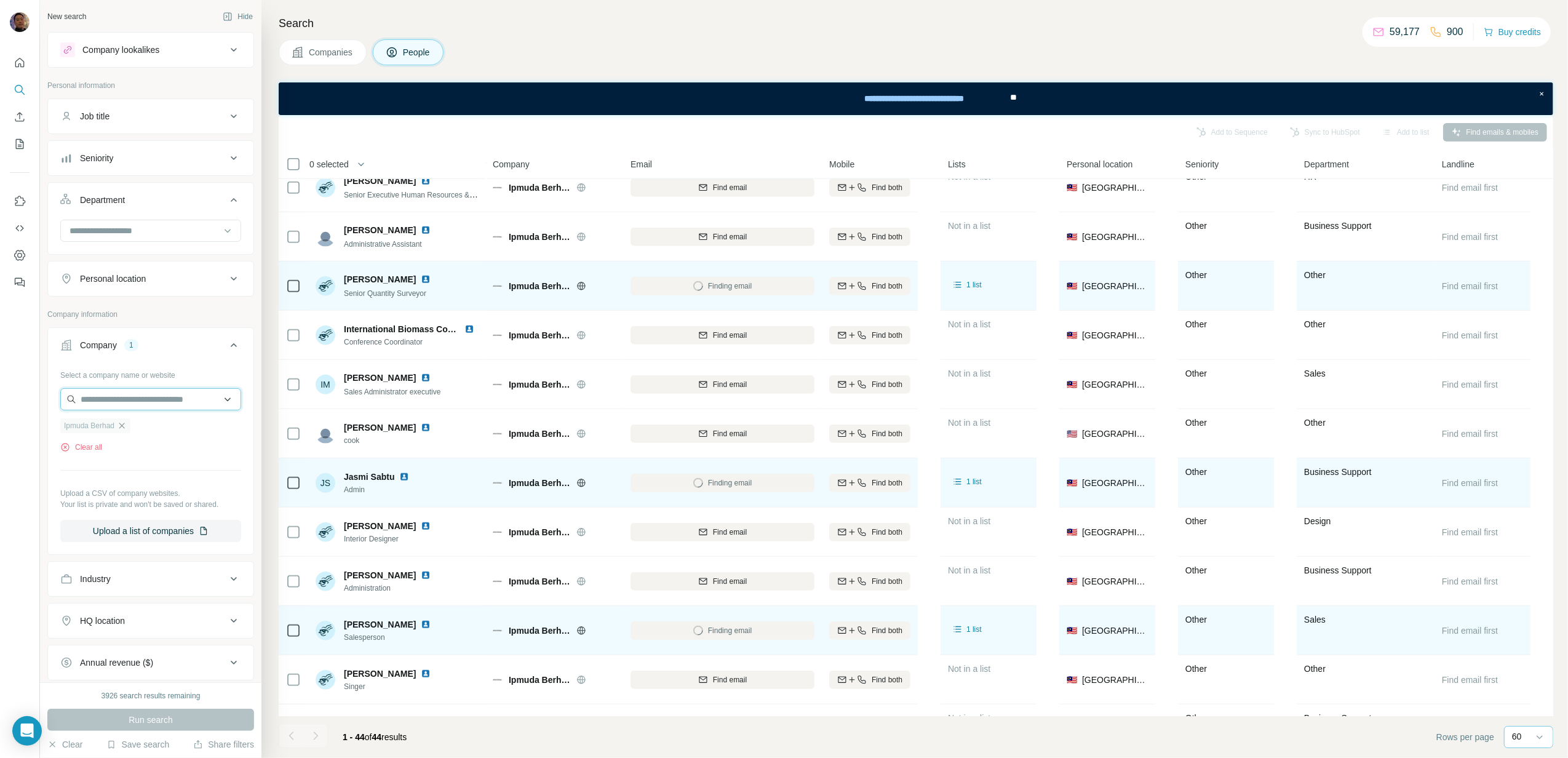
click at [138, 402] on input "text" at bounding box center [151, 399] width 181 height 22
type input "**********"
click at [137, 426] on p "Iris Institute" at bounding box center [125, 430] width 59 height 13
click at [180, 726] on button "Run search" at bounding box center [151, 720] width 207 height 22
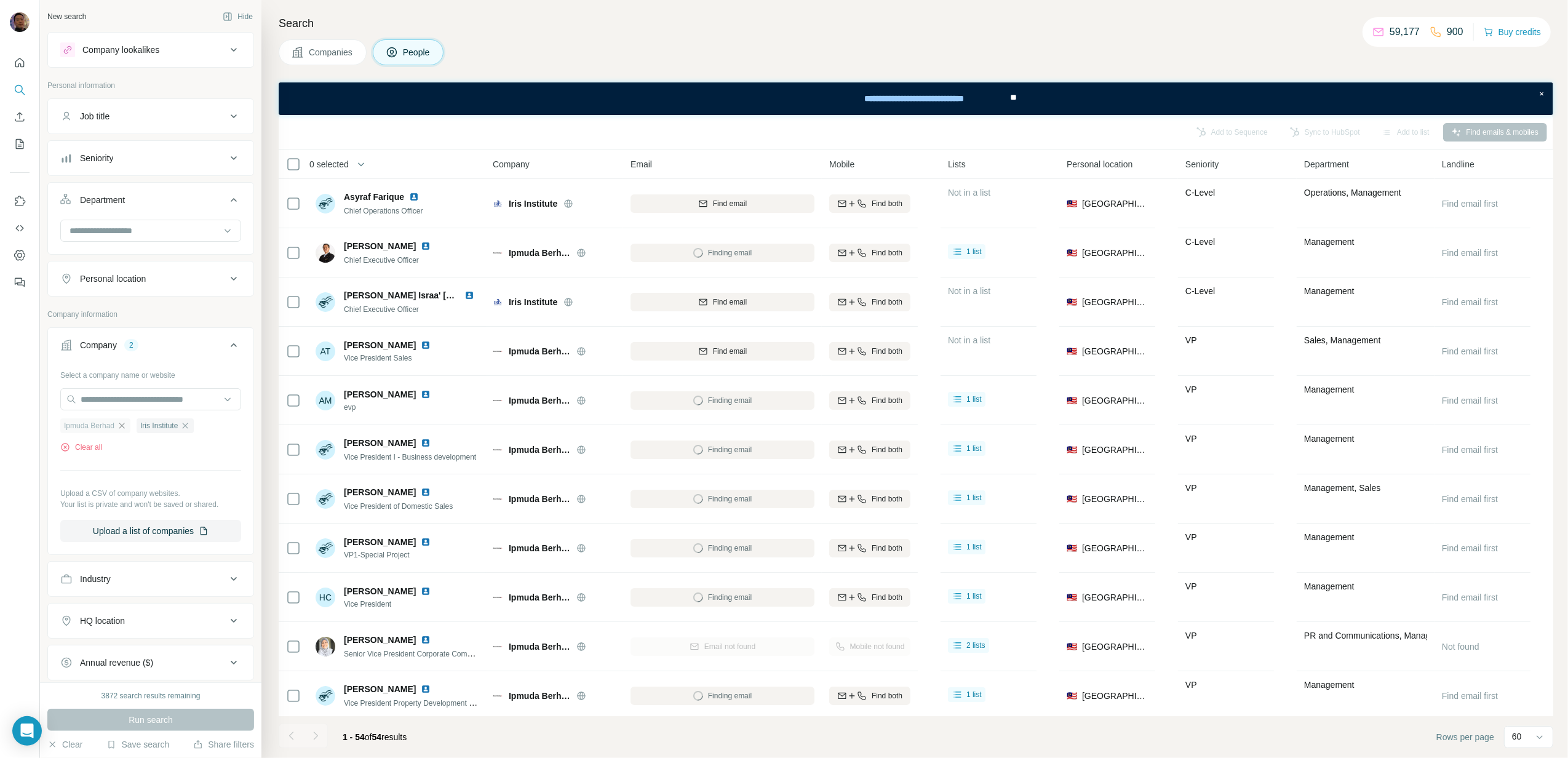
click at [124, 427] on icon "button" at bounding box center [122, 426] width 5 height 5
click at [156, 724] on span "Run search" at bounding box center [151, 720] width 44 height 13
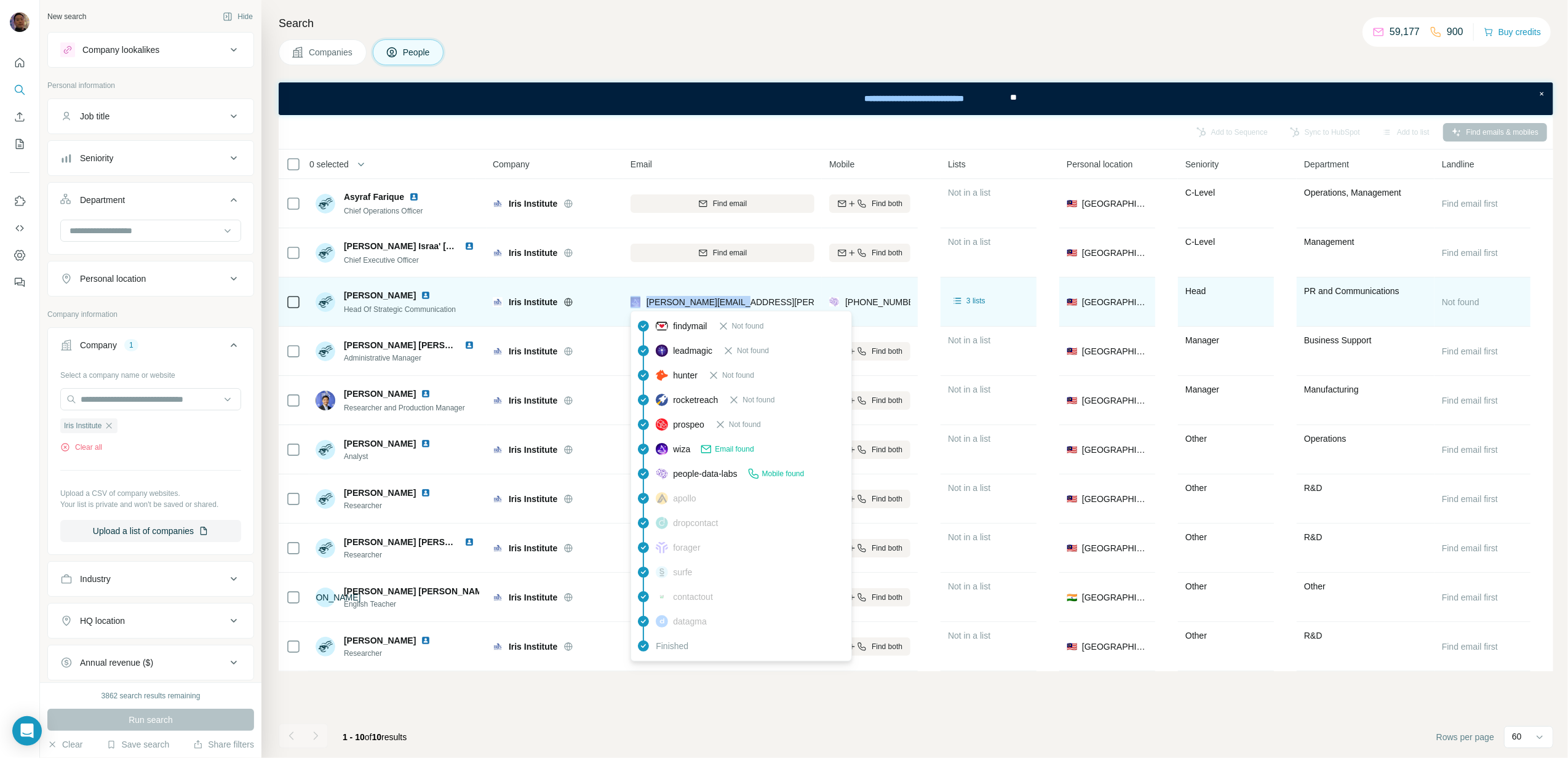
copy div "[PERSON_NAME][EMAIL_ADDRESS][PERSON_NAME][DOMAIN_NAME]"
drag, startPoint x: 741, startPoint y: 303, endPoint x: 642, endPoint y: 301, distance: 99.0
click at [642, 301] on div "[PERSON_NAME][EMAIL_ADDRESS][PERSON_NAME][DOMAIN_NAME]" at bounding box center [722, 301] width 184 height 34
